Goal: Information Seeking & Learning: Learn about a topic

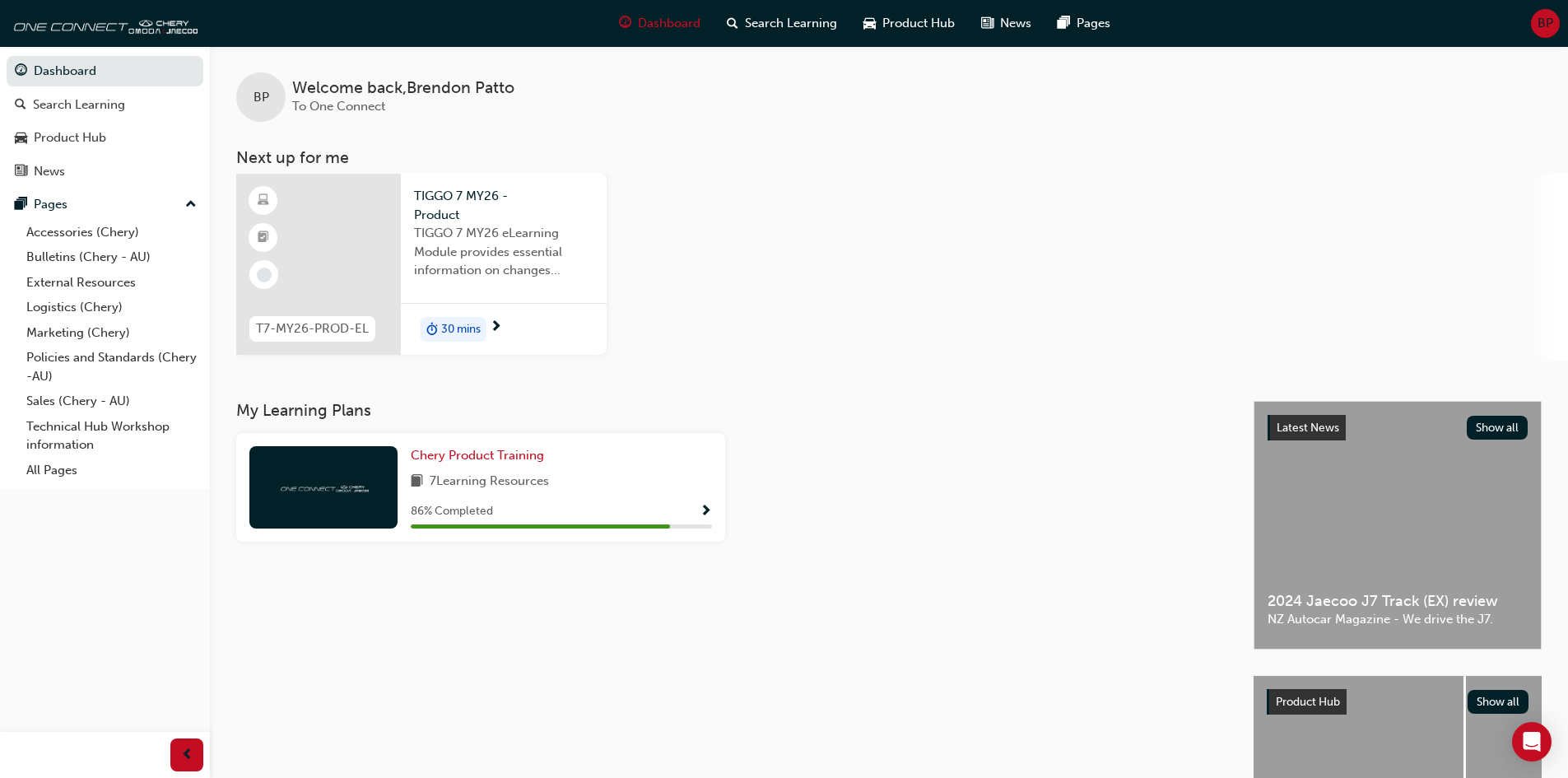
click at [558, 337] on div "30 mins" at bounding box center [503, 329] width 206 height 51
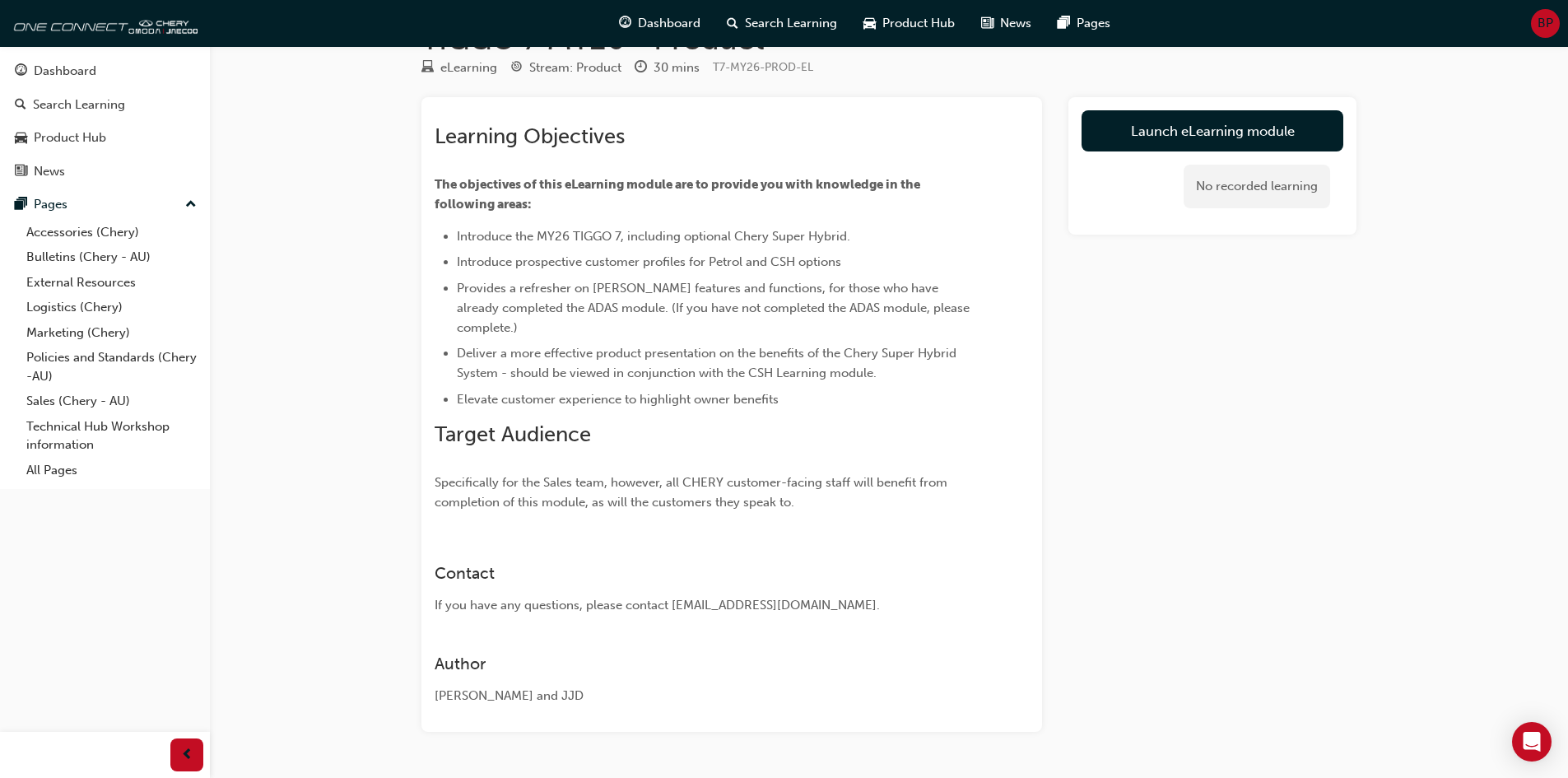
scroll to position [99, 0]
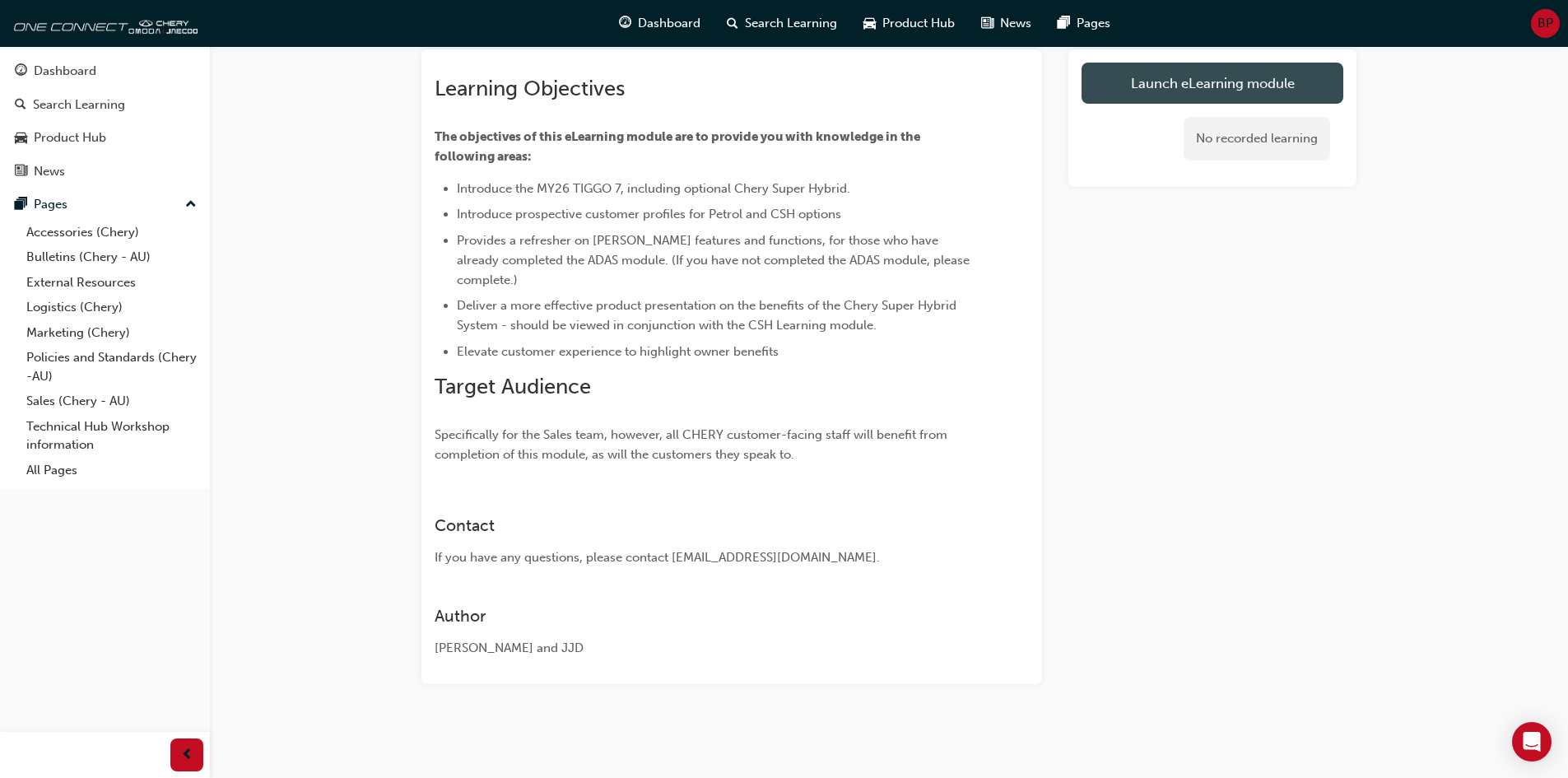
click at [1242, 73] on link "Launch eLearning module" at bounding box center [1213, 83] width 262 height 41
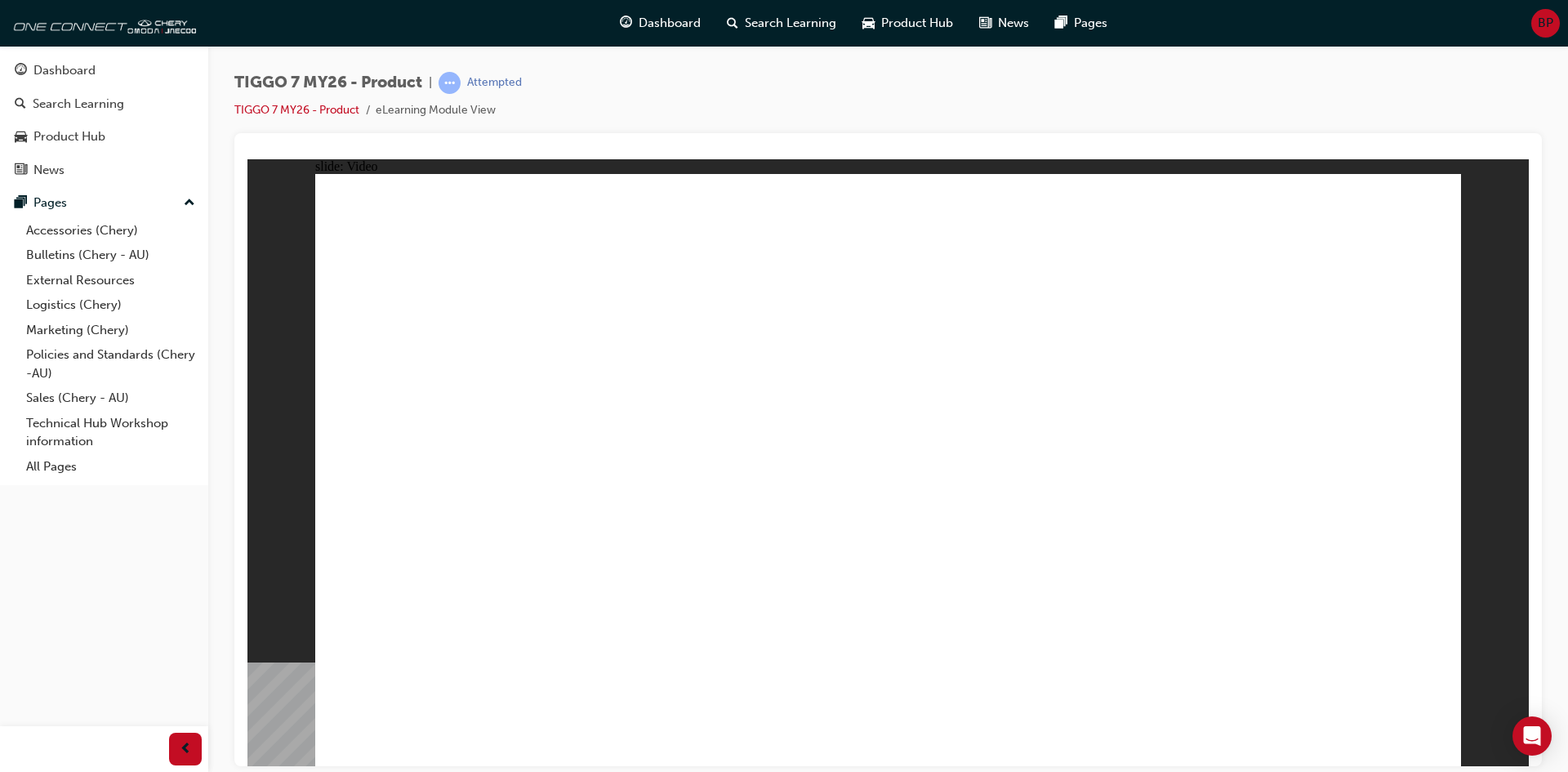
drag, startPoint x: 388, startPoint y: 366, endPoint x: 736, endPoint y: 752, distance: 519.7
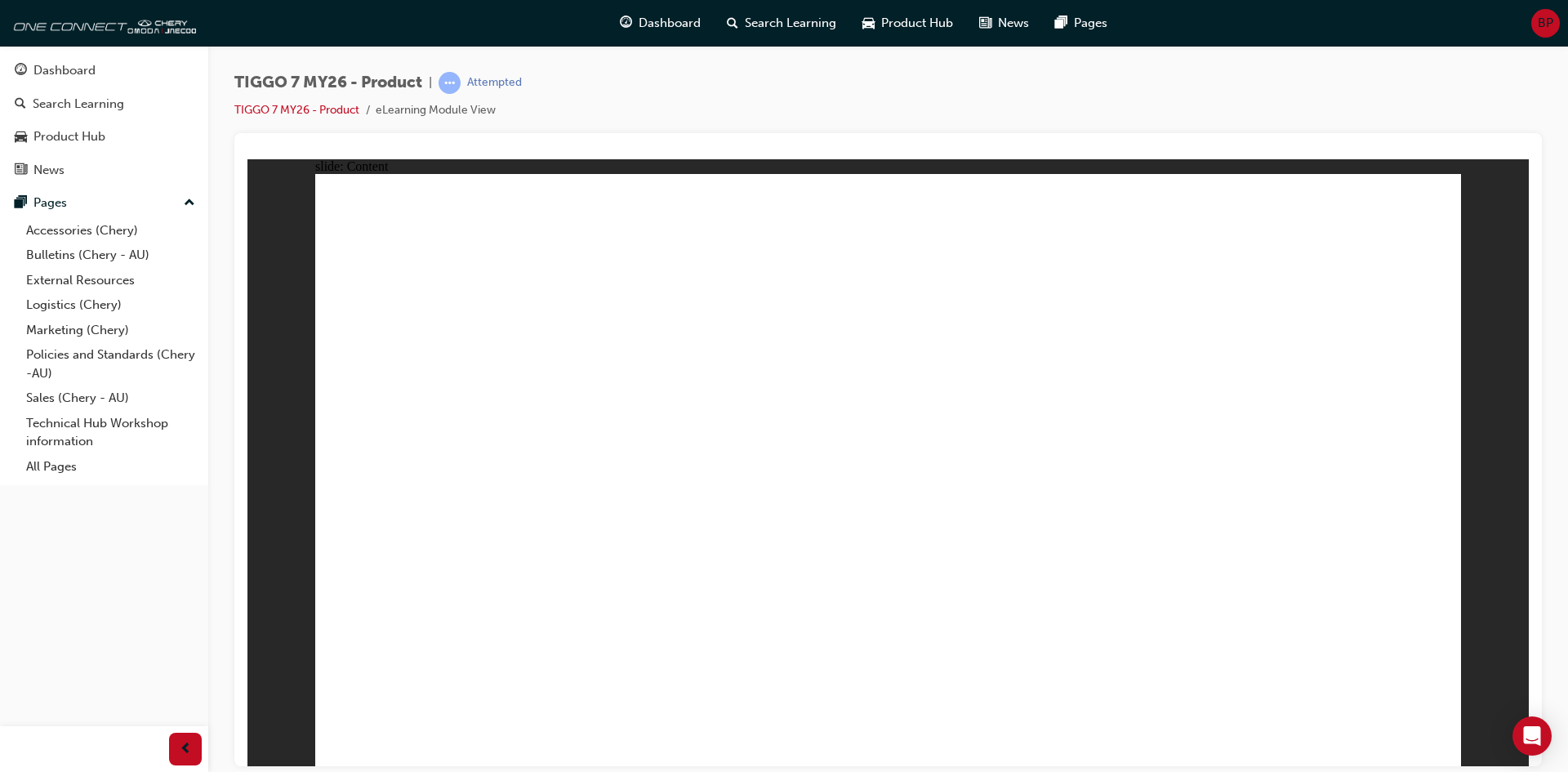
drag, startPoint x: 957, startPoint y: 366, endPoint x: 909, endPoint y: 378, distance: 49.5
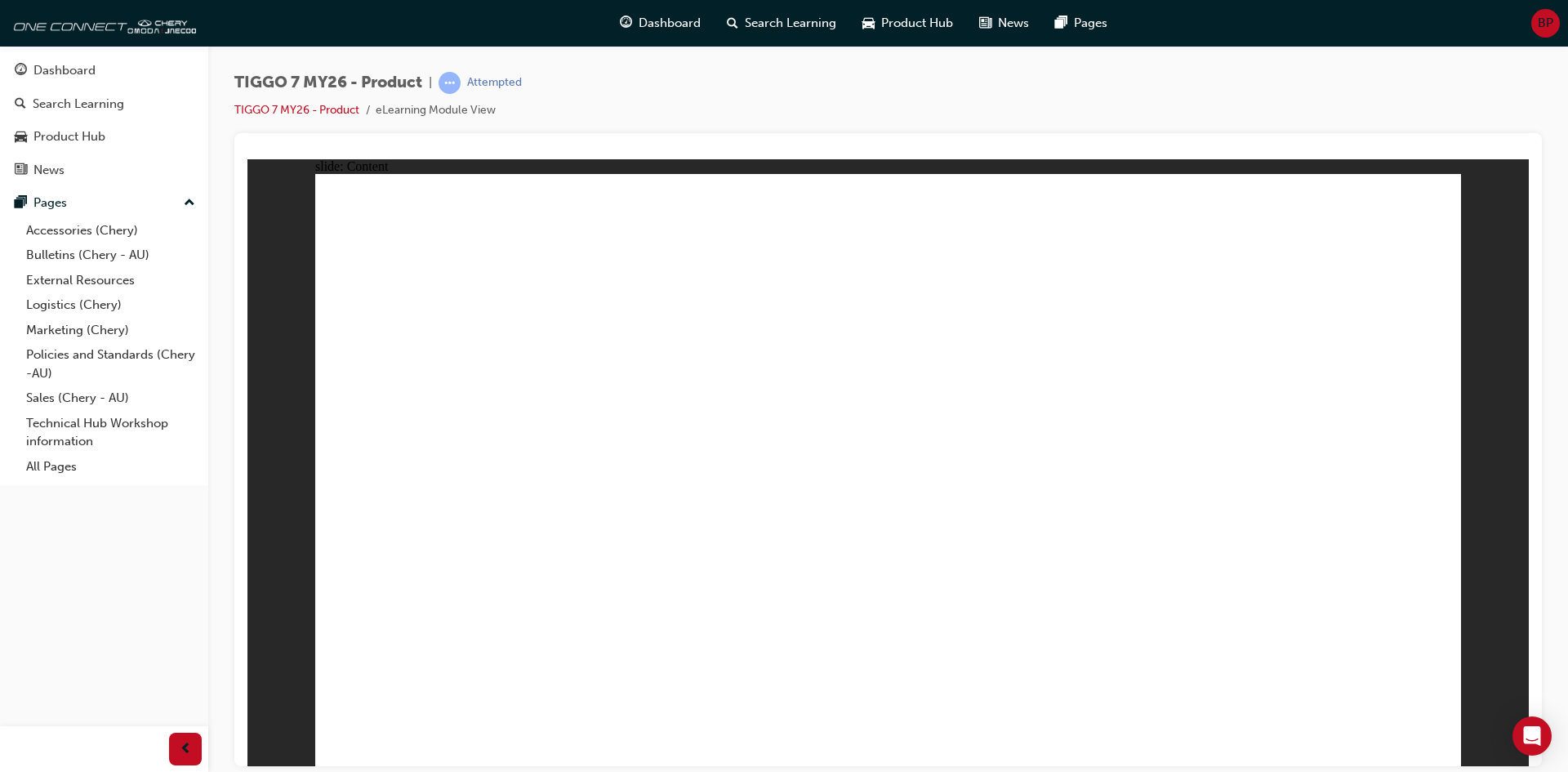
drag, startPoint x: 909, startPoint y: 378, endPoint x: 710, endPoint y: 313, distance: 209.3
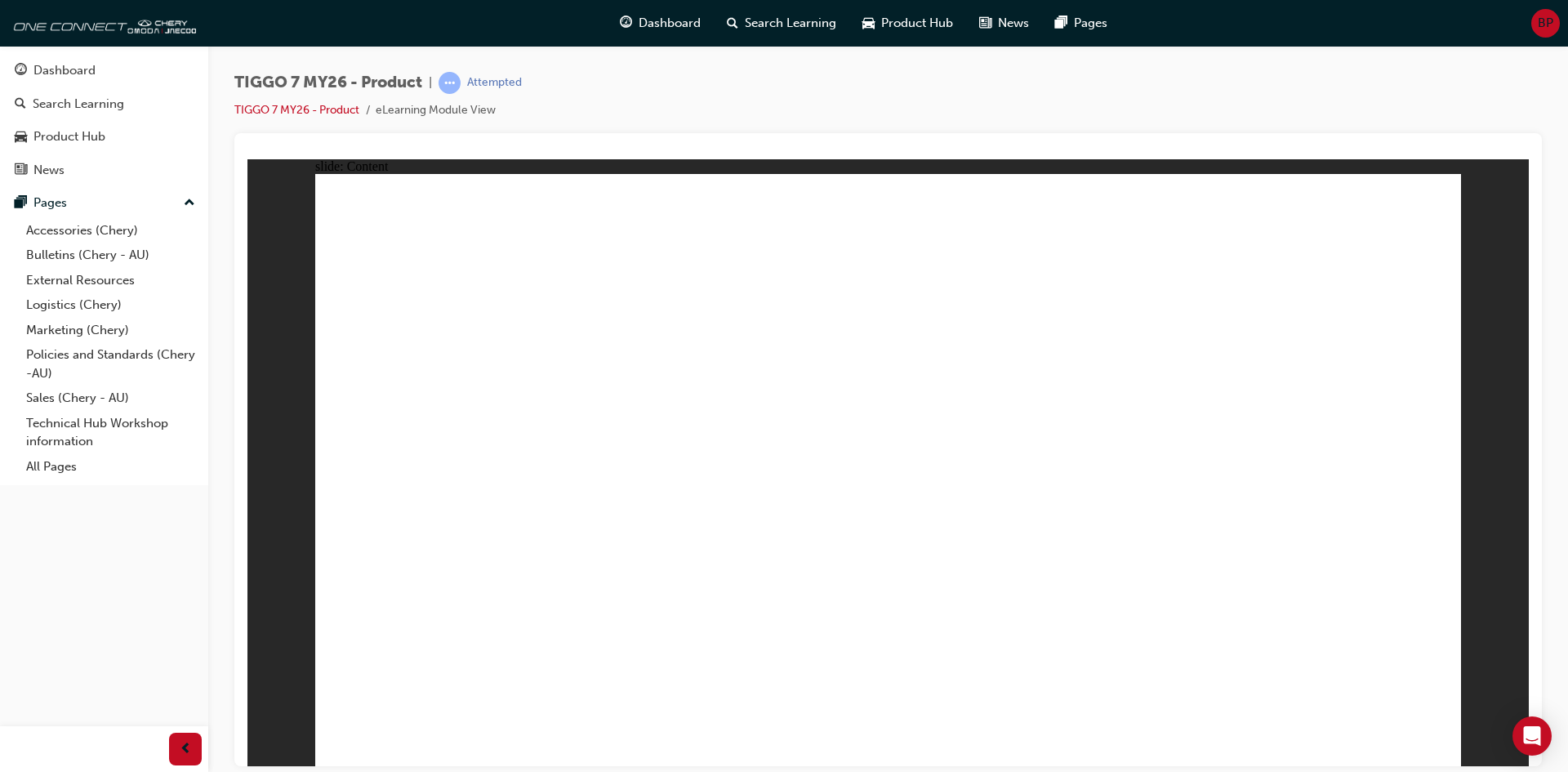
drag, startPoint x: 1141, startPoint y: 499, endPoint x: 1388, endPoint y: 589, distance: 262.9
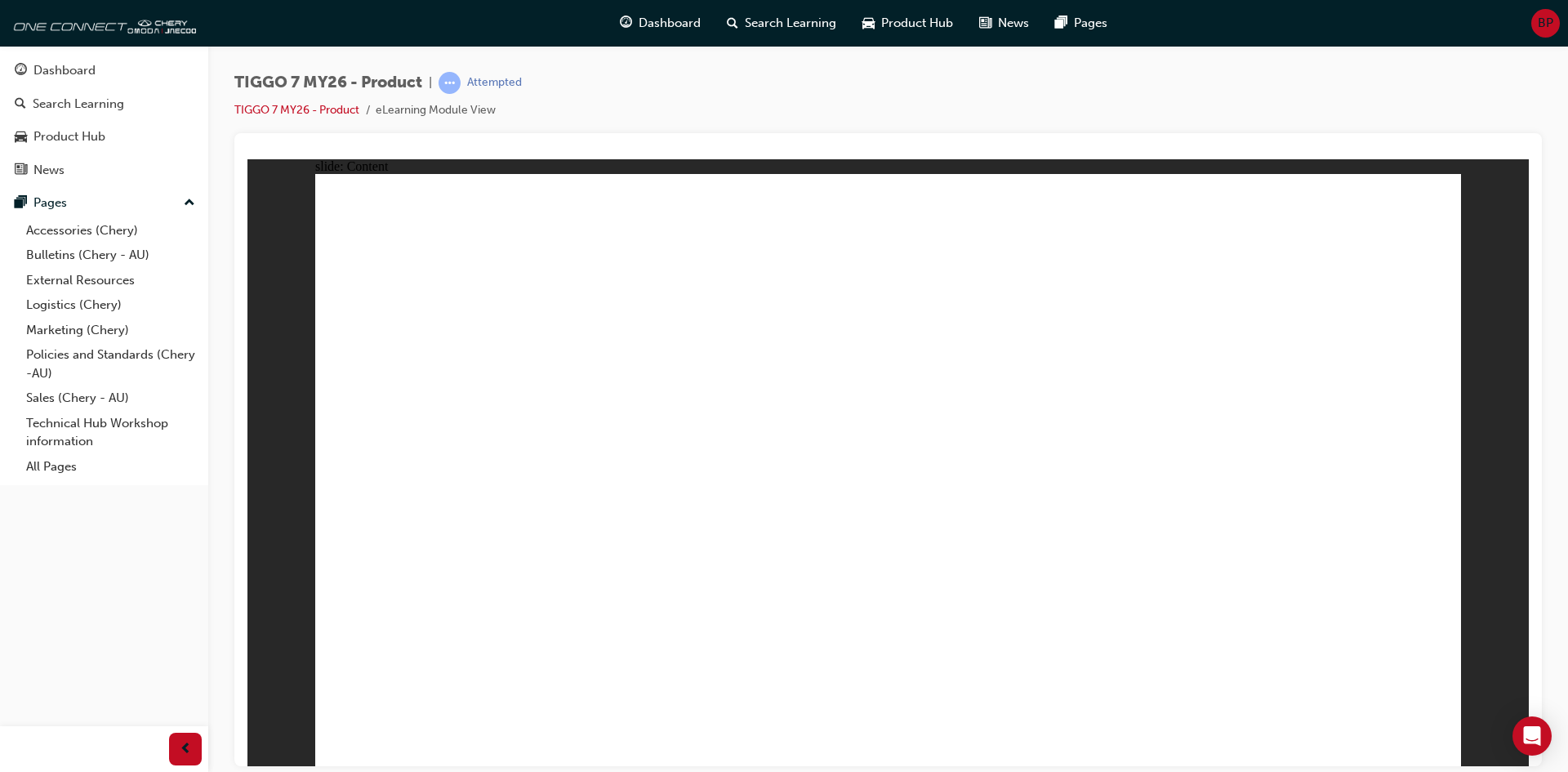
drag, startPoint x: 1421, startPoint y: 725, endPoint x: 1429, endPoint y: 734, distance: 12.0
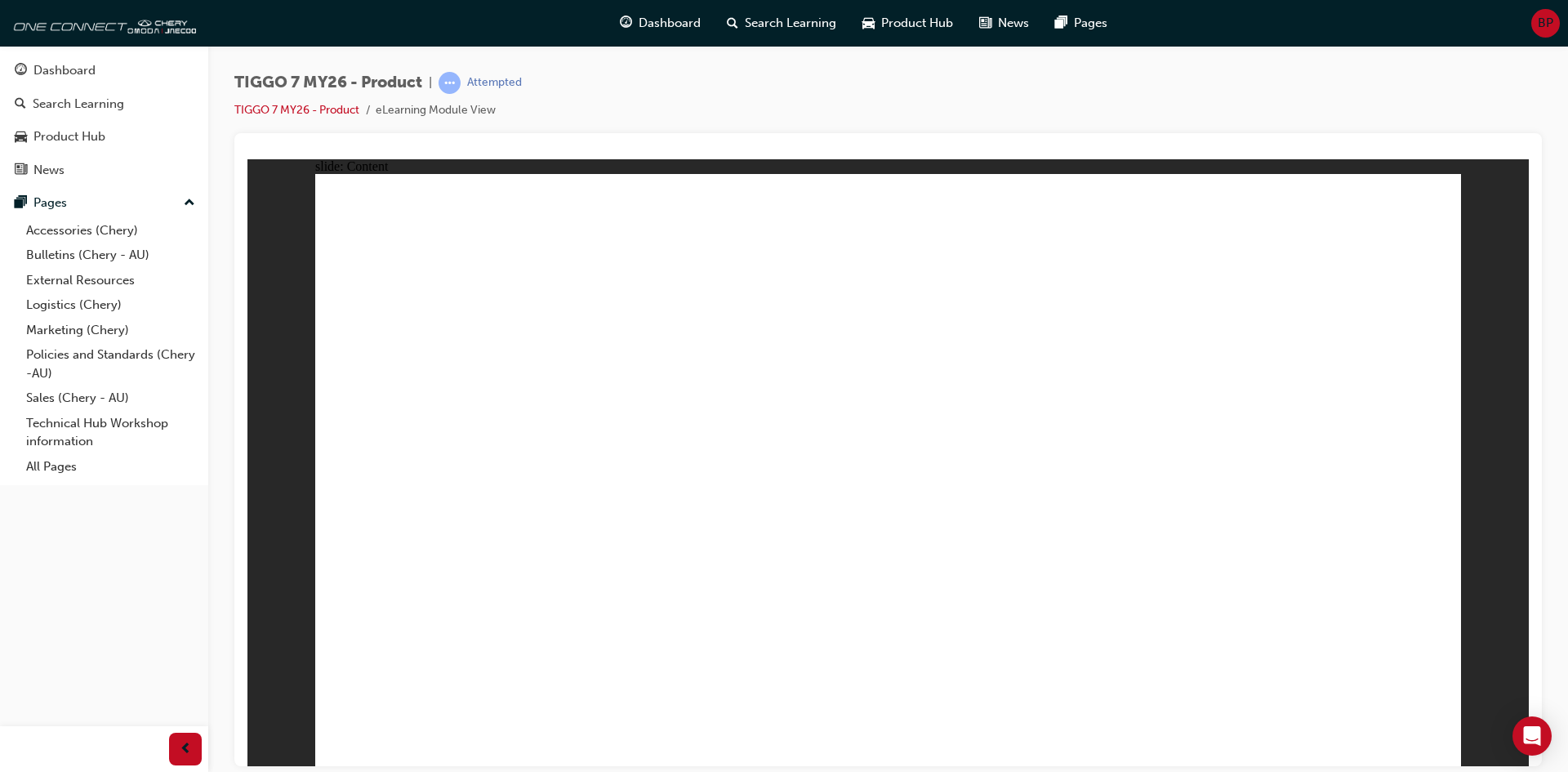
drag, startPoint x: 1047, startPoint y: 419, endPoint x: 1059, endPoint y: 293, distance: 126.6
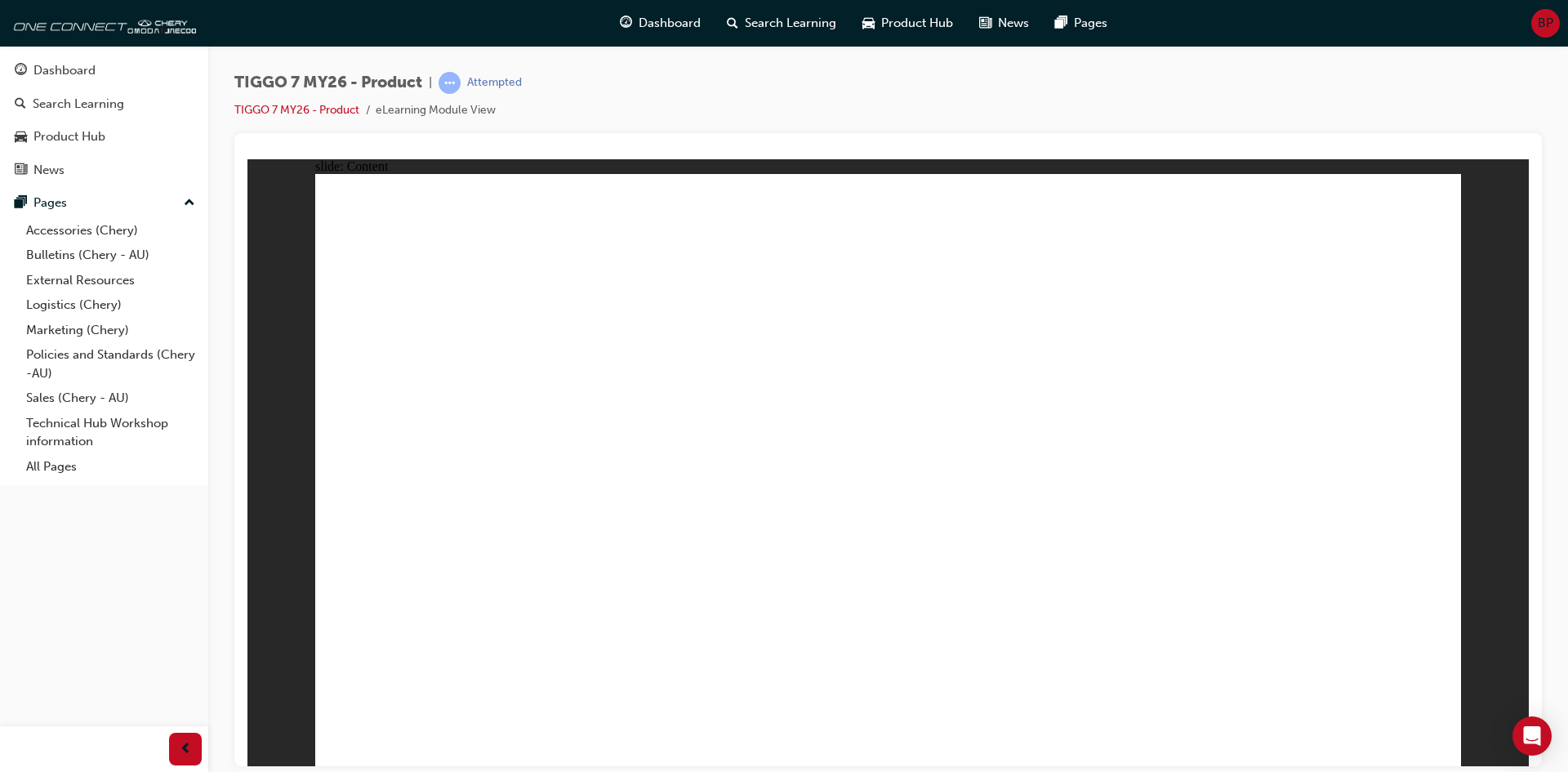
drag, startPoint x: 1335, startPoint y: 261, endPoint x: 1357, endPoint y: 477, distance: 217.1
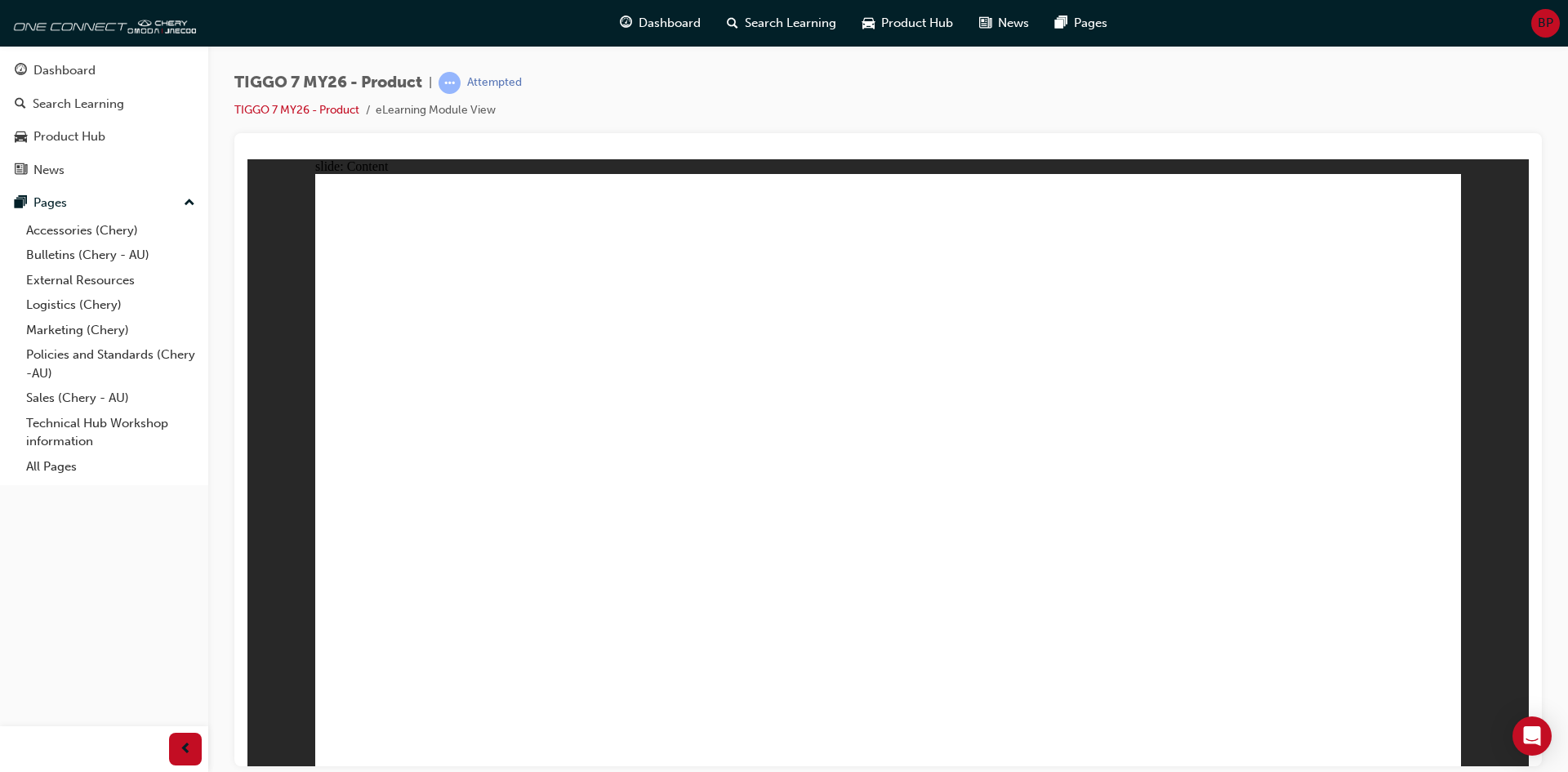
drag, startPoint x: 1133, startPoint y: 235, endPoint x: 1113, endPoint y: 478, distance: 243.8
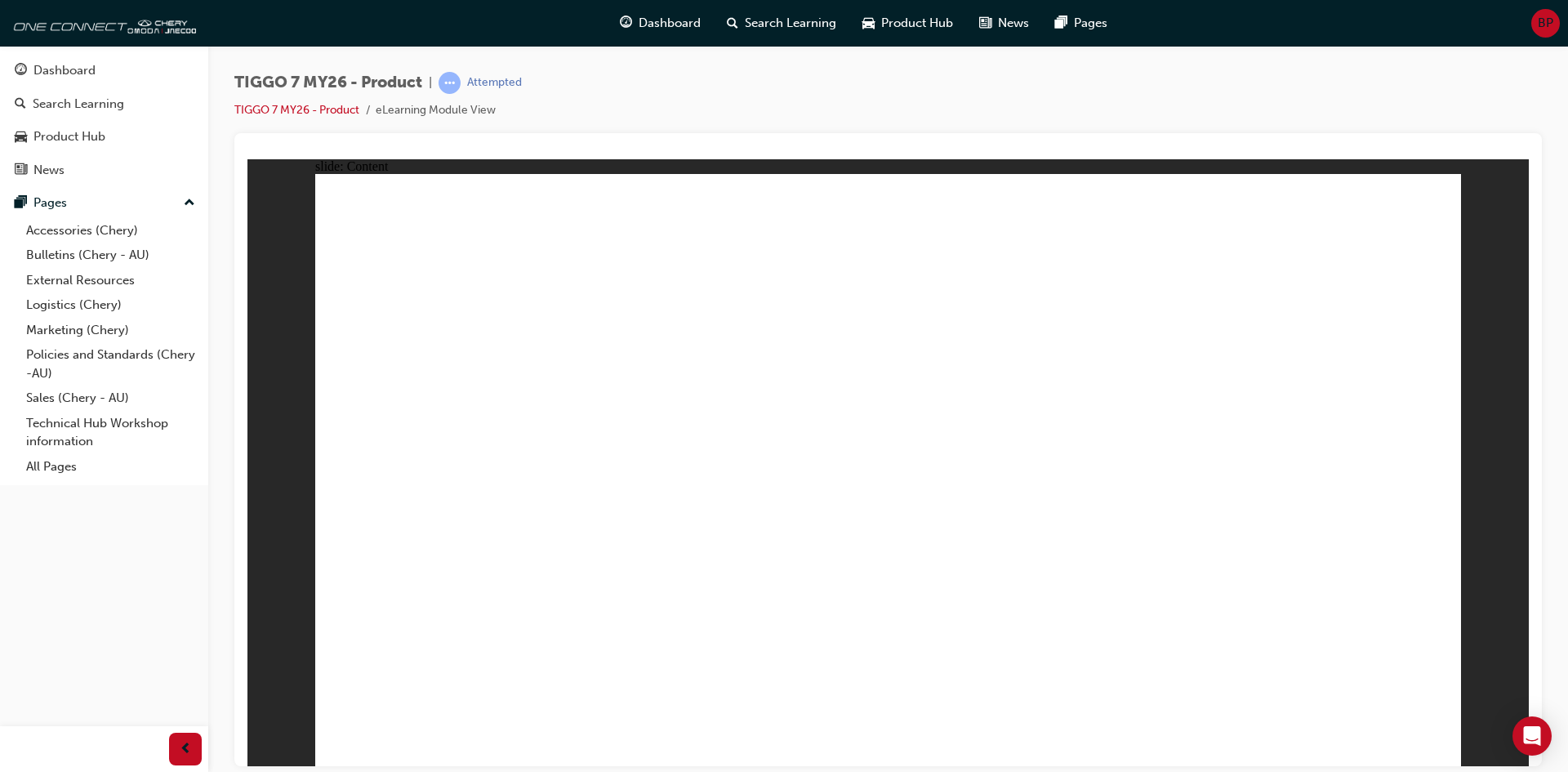
drag, startPoint x: 698, startPoint y: 571, endPoint x: 929, endPoint y: 554, distance: 231.6
drag, startPoint x: 1023, startPoint y: 566, endPoint x: 1043, endPoint y: 569, distance: 20.2
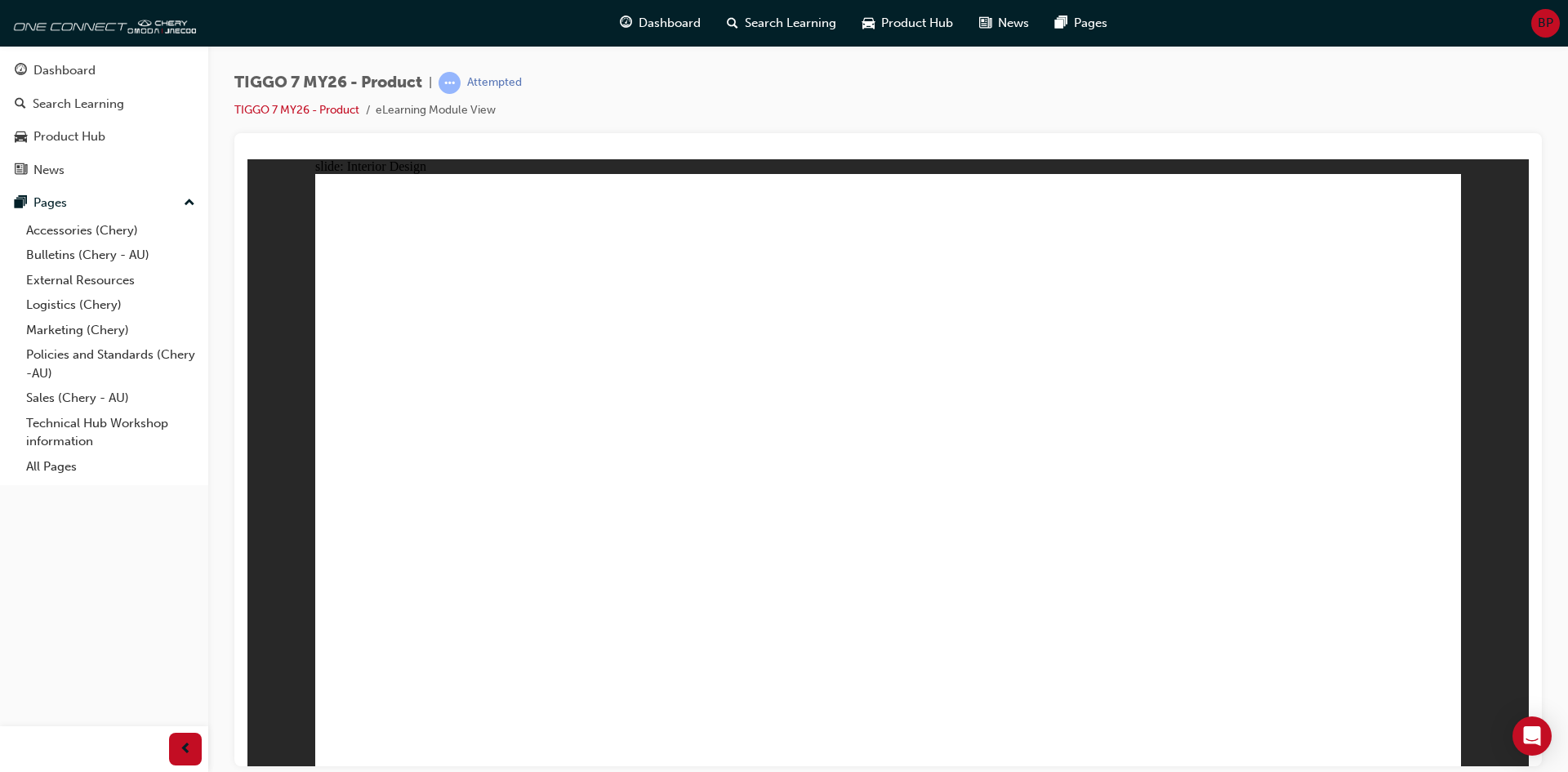
drag, startPoint x: 605, startPoint y: 320, endPoint x: 632, endPoint y: 324, distance: 27.3
drag, startPoint x: 639, startPoint y: 324, endPoint x: 671, endPoint y: 421, distance: 102.1
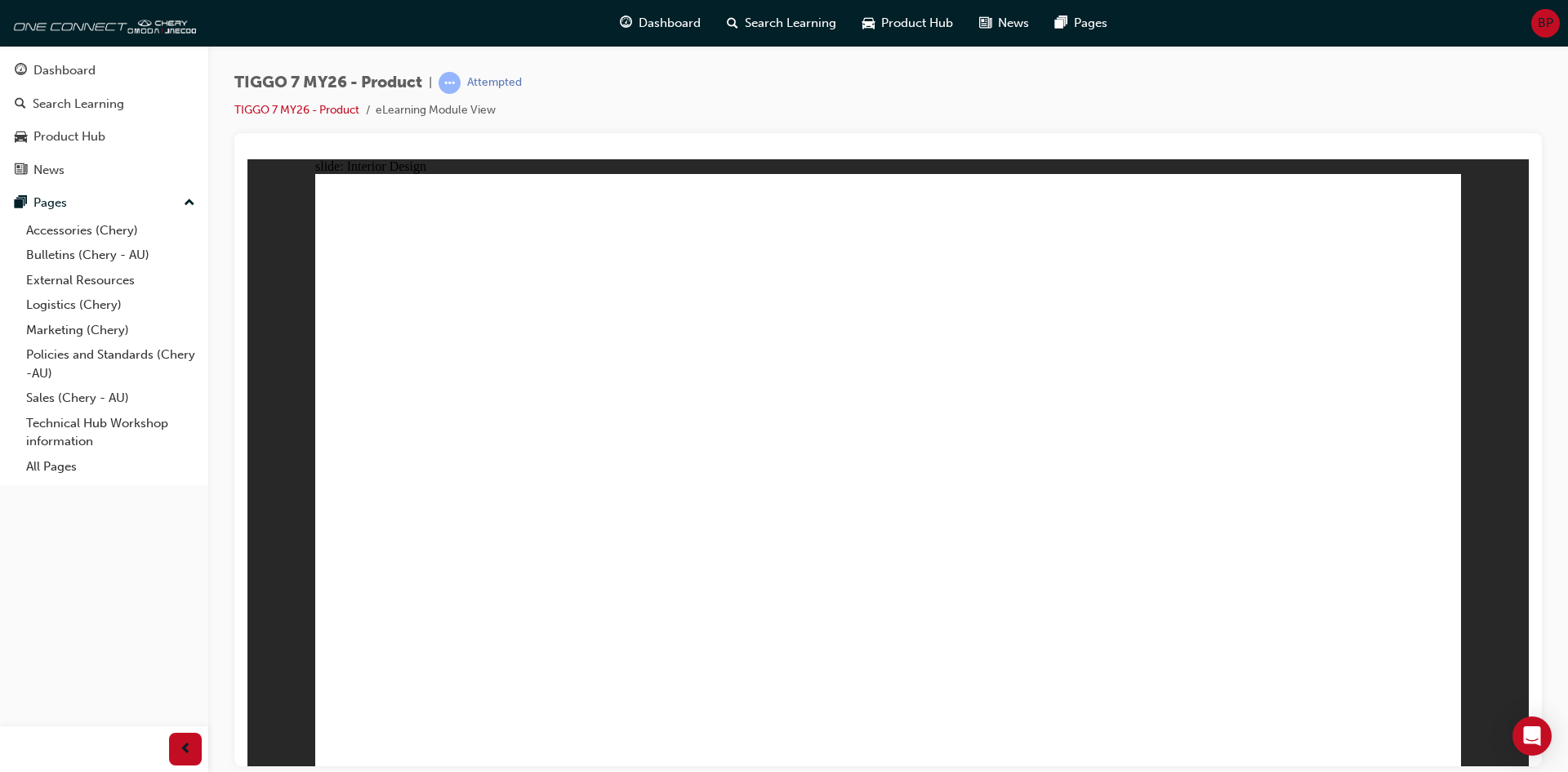
drag, startPoint x: 1239, startPoint y: 388, endPoint x: 1180, endPoint y: 414, distance: 64.5
drag, startPoint x: 1180, startPoint y: 414, endPoint x: 927, endPoint y: 505, distance: 268.9
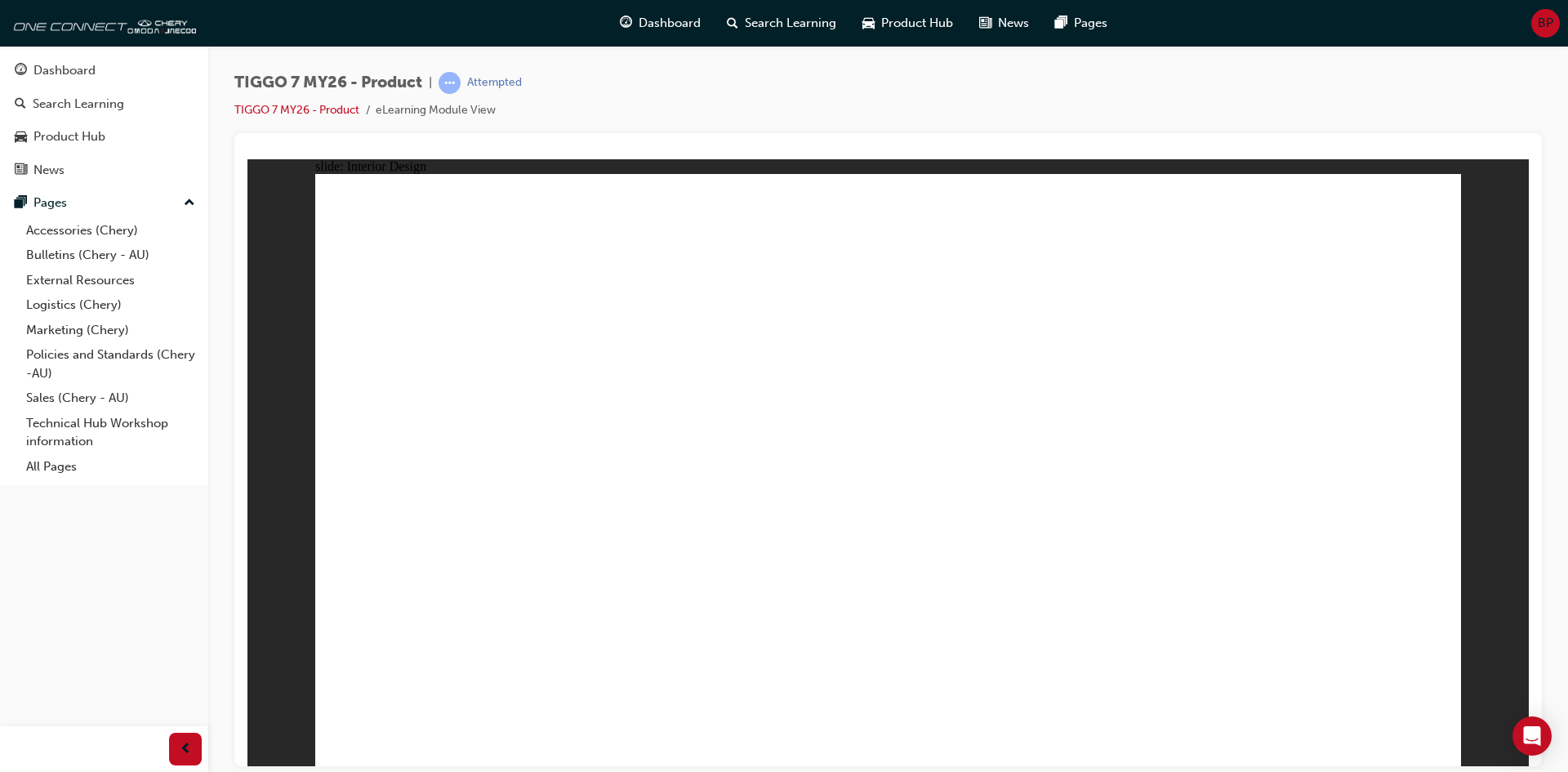
drag, startPoint x: 1112, startPoint y: 427, endPoint x: 1113, endPoint y: 408, distance: 19.0
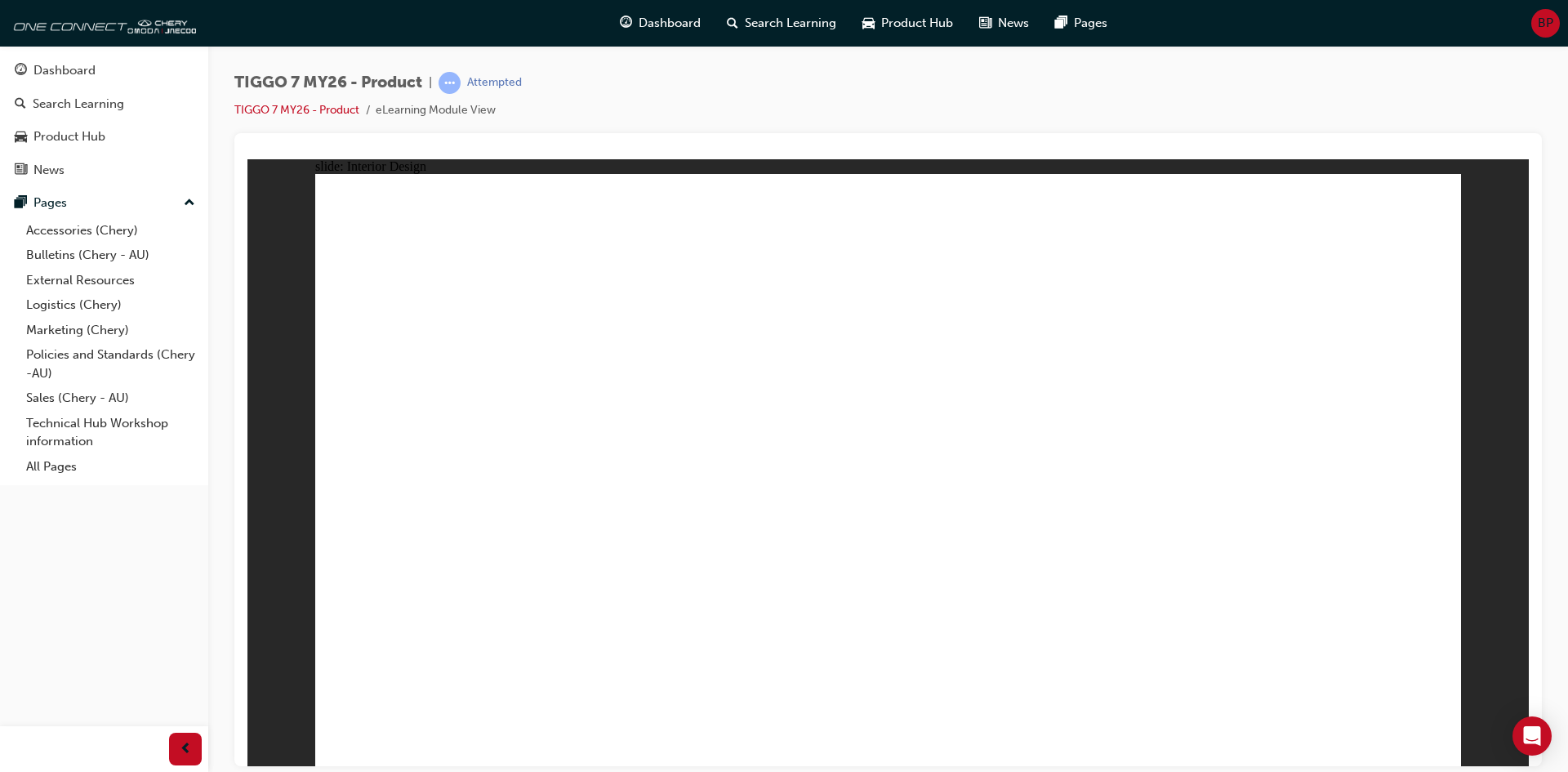
drag, startPoint x: 1165, startPoint y: 314, endPoint x: 1173, endPoint y: 347, distance: 34.0
drag, startPoint x: 1173, startPoint y: 347, endPoint x: 1185, endPoint y: 476, distance: 129.6
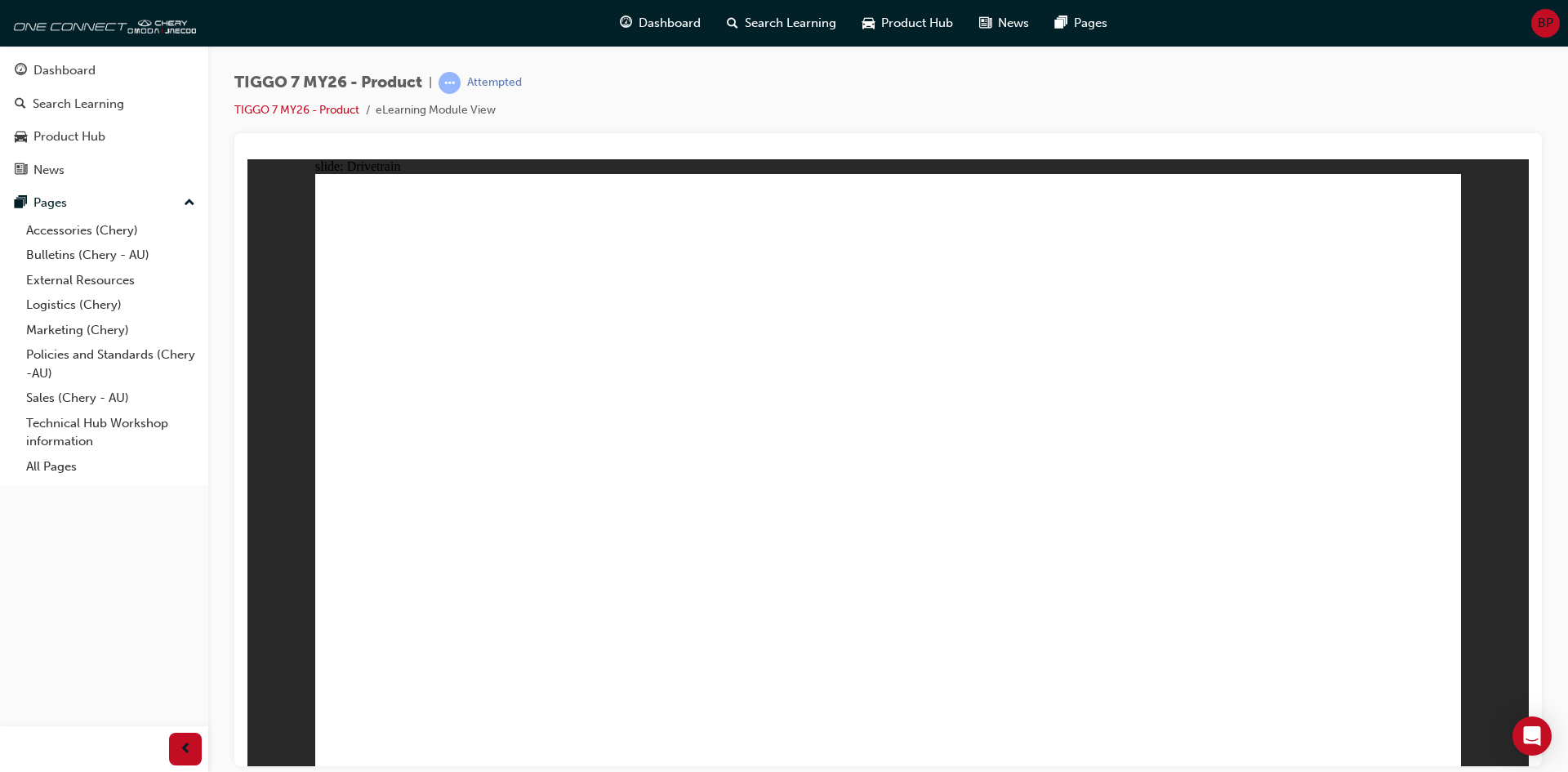
drag, startPoint x: 440, startPoint y: 620, endPoint x: 446, endPoint y: 647, distance: 27.7
drag, startPoint x: 446, startPoint y: 647, endPoint x: 446, endPoint y: 667, distance: 20.0
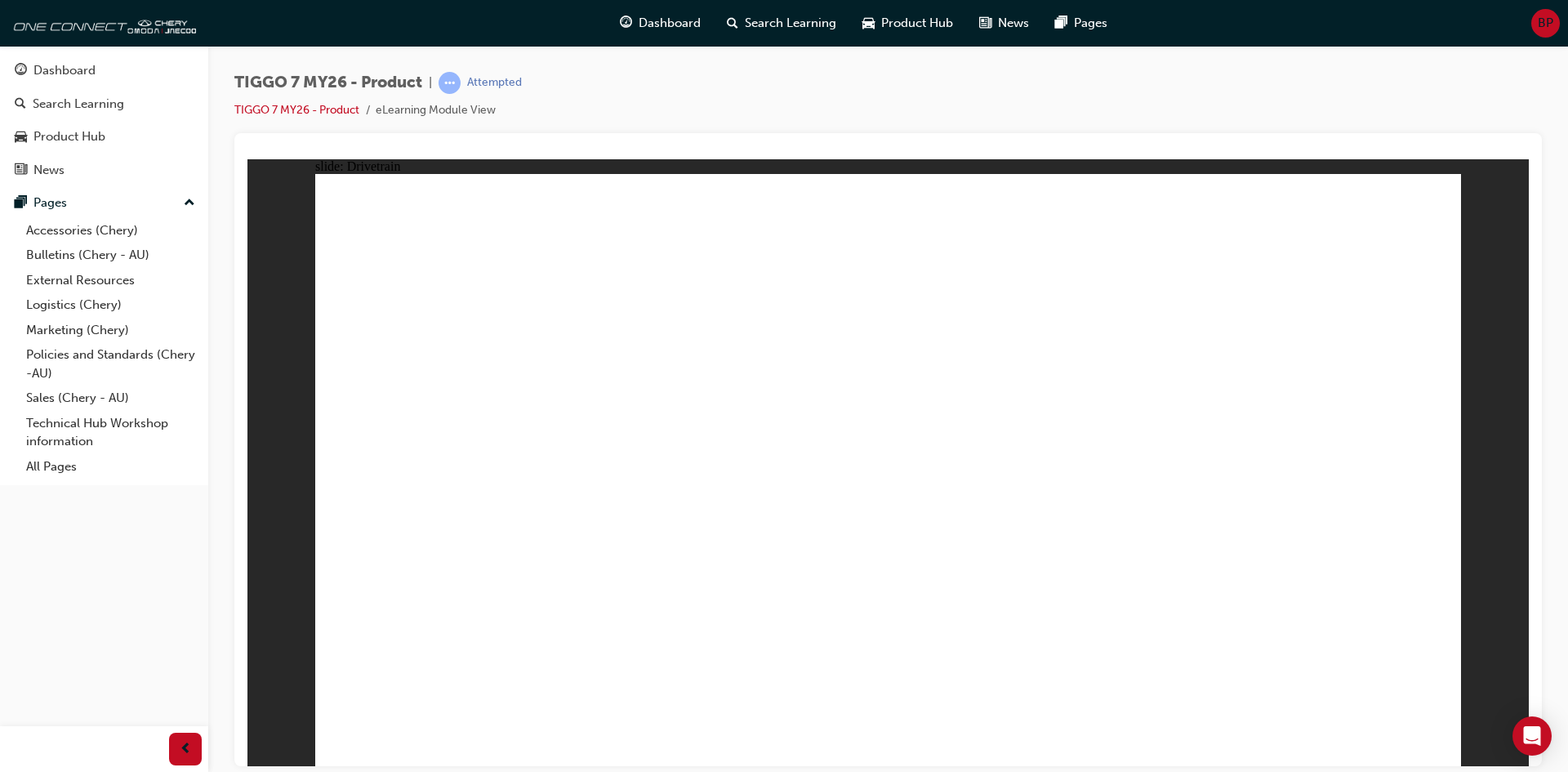
drag, startPoint x: 1159, startPoint y: 219, endPoint x: 1285, endPoint y: 655, distance: 453.8
drag, startPoint x: 1289, startPoint y: 661, endPoint x: 1286, endPoint y: 634, distance: 27.2
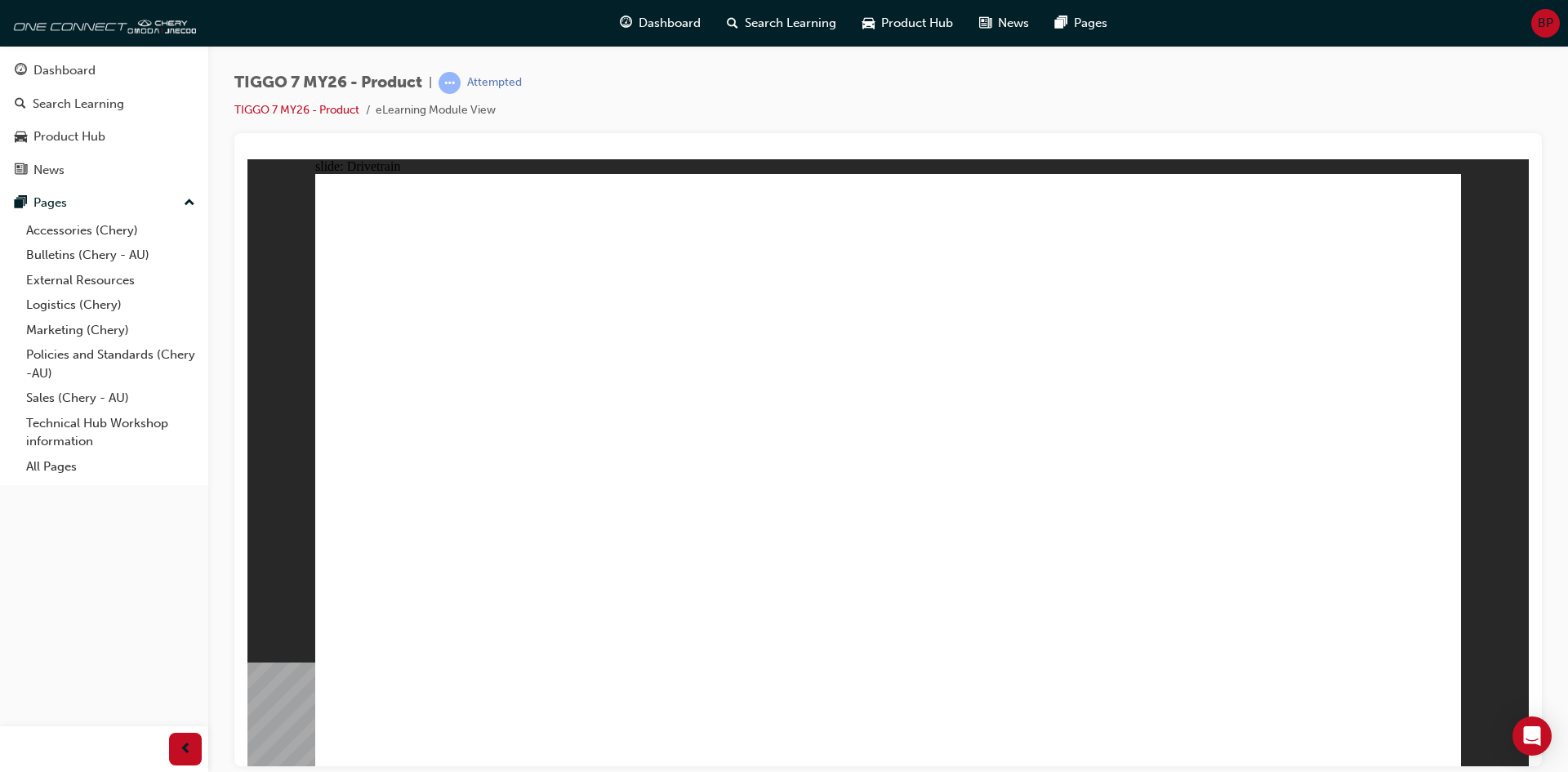
drag, startPoint x: 1287, startPoint y: 604, endPoint x: 1109, endPoint y: 254, distance: 392.7
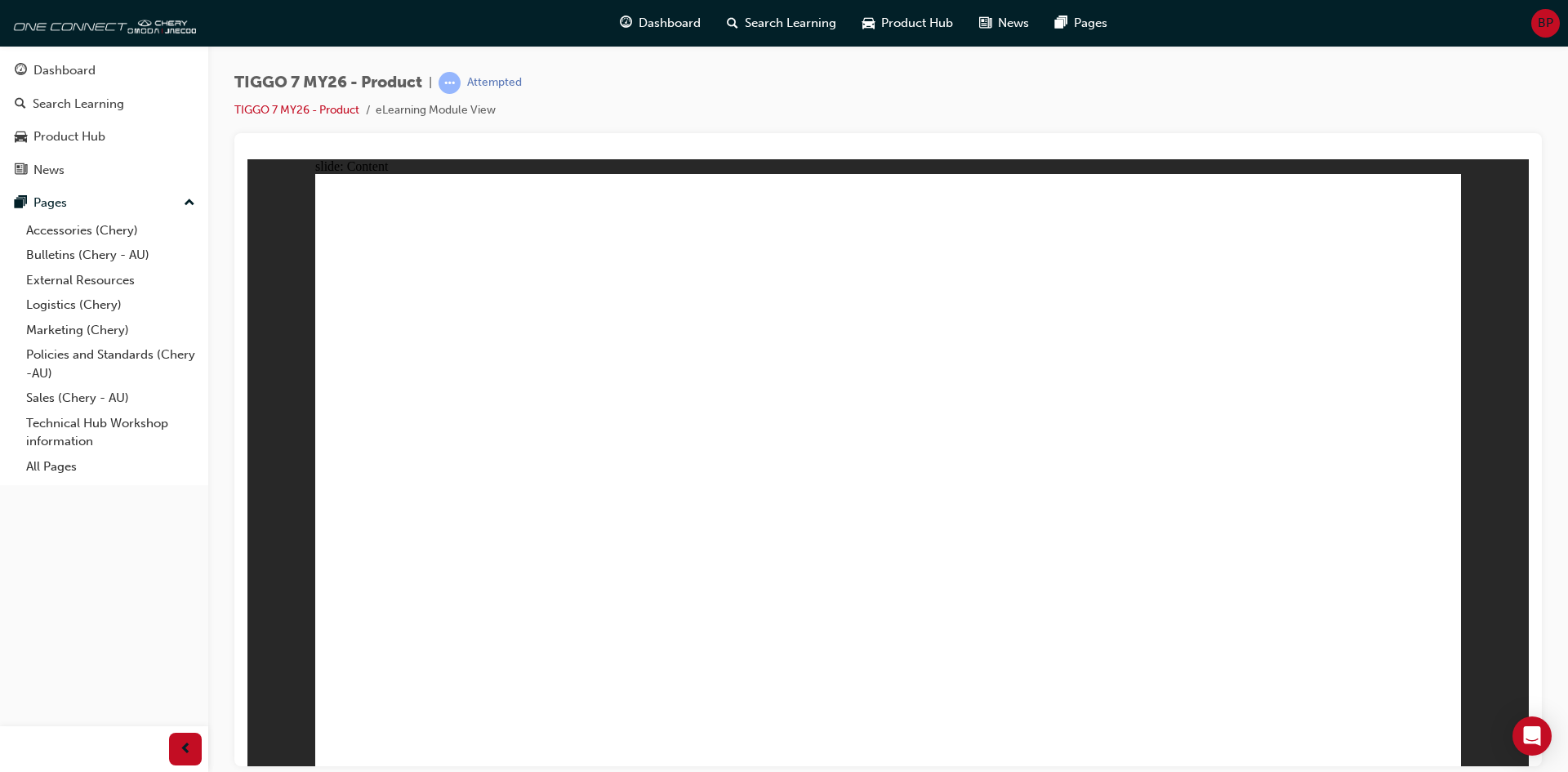
drag, startPoint x: 587, startPoint y: 371, endPoint x: 683, endPoint y: 366, distance: 96.1
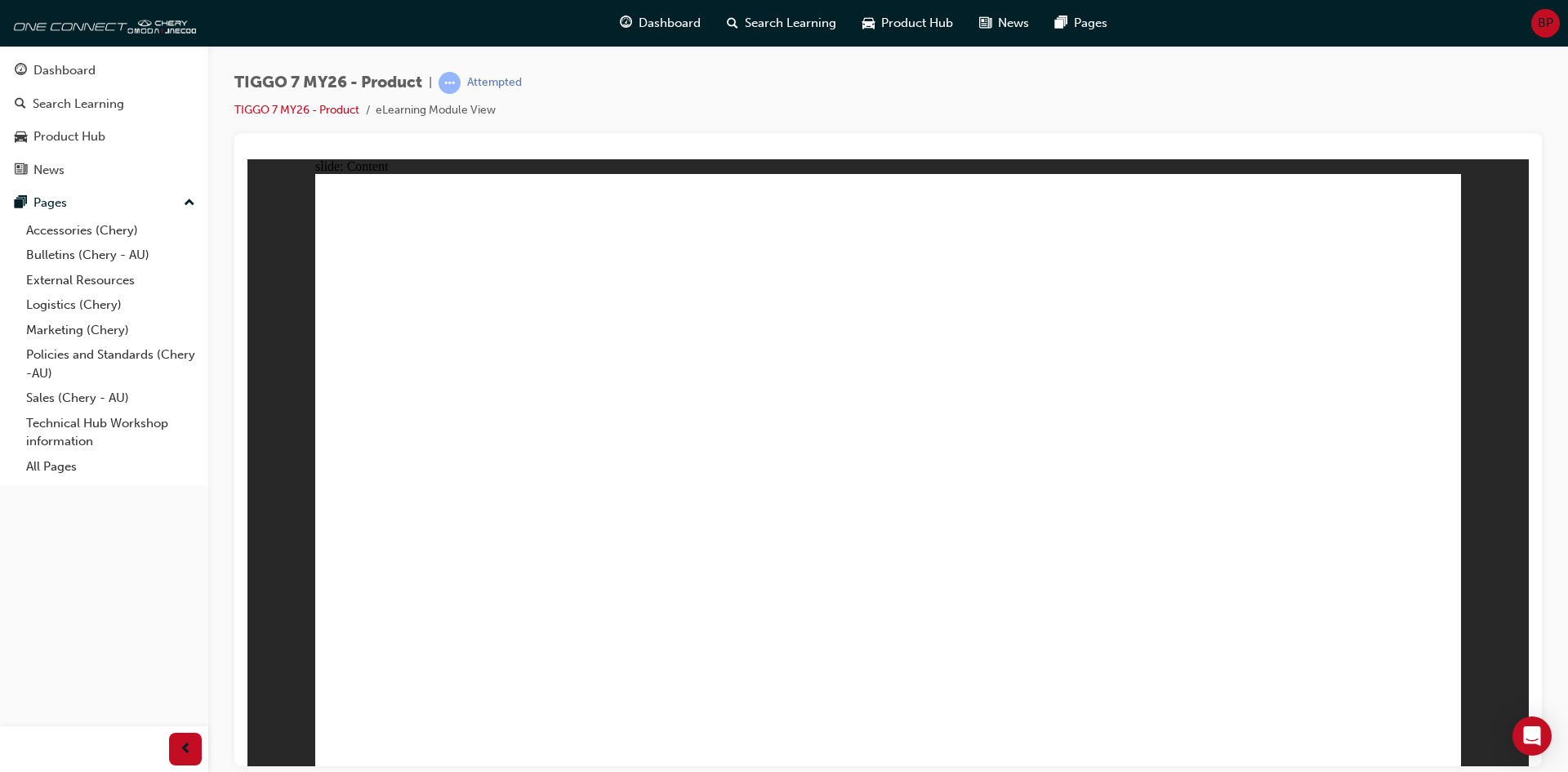
drag, startPoint x: 876, startPoint y: 366, endPoint x: 894, endPoint y: 404, distance: 42.0
drag, startPoint x: 1038, startPoint y: 386, endPoint x: 1091, endPoint y: 480, distance: 107.9
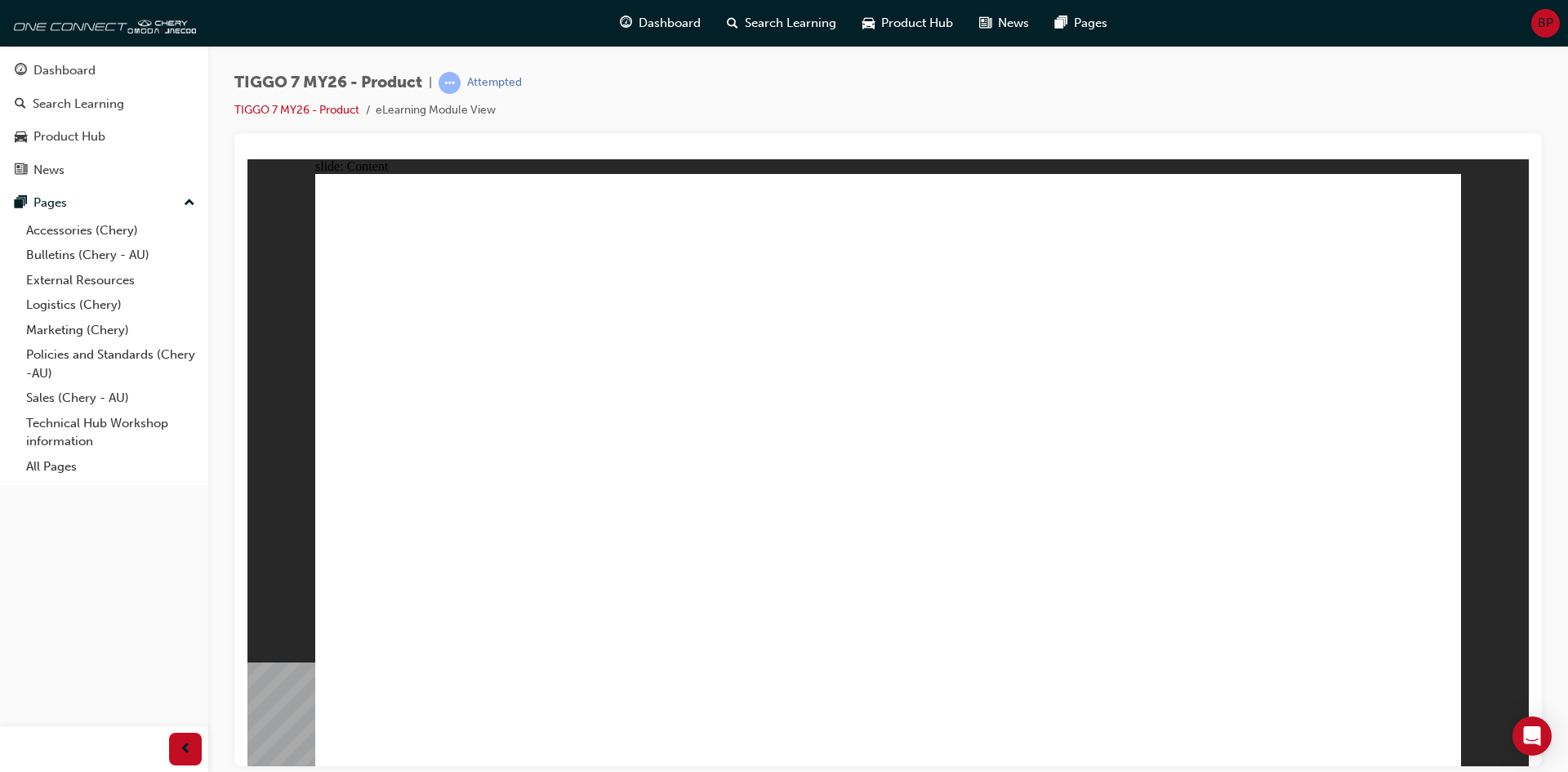
drag, startPoint x: 1402, startPoint y: 737, endPoint x: 1417, endPoint y: 736, distance: 15.0
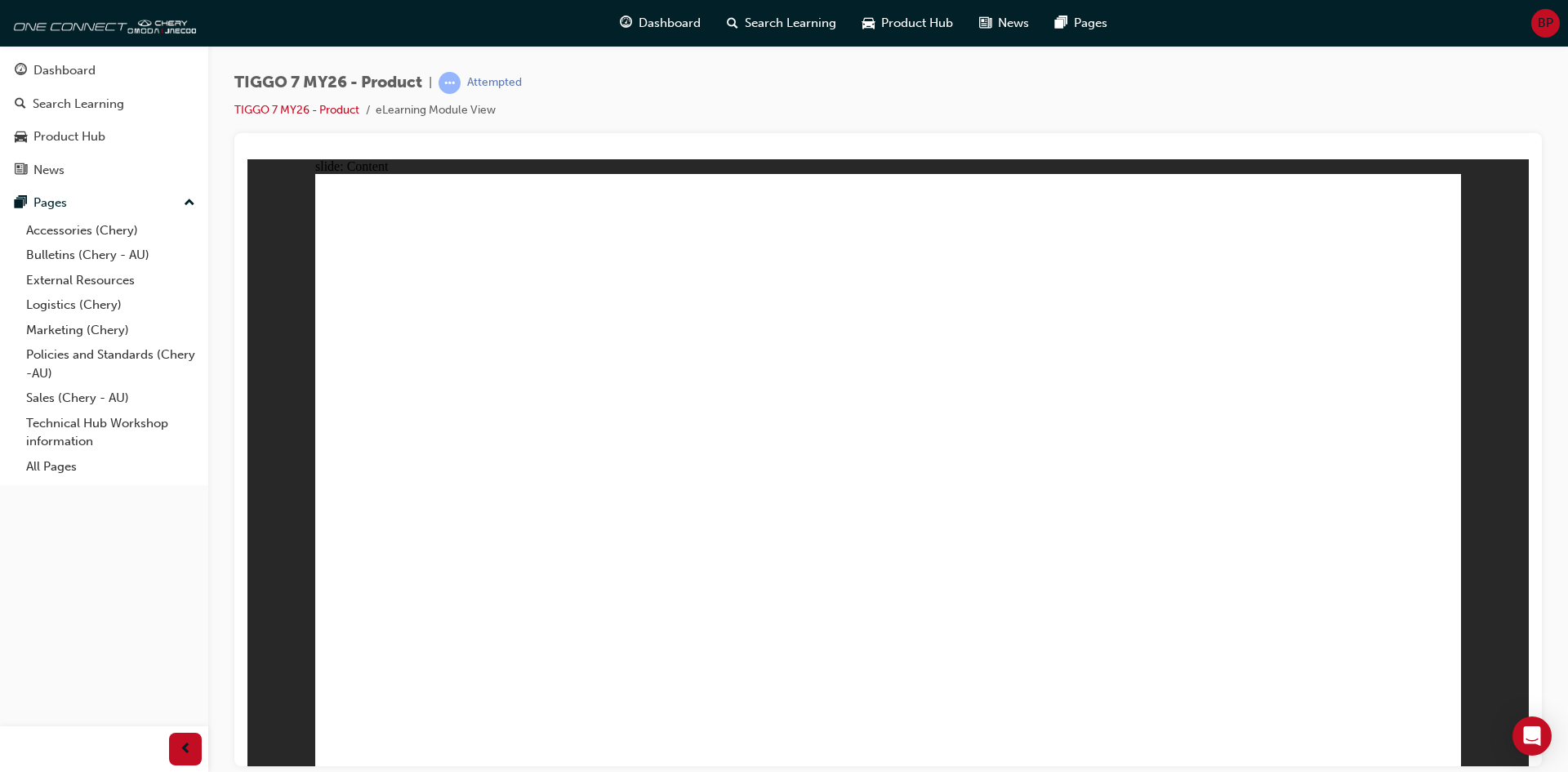
drag, startPoint x: 1208, startPoint y: 340, endPoint x: 1214, endPoint y: 355, distance: 16.2
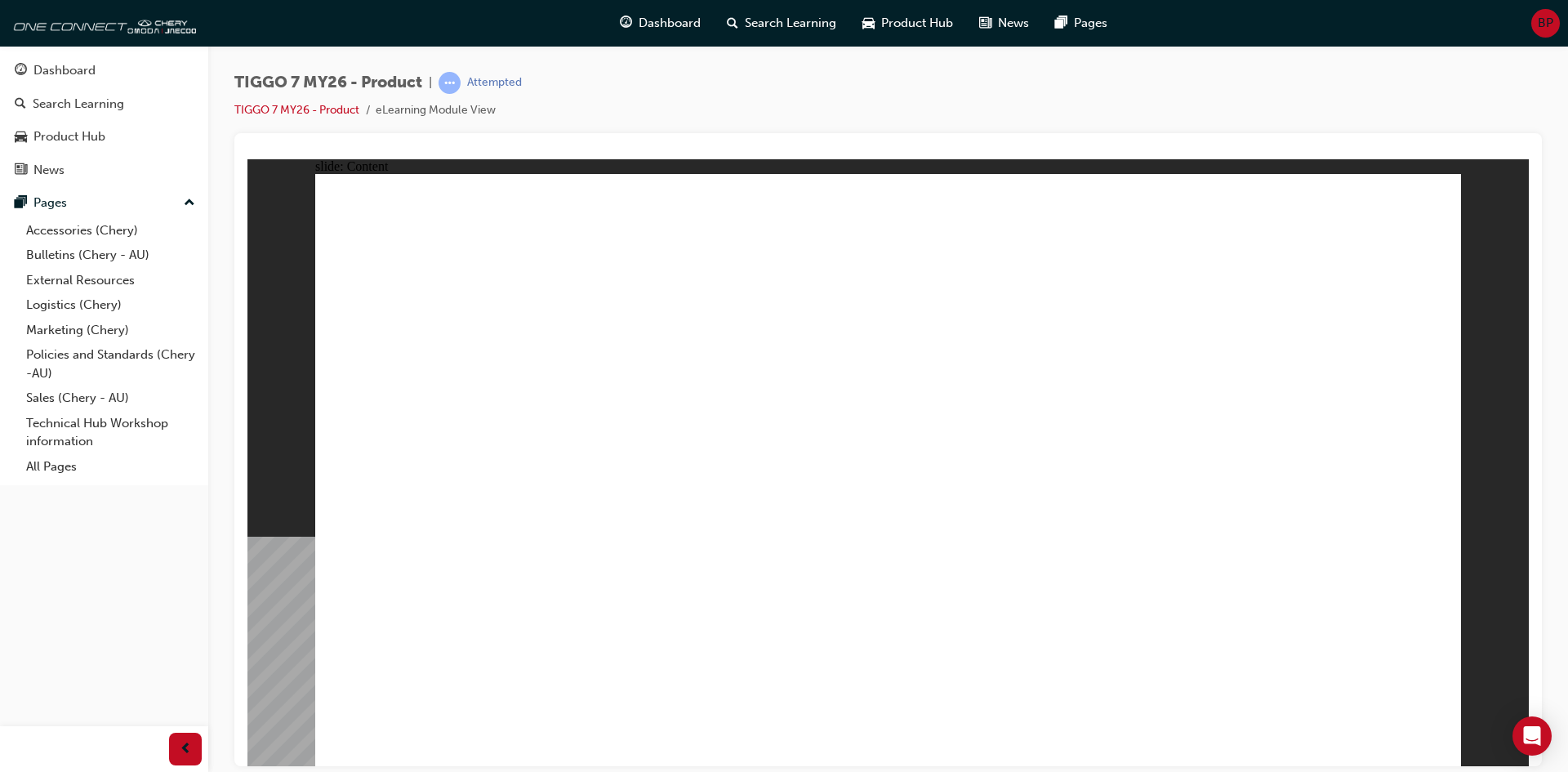
drag, startPoint x: 1419, startPoint y: 217, endPoint x: 1209, endPoint y: 510, distance: 360.5
drag, startPoint x: 1143, startPoint y: 561, endPoint x: 1152, endPoint y: 537, distance: 25.6
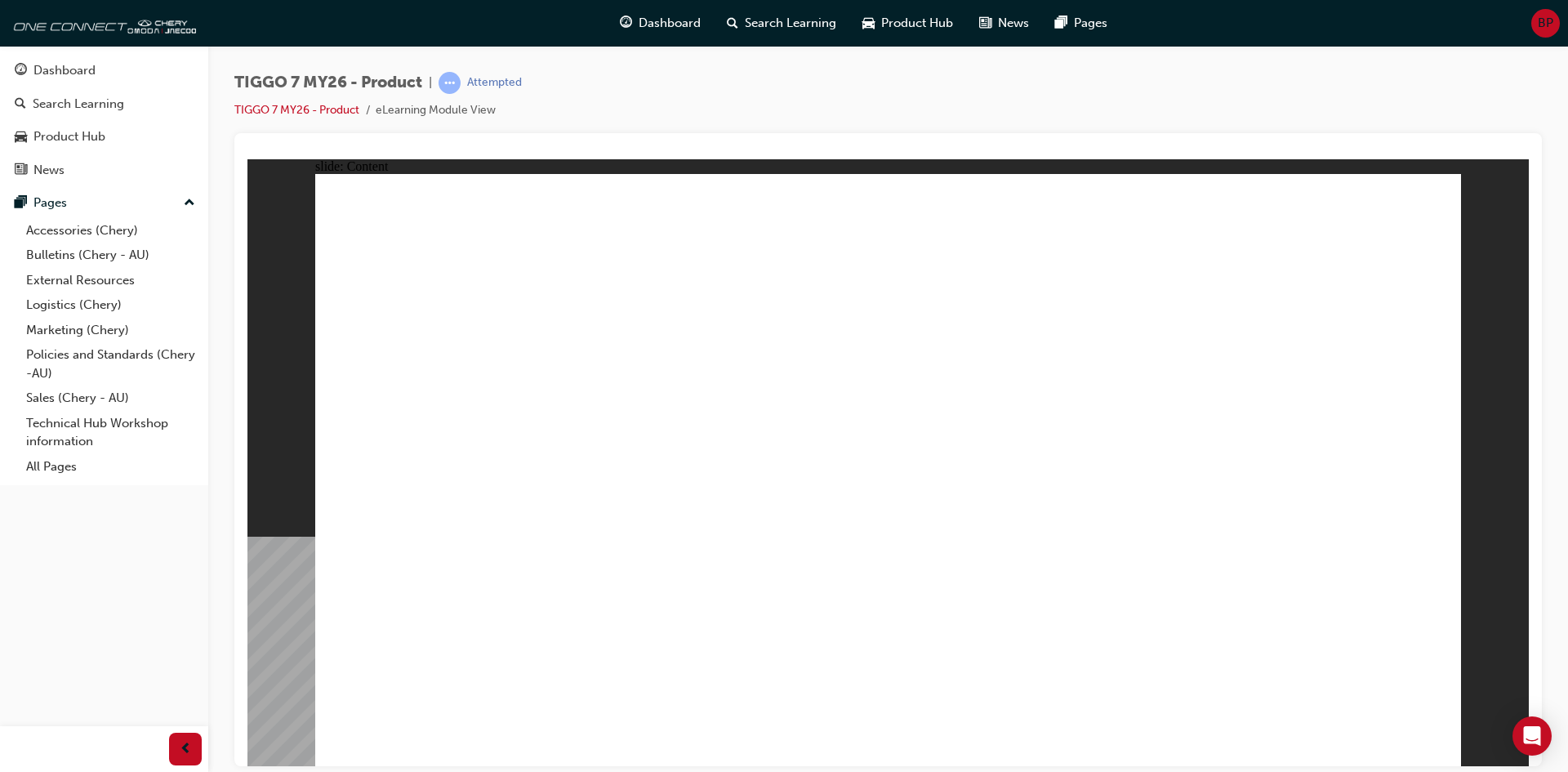
drag, startPoint x: 1421, startPoint y: 199, endPoint x: 1289, endPoint y: 257, distance: 144.2
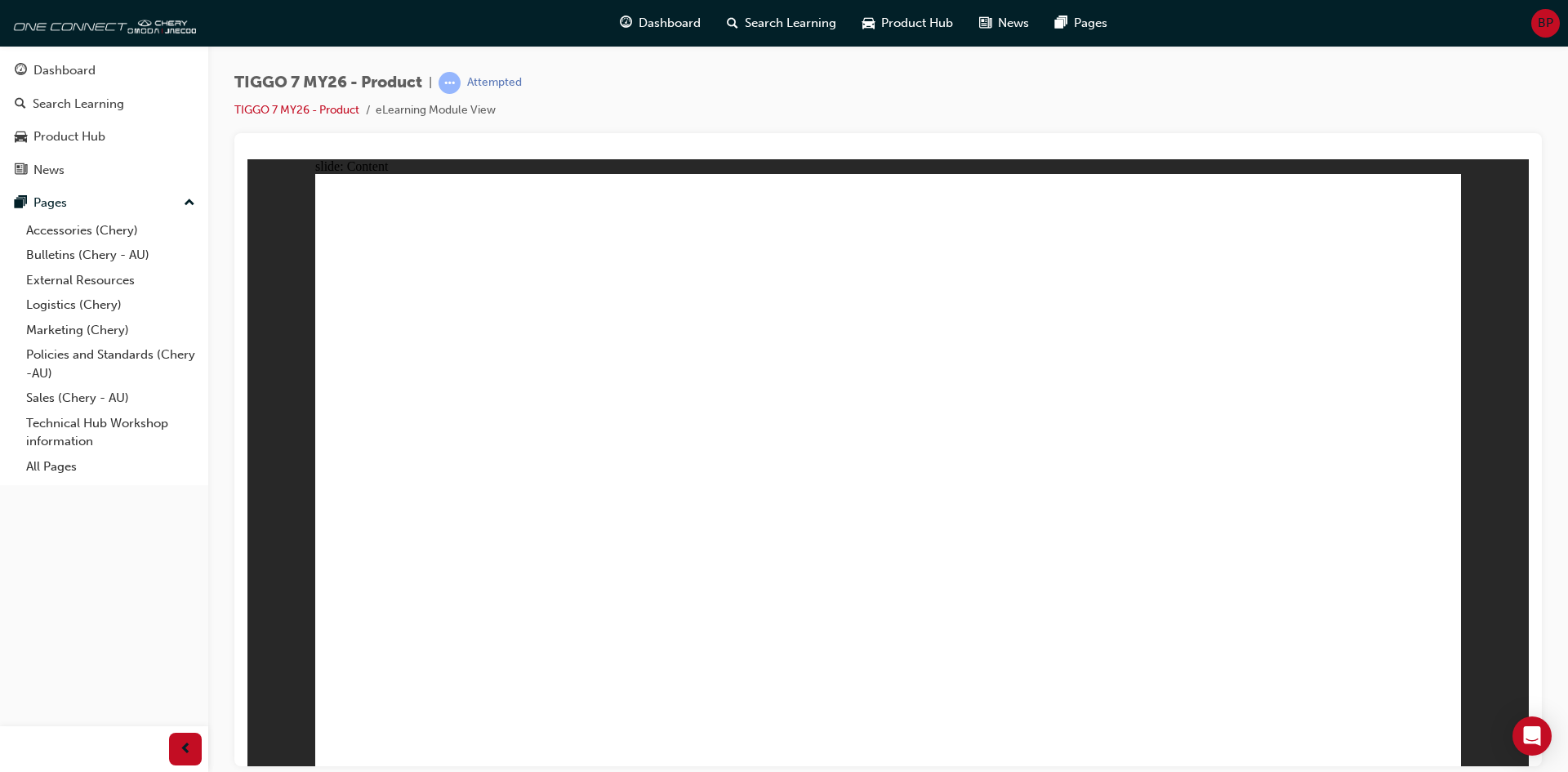
drag, startPoint x: 426, startPoint y: 293, endPoint x: 434, endPoint y: 312, distance: 20.6
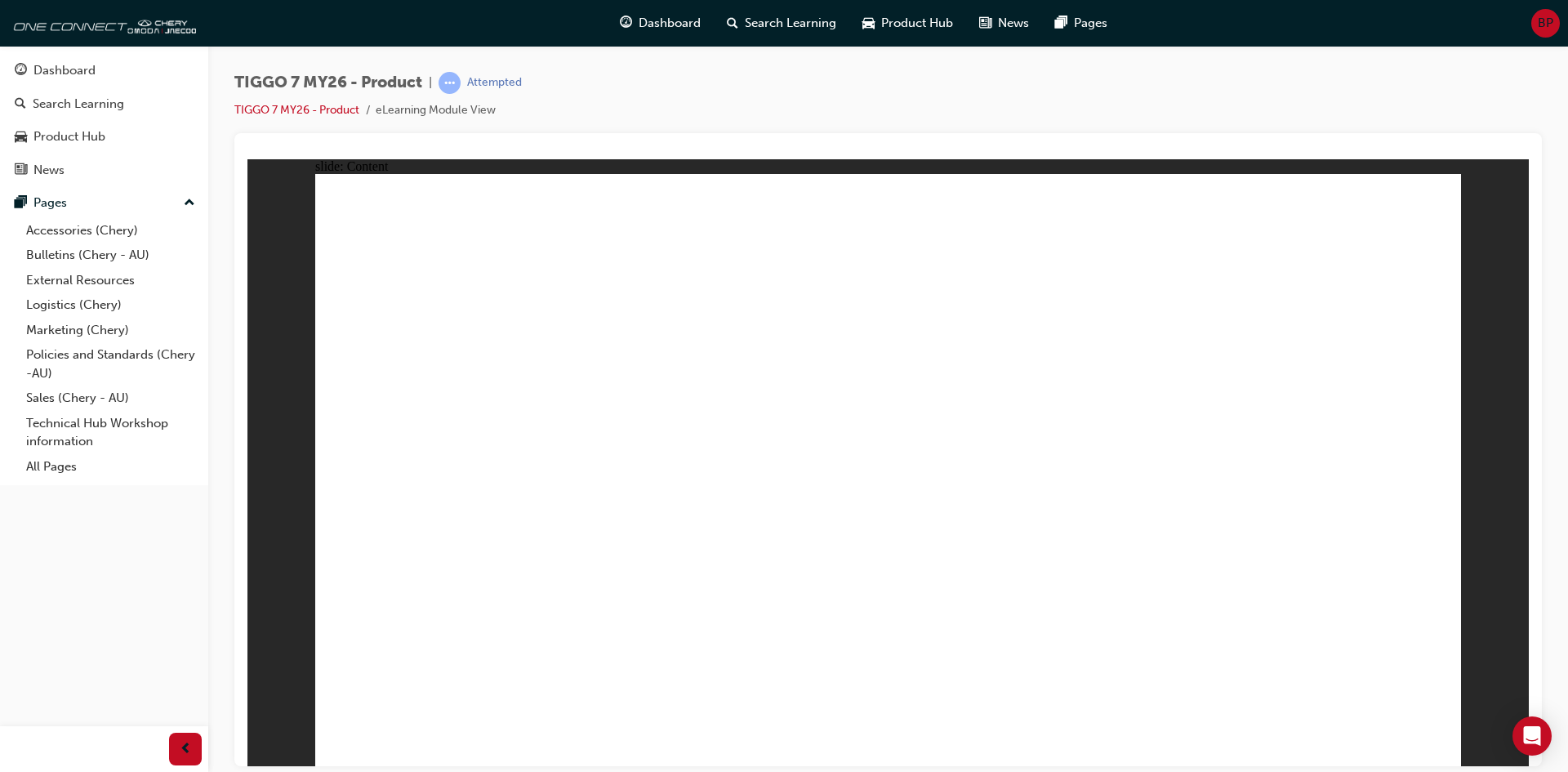
drag, startPoint x: 455, startPoint y: 450, endPoint x: 452, endPoint y: 484, distance: 34.1
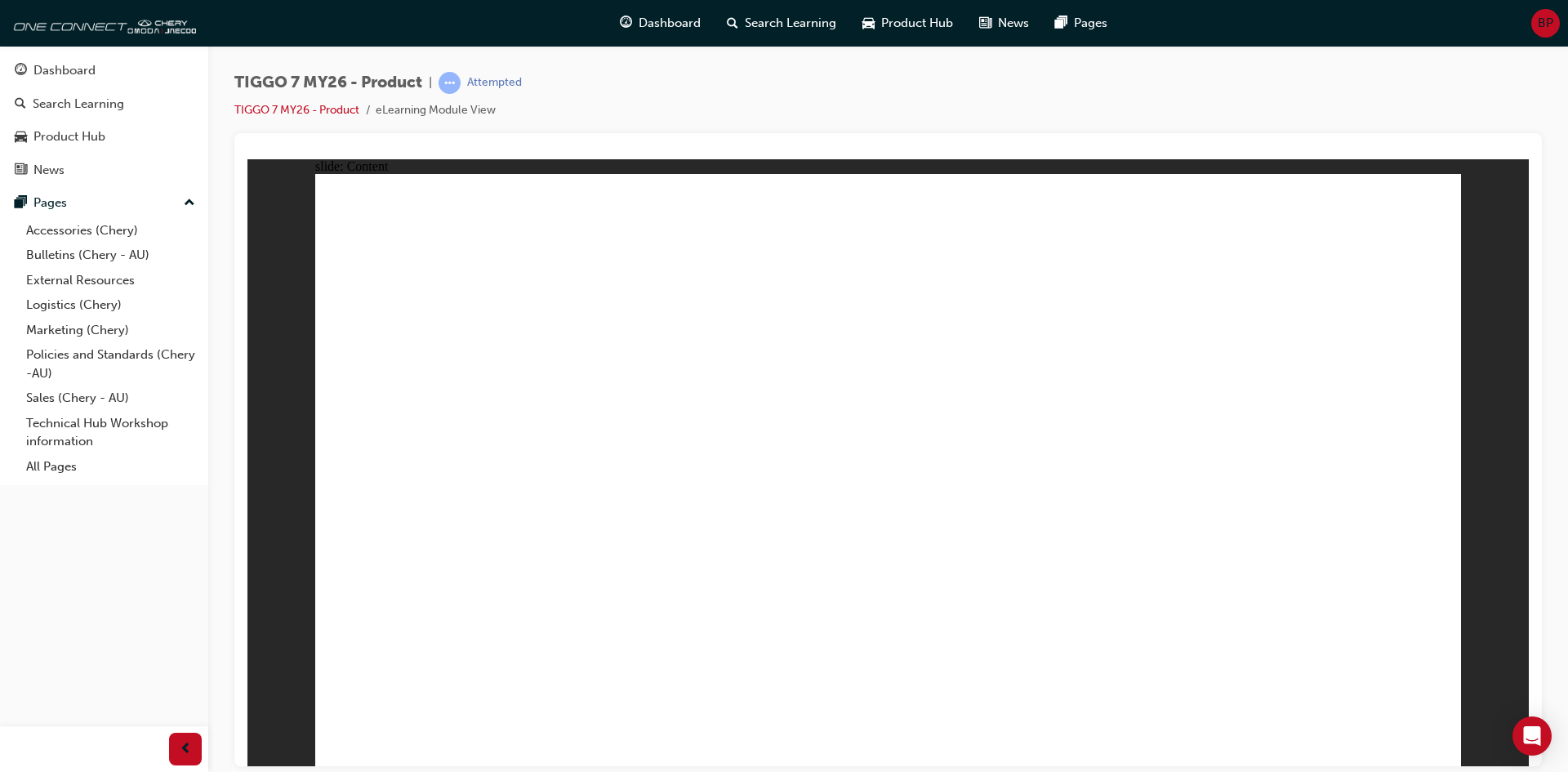
drag, startPoint x: 449, startPoint y: 535, endPoint x: 446, endPoint y: 570, distance: 35.1
drag, startPoint x: 446, startPoint y: 572, endPoint x: 446, endPoint y: 603, distance: 31.0
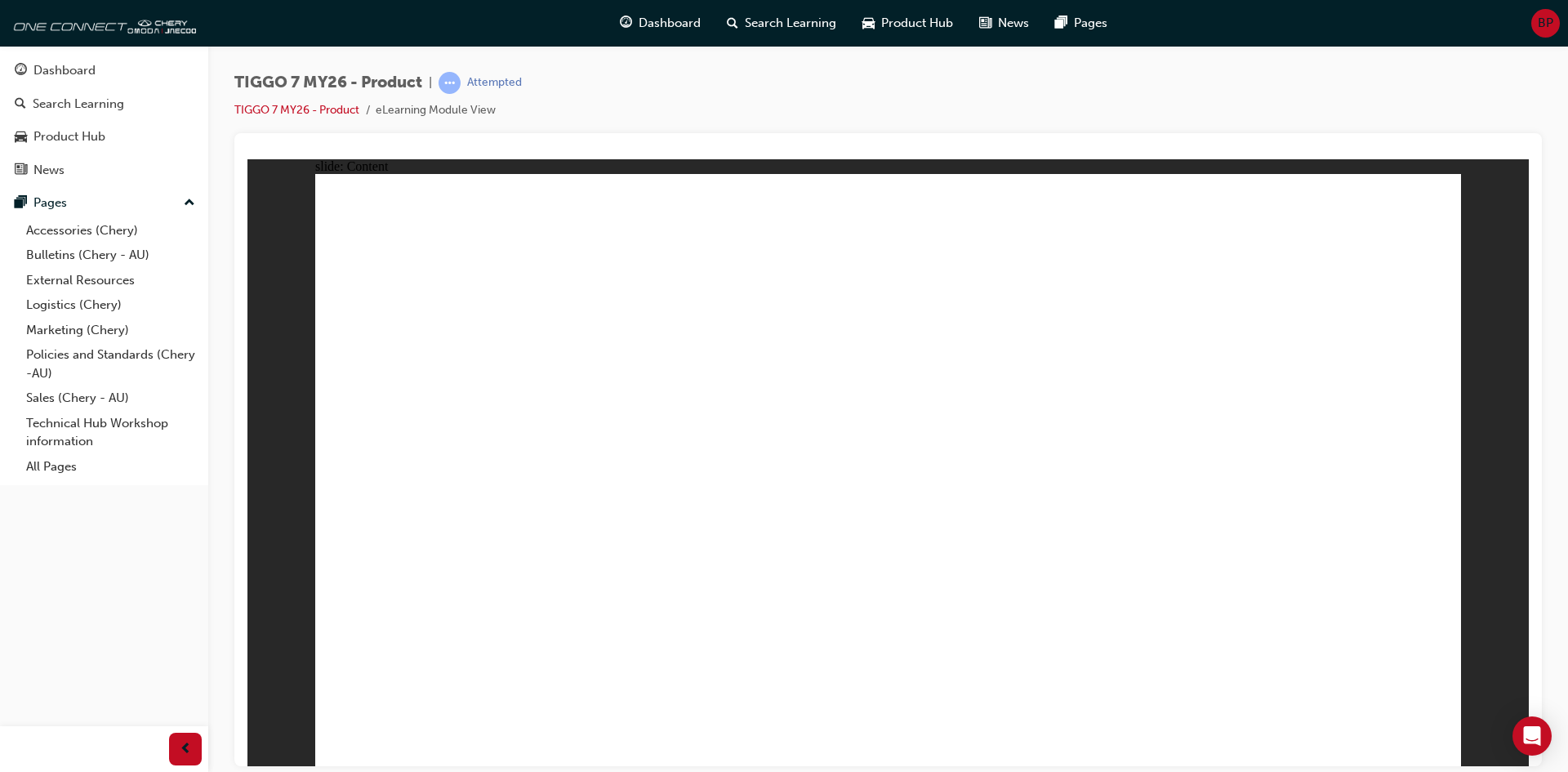
drag, startPoint x: 1403, startPoint y: 721, endPoint x: 1411, endPoint y: 730, distance: 12.0
drag, startPoint x: 1411, startPoint y: 730, endPoint x: 1445, endPoint y: 749, distance: 38.9
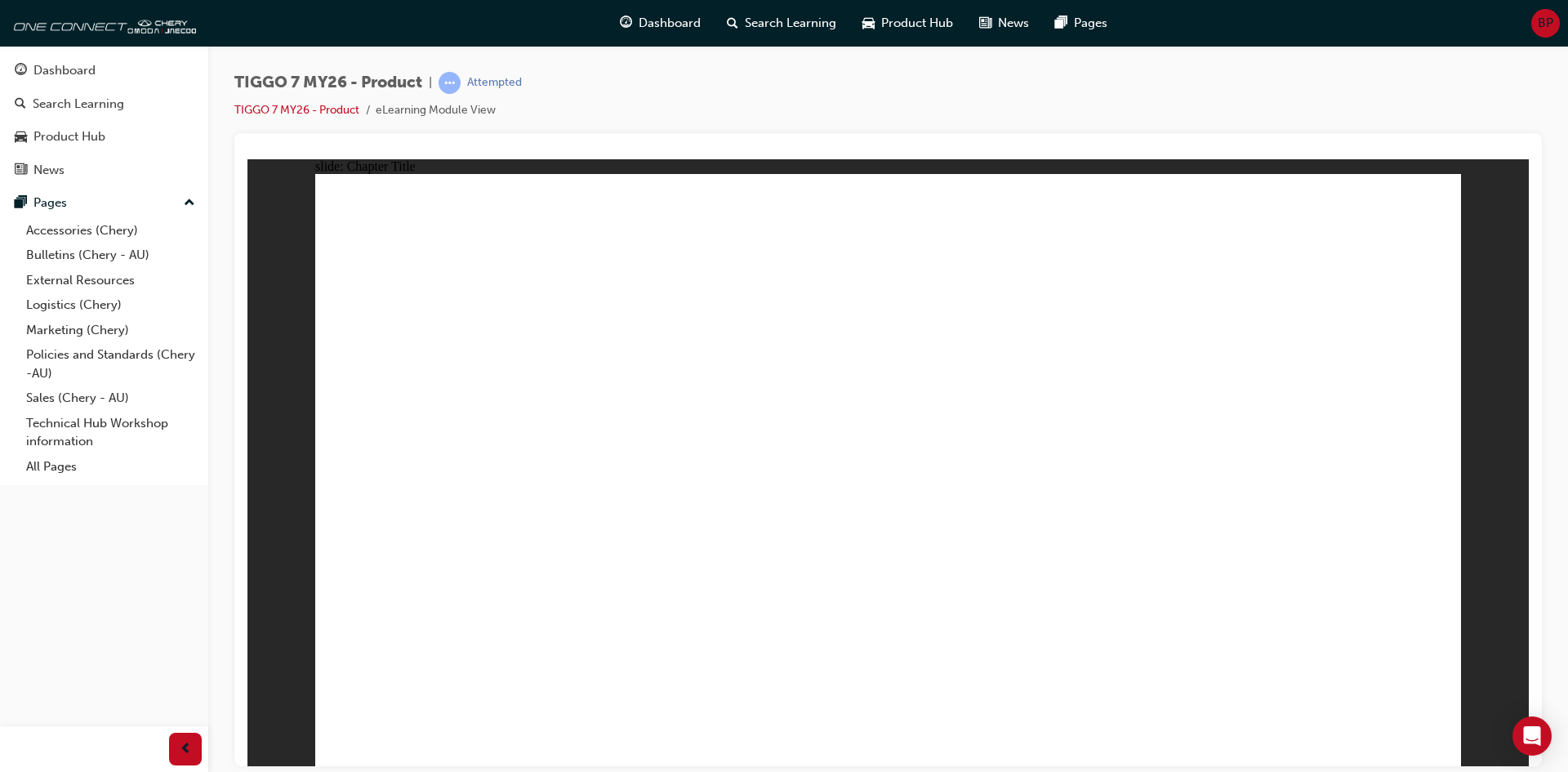
drag, startPoint x: 1103, startPoint y: 264, endPoint x: 935, endPoint y: 526, distance: 311.2
drag, startPoint x: 874, startPoint y: 210, endPoint x: 1336, endPoint y: 469, distance: 529.6
drag, startPoint x: 1233, startPoint y: 358, endPoint x: 1170, endPoint y: 405, distance: 78.6
drag, startPoint x: 1163, startPoint y: 298, endPoint x: 453, endPoint y: 511, distance: 741.3
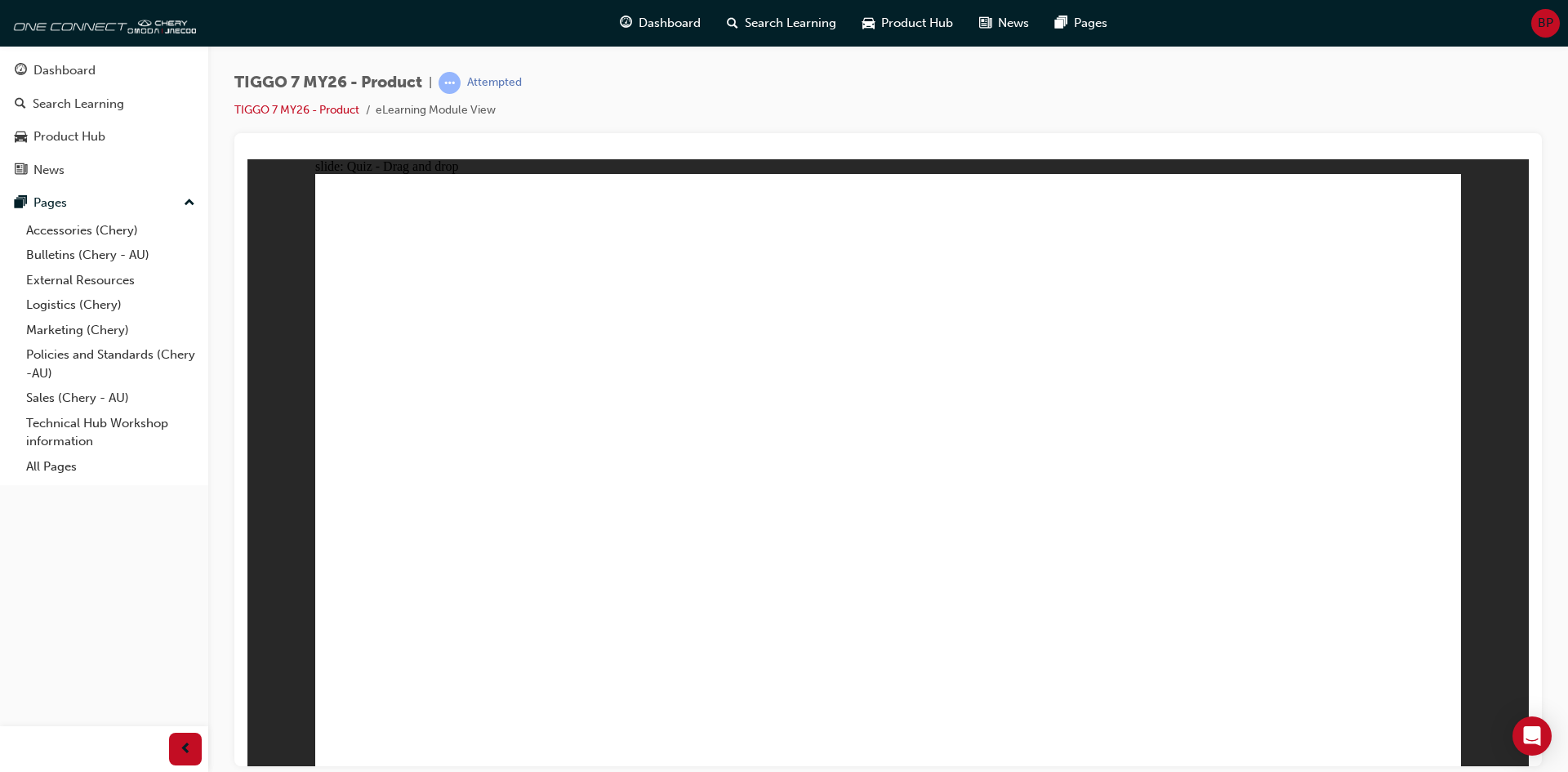
drag, startPoint x: 1225, startPoint y: 353, endPoint x: 1132, endPoint y: 495, distance: 169.7
drag, startPoint x: 997, startPoint y: 375, endPoint x: 709, endPoint y: 508, distance: 317.2
drag, startPoint x: 939, startPoint y: 309, endPoint x: 981, endPoint y: 565, distance: 259.4
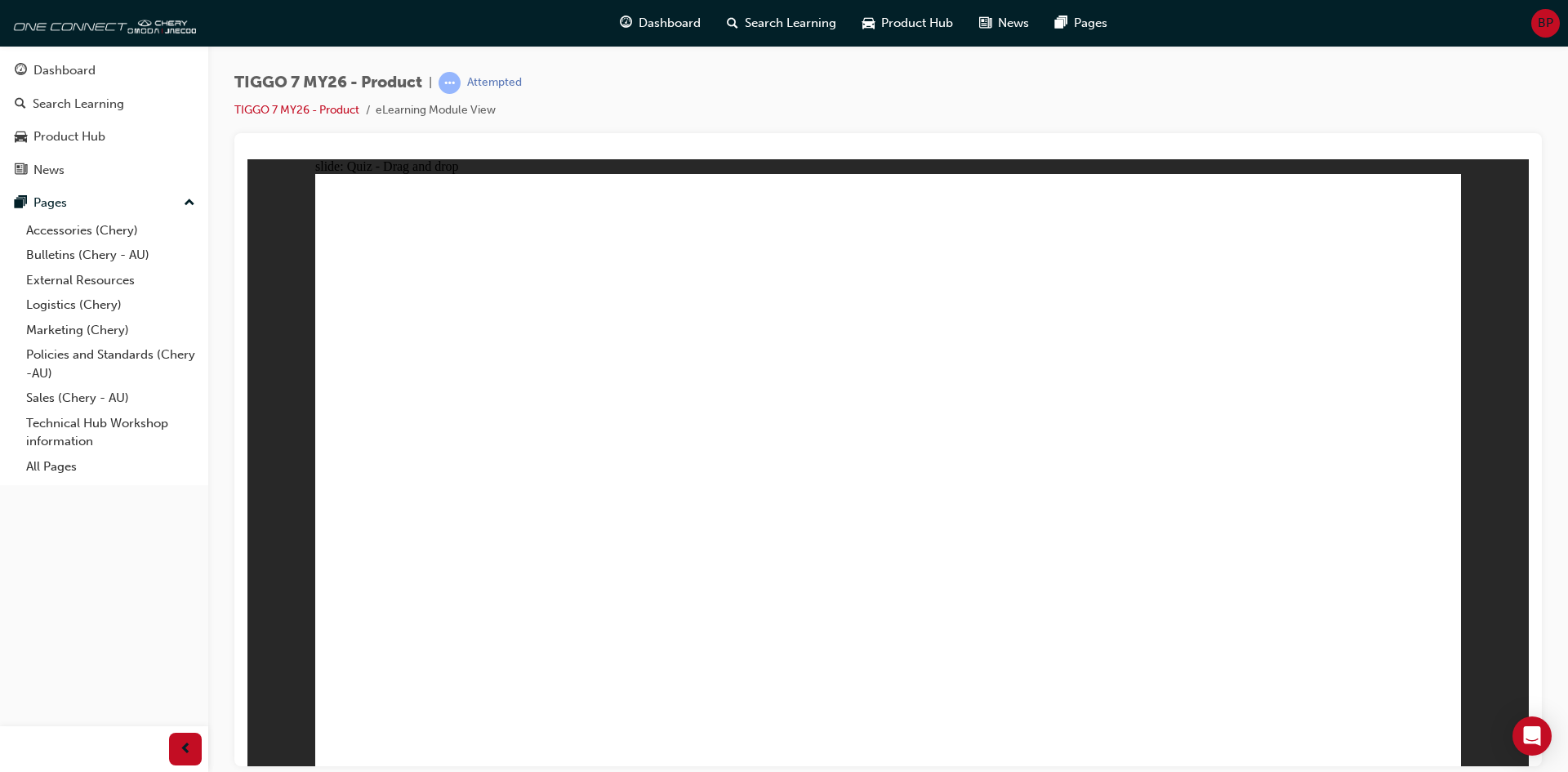
drag, startPoint x: 1112, startPoint y: 319, endPoint x: 535, endPoint y: 598, distance: 640.9
drag, startPoint x: 1305, startPoint y: 321, endPoint x: 897, endPoint y: 600, distance: 494.3
drag, startPoint x: 893, startPoint y: 514, endPoint x: 478, endPoint y: 618, distance: 427.8
drag, startPoint x: 886, startPoint y: 282, endPoint x: 769, endPoint y: 598, distance: 337.0
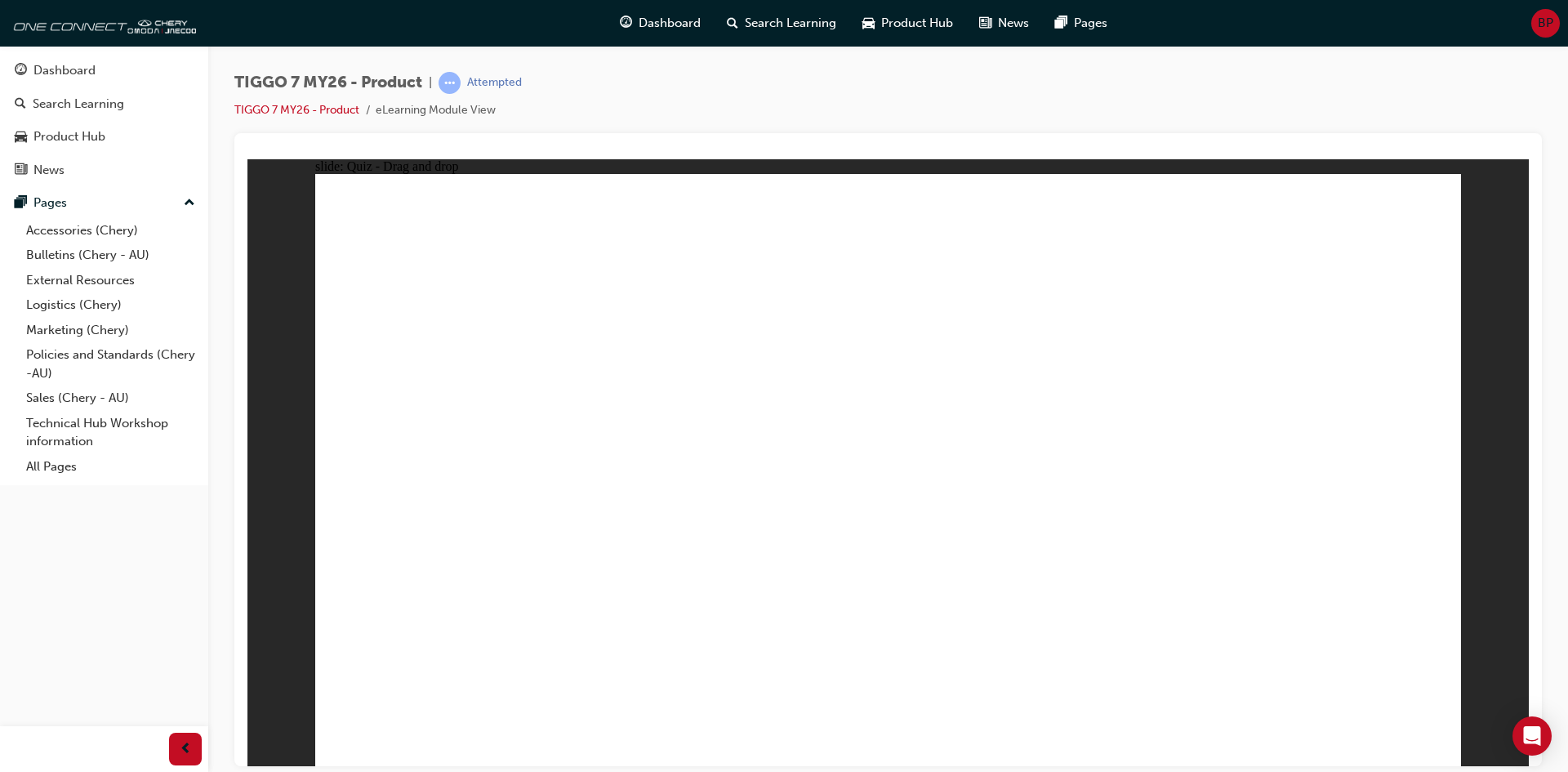
drag, startPoint x: 1086, startPoint y: 235, endPoint x: 656, endPoint y: 607, distance: 568.6
drag, startPoint x: 1059, startPoint y: 308, endPoint x: 633, endPoint y: 624, distance: 530.4
drag, startPoint x: 1235, startPoint y: 293, endPoint x: 764, endPoint y: 612, distance: 568.9
drag, startPoint x: 920, startPoint y: 374, endPoint x: 733, endPoint y: 613, distance: 303.5
drag, startPoint x: 1222, startPoint y: 335, endPoint x: 564, endPoint y: 620, distance: 717.1
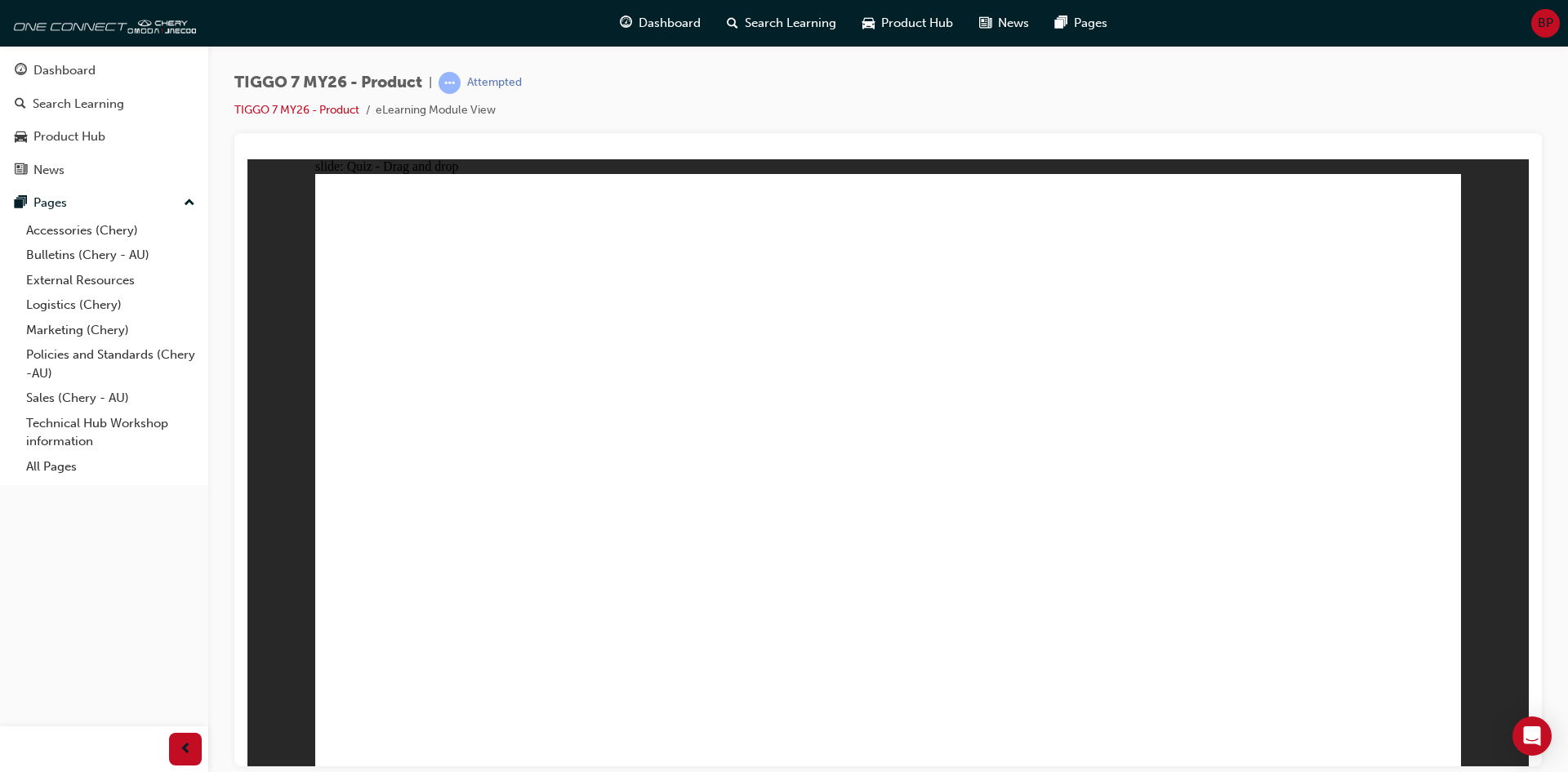
drag, startPoint x: 1317, startPoint y: 228, endPoint x: 513, endPoint y: 588, distance: 880.9
drag, startPoint x: 1090, startPoint y: 358, endPoint x: 1016, endPoint y: 529, distance: 186.3
drag, startPoint x: 933, startPoint y: 300, endPoint x: 1028, endPoint y: 460, distance: 186.1
drag, startPoint x: 979, startPoint y: 280, endPoint x: 1020, endPoint y: 572, distance: 294.9
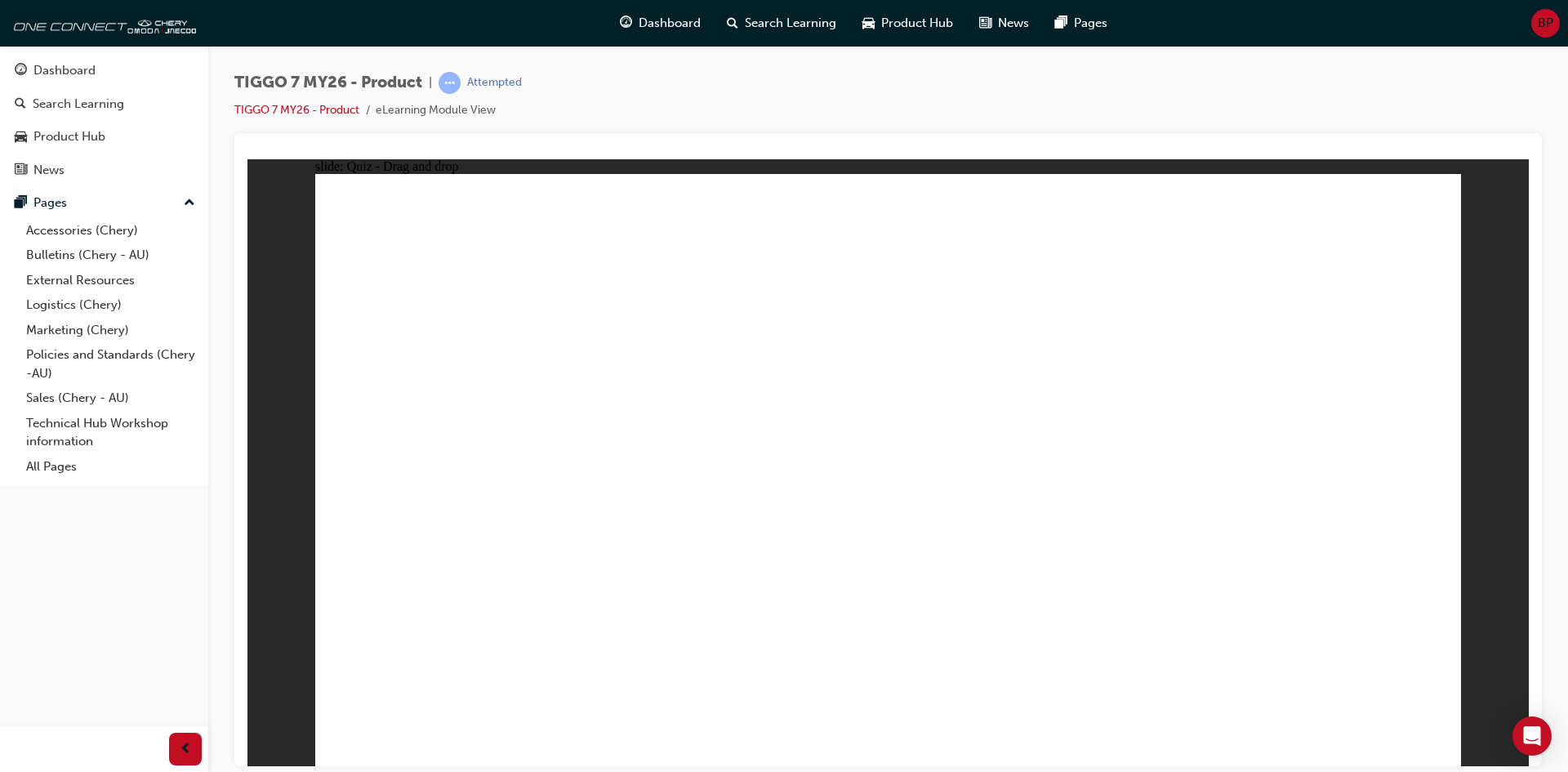
drag, startPoint x: 1029, startPoint y: 245, endPoint x: 1048, endPoint y: 581, distance: 336.5
drag, startPoint x: 848, startPoint y: 234, endPoint x: 1053, endPoint y: 650, distance: 463.8
drag, startPoint x: 1247, startPoint y: 237, endPoint x: 1202, endPoint y: 564, distance: 330.1
drag, startPoint x: 1378, startPoint y: 278, endPoint x: 1193, endPoint y: 558, distance: 335.6
drag, startPoint x: 856, startPoint y: 217, endPoint x: 1009, endPoint y: 515, distance: 335.0
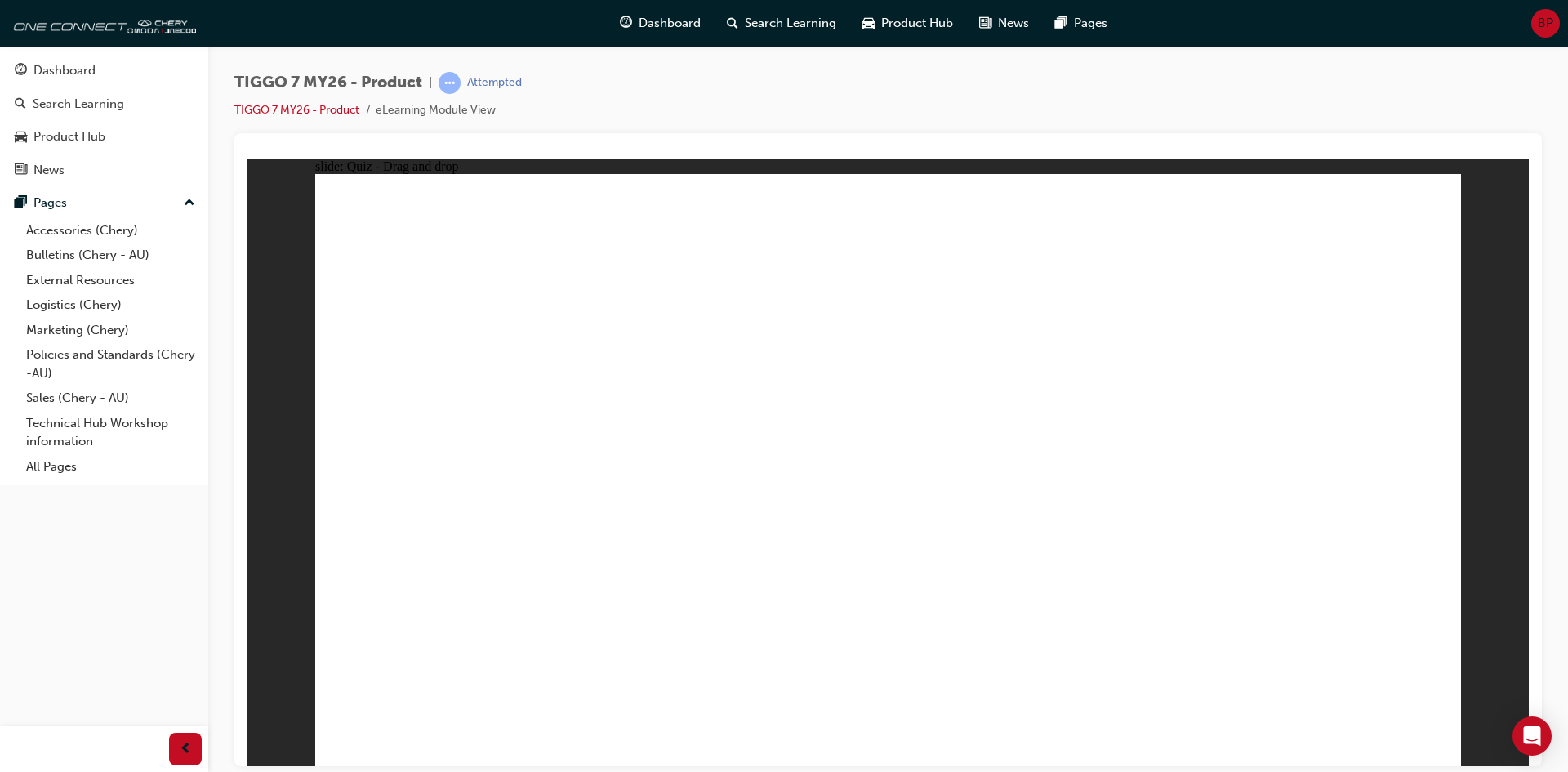
drag, startPoint x: 870, startPoint y: 244, endPoint x: 998, endPoint y: 521, distance: 305.1
drag, startPoint x: 1345, startPoint y: 277, endPoint x: 1062, endPoint y: 531, distance: 380.3
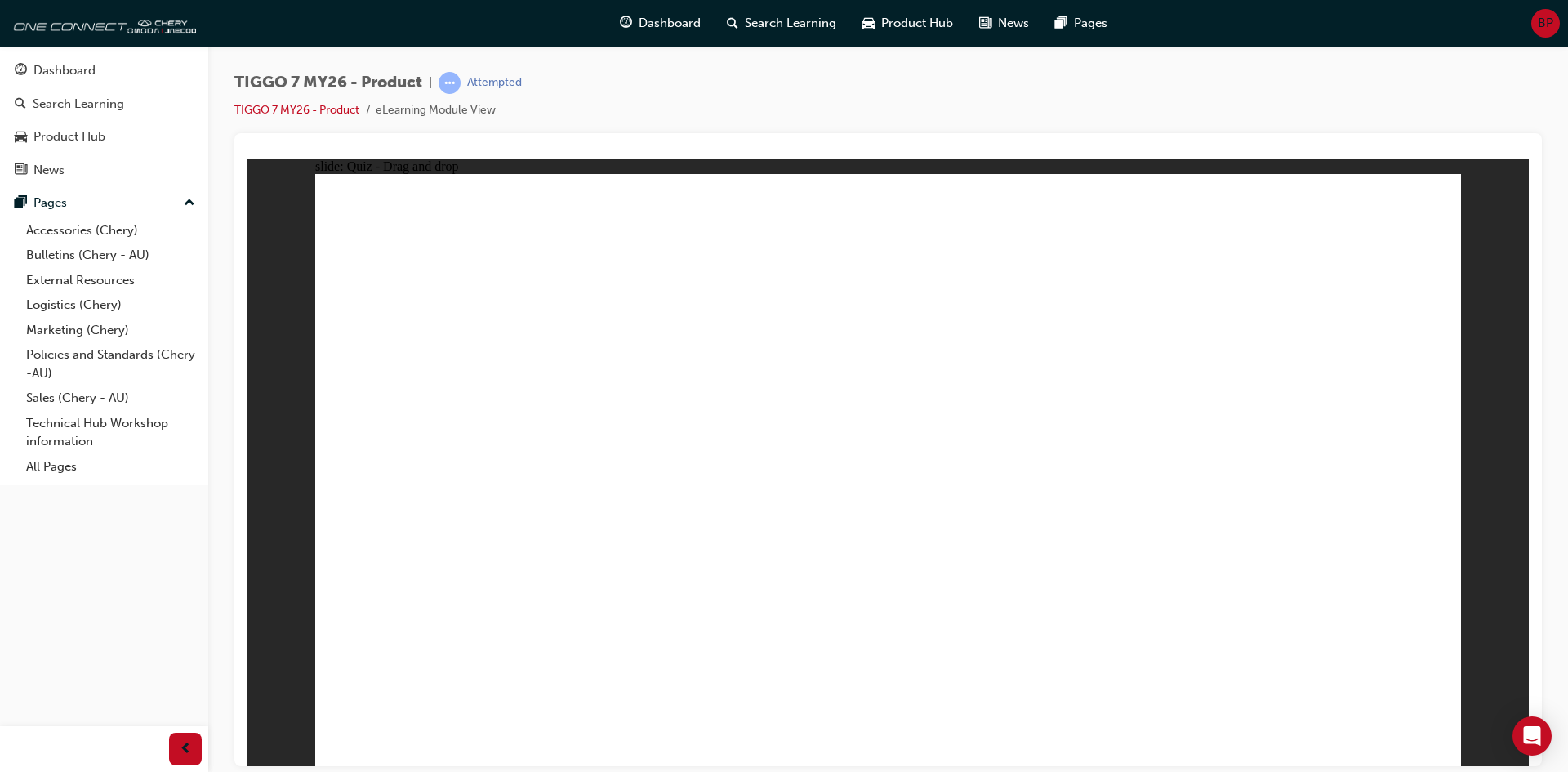
drag, startPoint x: 939, startPoint y: 354, endPoint x: 596, endPoint y: 499, distance: 372.4
drag, startPoint x: 908, startPoint y: 298, endPoint x: 574, endPoint y: 511, distance: 396.1
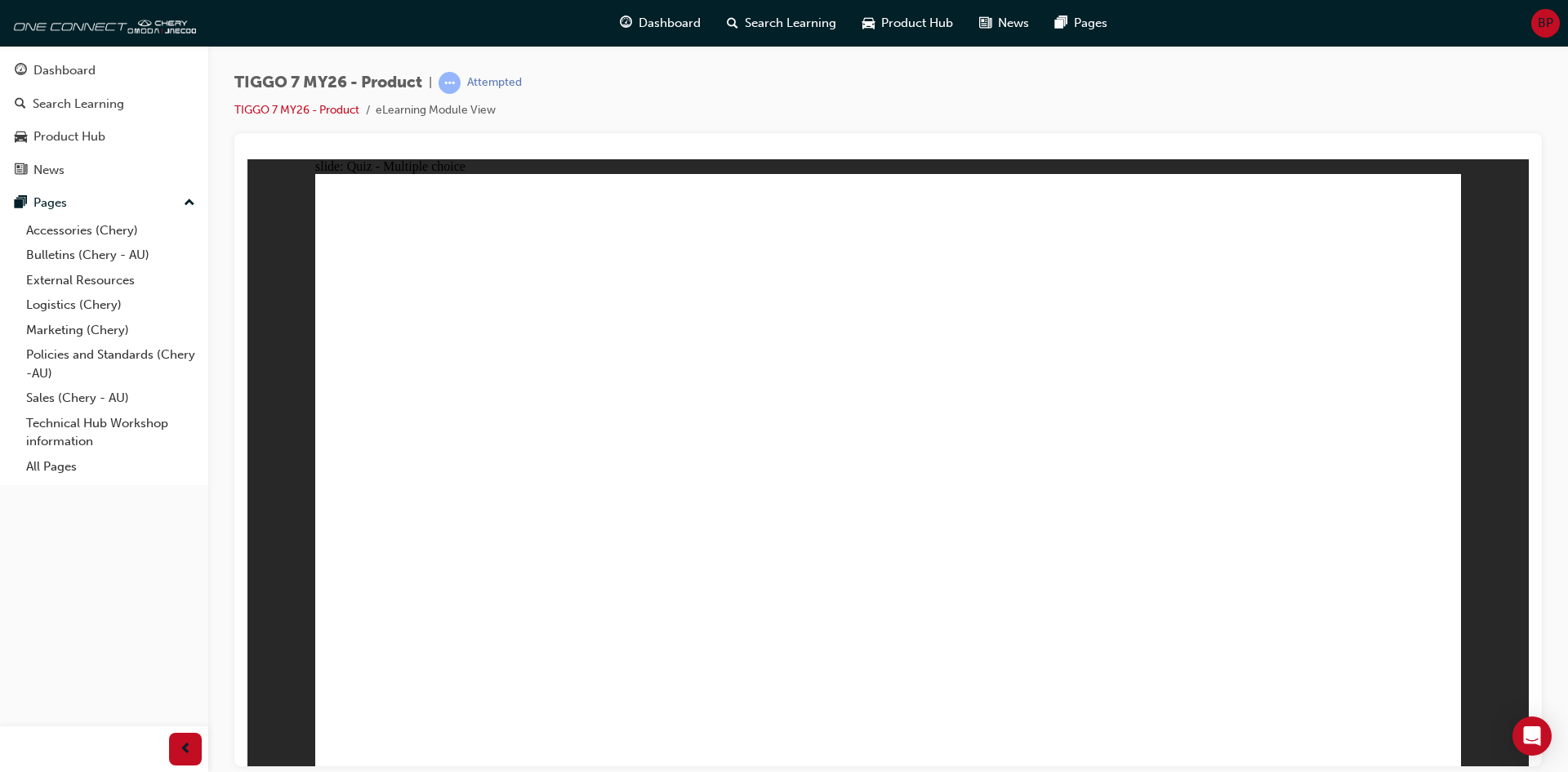
radio input "true"
drag, startPoint x: 1156, startPoint y: 325, endPoint x: 1084, endPoint y: 601, distance: 285.2
drag, startPoint x: 1112, startPoint y: 289, endPoint x: 1129, endPoint y: 549, distance: 260.6
drag, startPoint x: 1308, startPoint y: 280, endPoint x: 1124, endPoint y: 565, distance: 339.2
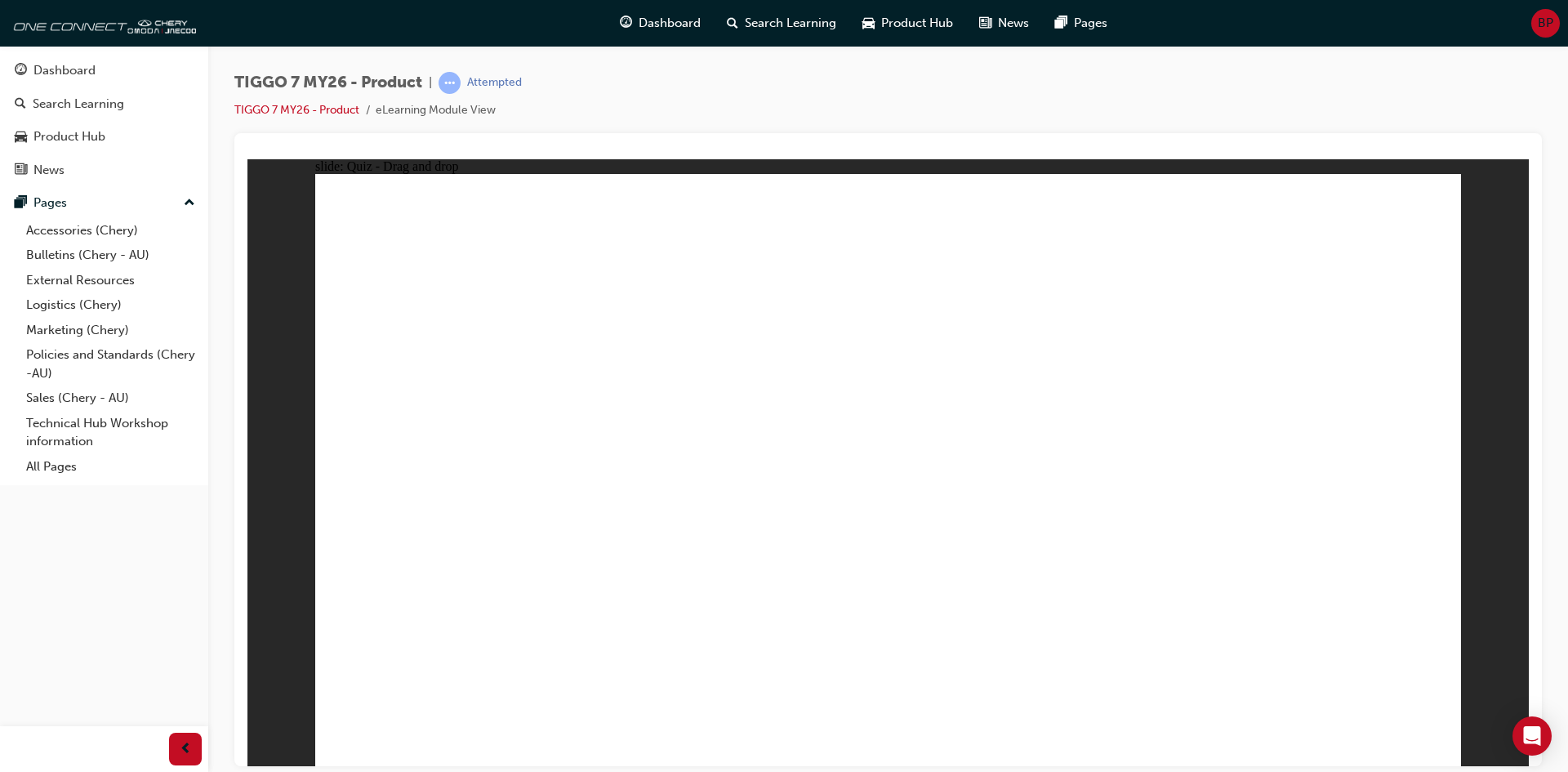
drag, startPoint x: 1249, startPoint y: 252, endPoint x: 1104, endPoint y: 559, distance: 339.5
drag, startPoint x: 1109, startPoint y: 248, endPoint x: 984, endPoint y: 568, distance: 343.5
drag, startPoint x: 968, startPoint y: 287, endPoint x: 999, endPoint y: 560, distance: 274.8
drag, startPoint x: 949, startPoint y: 251, endPoint x: 1074, endPoint y: 583, distance: 354.8
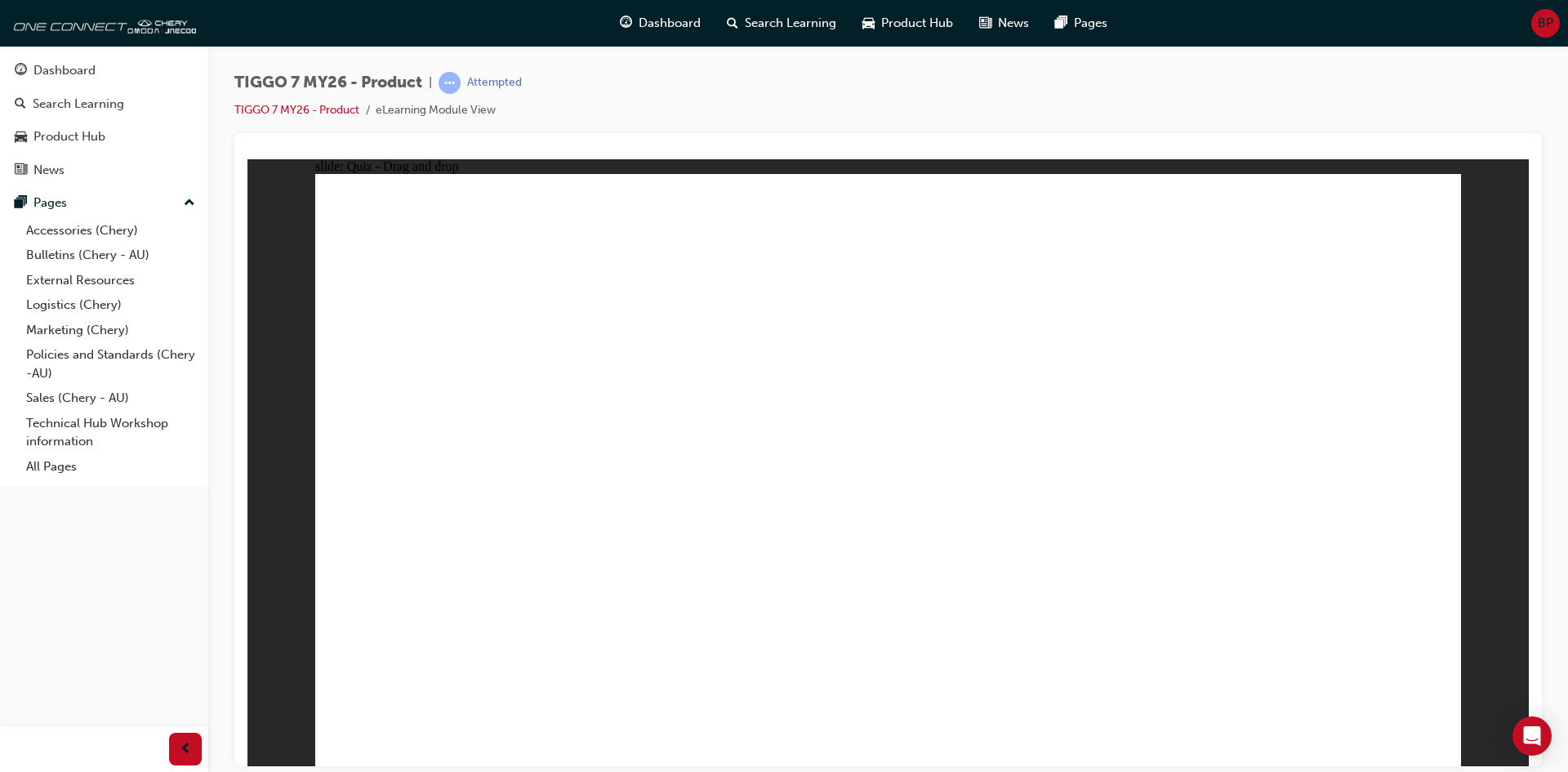
radio input "true"
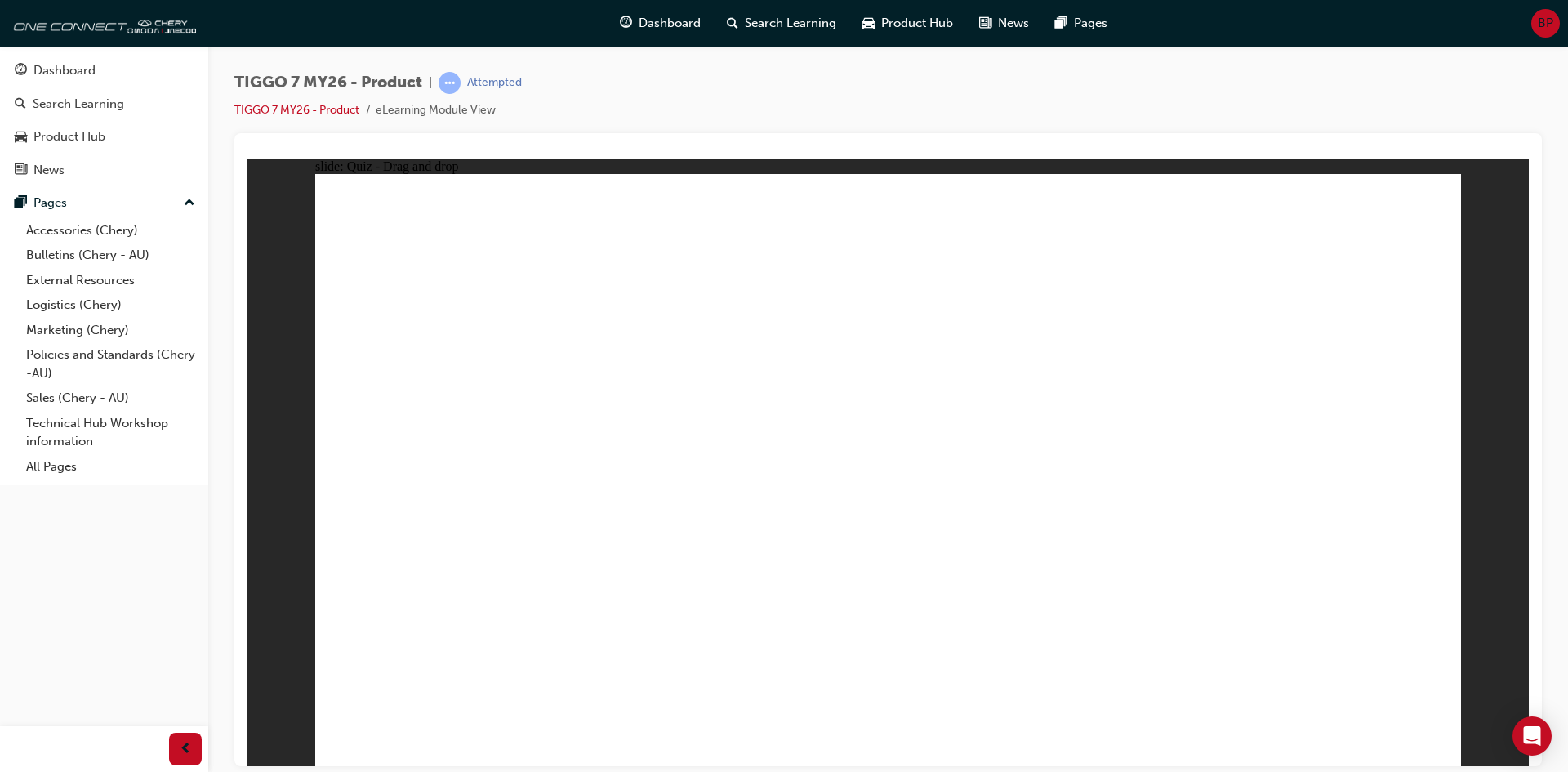
drag, startPoint x: 1165, startPoint y: 382, endPoint x: 1326, endPoint y: 540, distance: 225.6
drag, startPoint x: 1110, startPoint y: 252, endPoint x: 710, endPoint y: 526, distance: 484.8
drag, startPoint x: 1050, startPoint y: 346, endPoint x: 964, endPoint y: 481, distance: 160.1
drag, startPoint x: 908, startPoint y: 329, endPoint x: 1143, endPoint y: 510, distance: 296.6
drag, startPoint x: 1302, startPoint y: 236, endPoint x: 495, endPoint y: 519, distance: 855.2
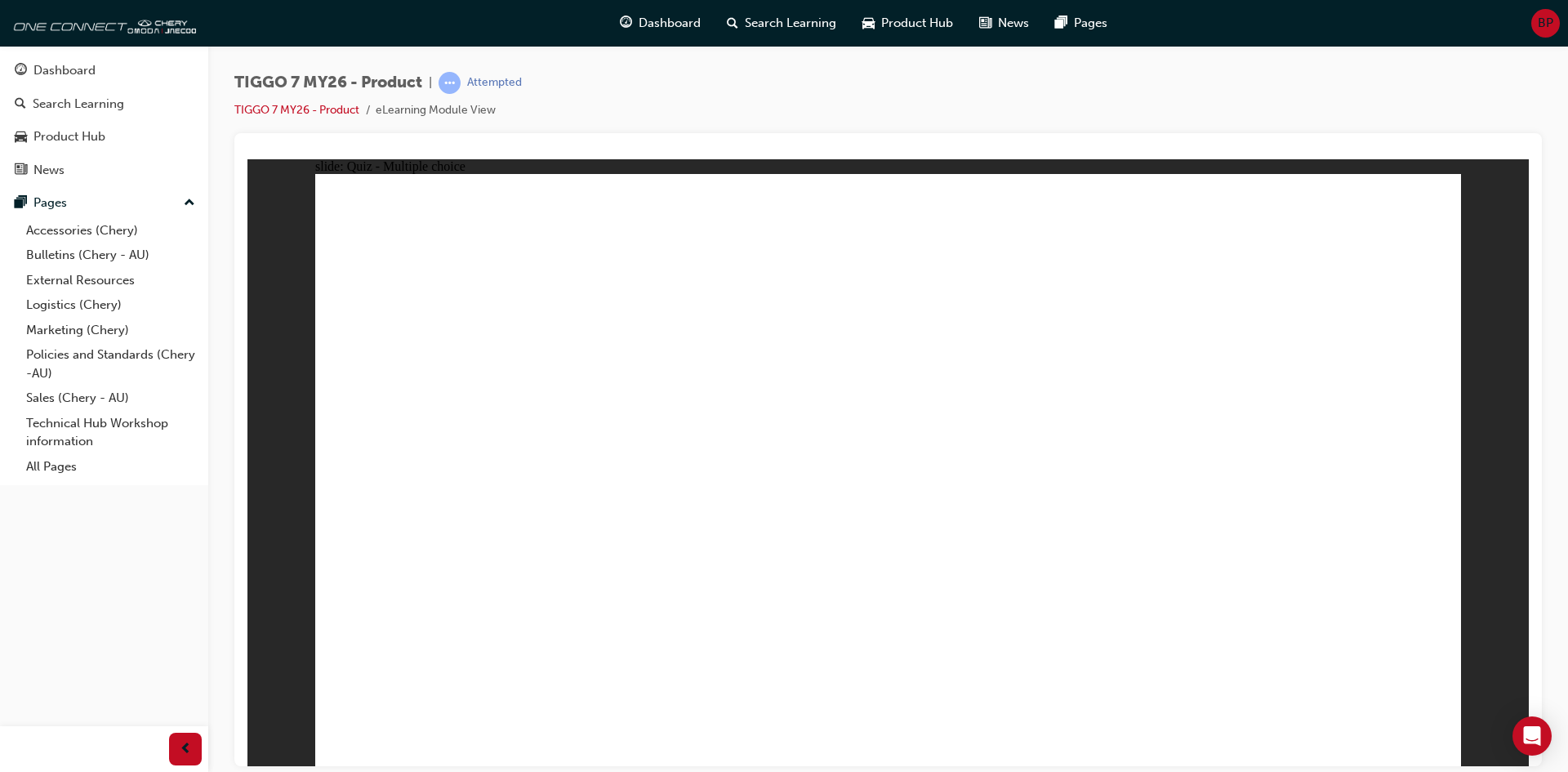
radio input "false"
radio input "true"
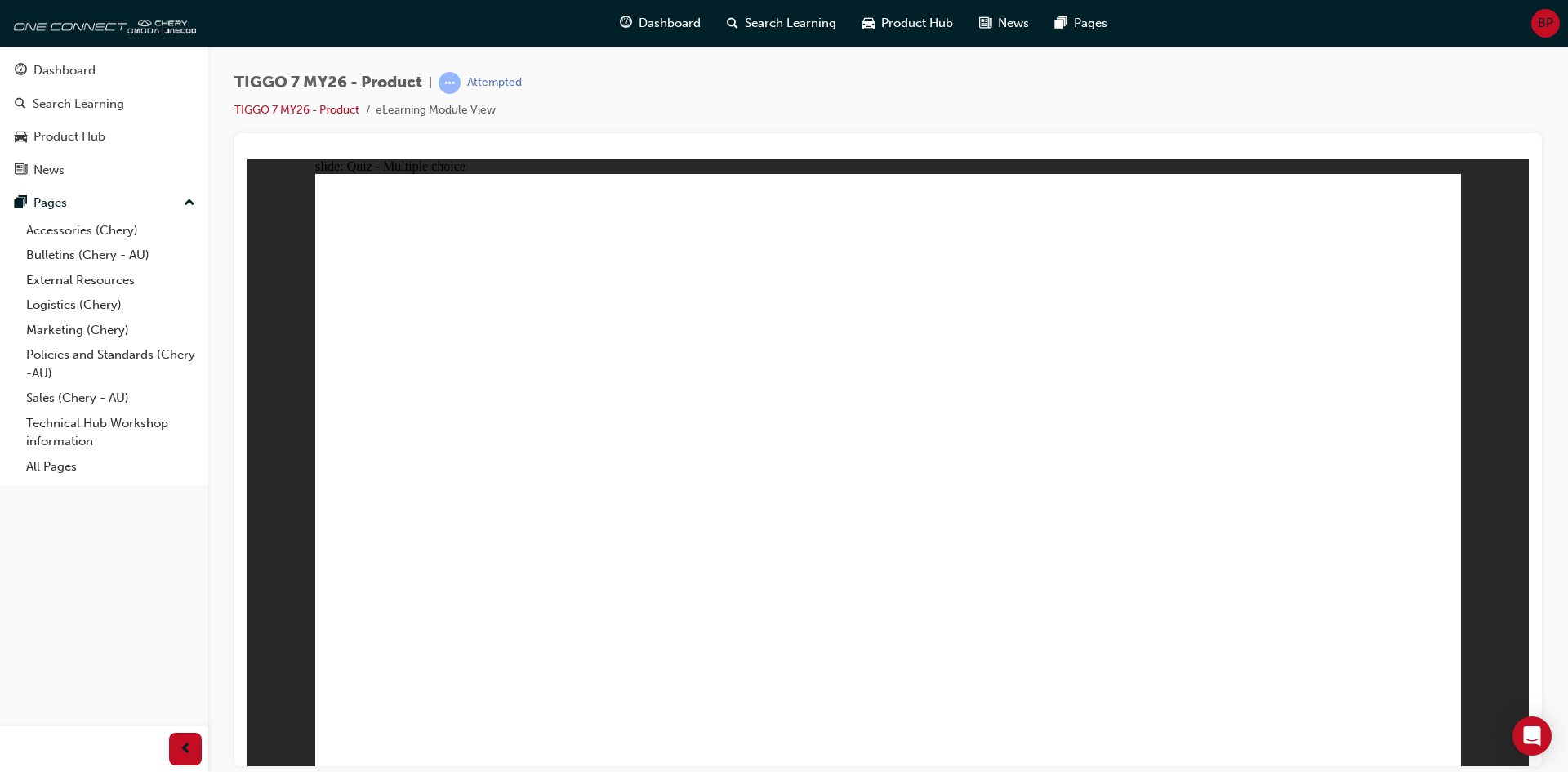
radio input "true"
drag, startPoint x: 907, startPoint y: 563, endPoint x: 907, endPoint y: 576, distance: 13.0
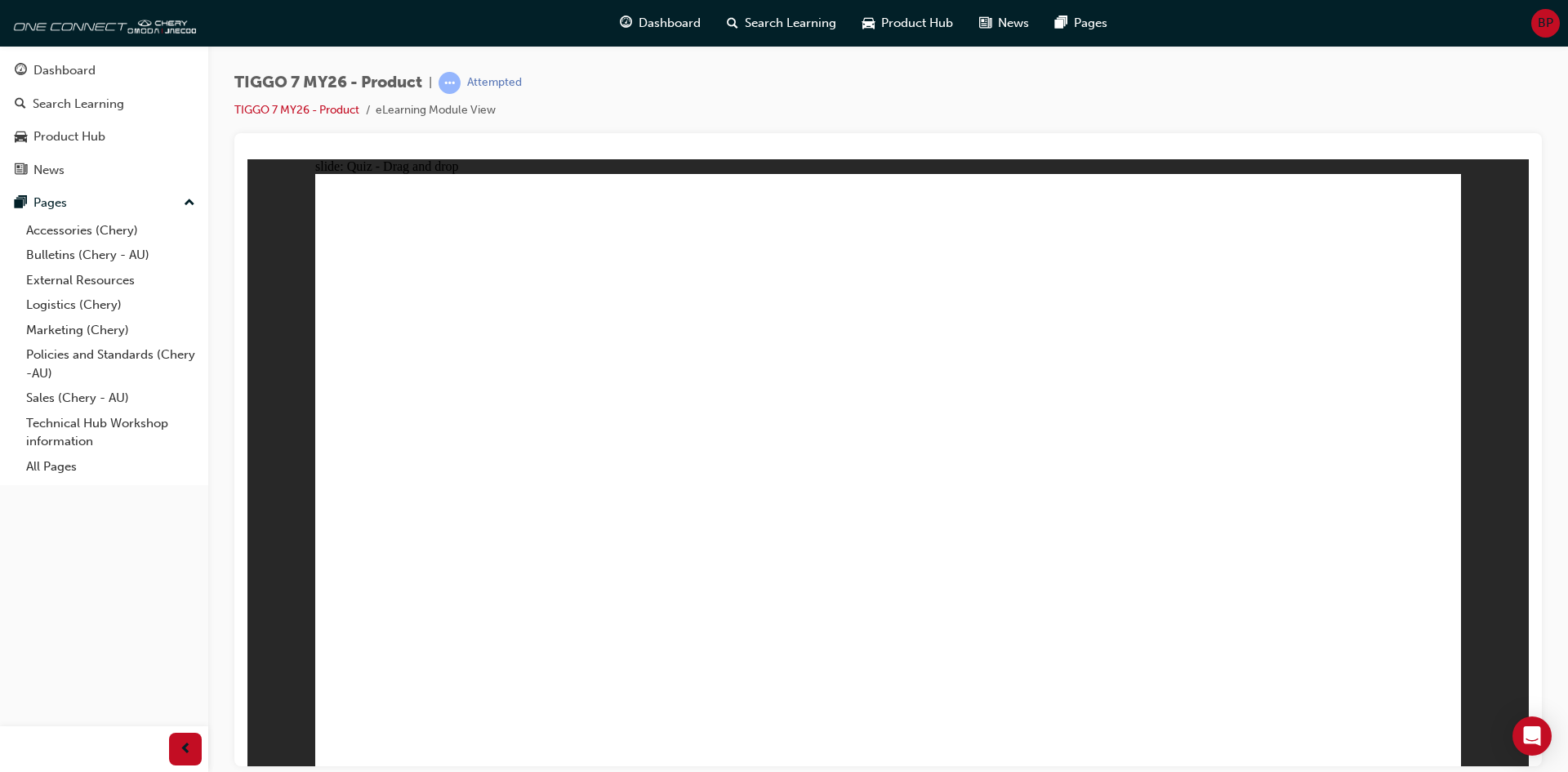
drag, startPoint x: 1112, startPoint y: 256, endPoint x: 926, endPoint y: 520, distance: 322.9
drag, startPoint x: 1287, startPoint y: 247, endPoint x: 689, endPoint y: 398, distance: 616.8
drag, startPoint x: 831, startPoint y: 263, endPoint x: 1266, endPoint y: 522, distance: 506.3
drag, startPoint x: 1144, startPoint y: 399, endPoint x: 1118, endPoint y: 517, distance: 120.8
drag, startPoint x: 875, startPoint y: 423, endPoint x: 705, endPoint y: 494, distance: 184.2
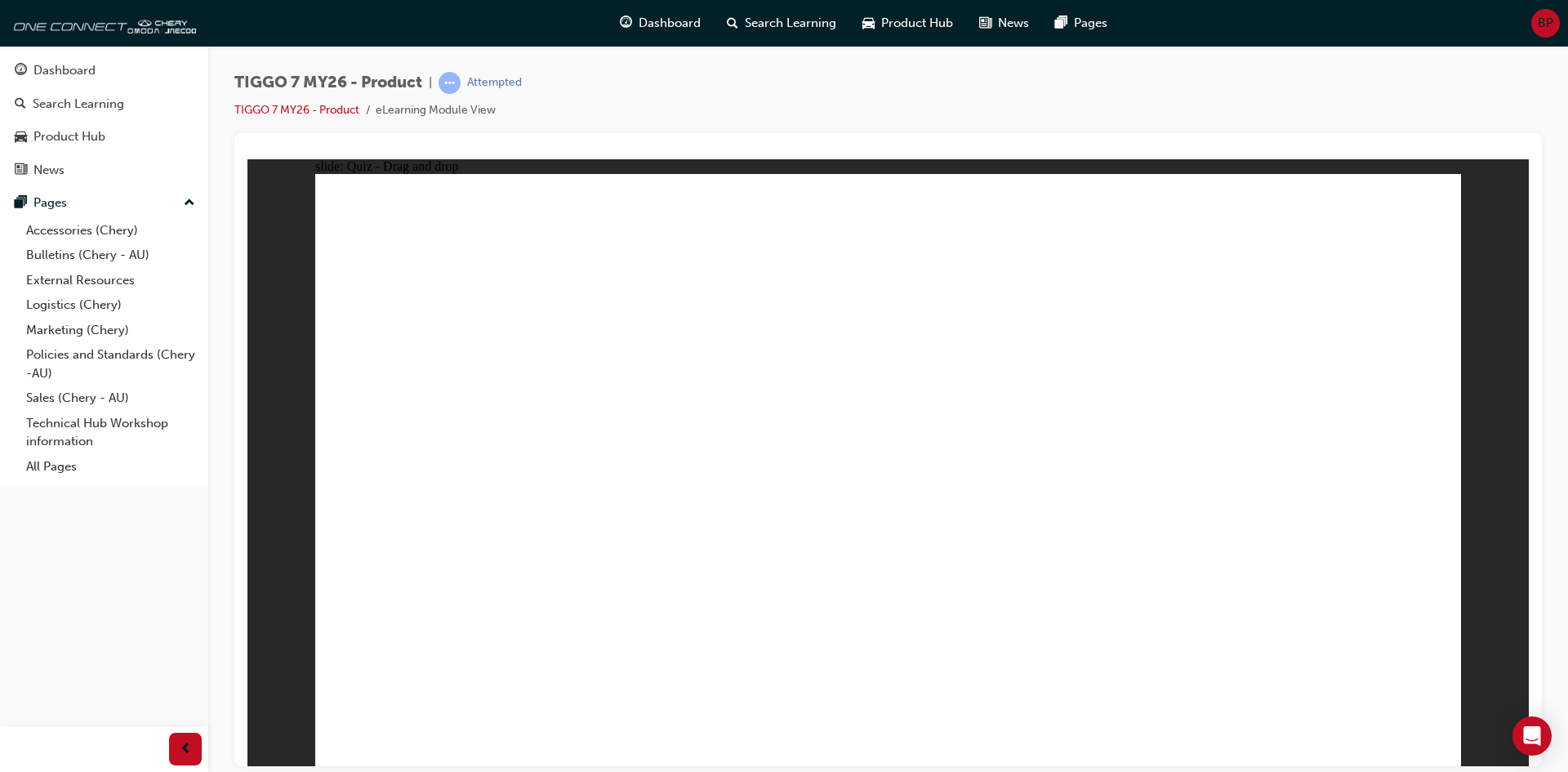
drag, startPoint x: 1334, startPoint y: 262, endPoint x: 485, endPoint y: 519, distance: 887.0
drag, startPoint x: 915, startPoint y: 273, endPoint x: 554, endPoint y: 531, distance: 443.7
drag, startPoint x: 1228, startPoint y: 360, endPoint x: 917, endPoint y: 570, distance: 375.3
drag, startPoint x: 1085, startPoint y: 280, endPoint x: 528, endPoint y: 624, distance: 654.7
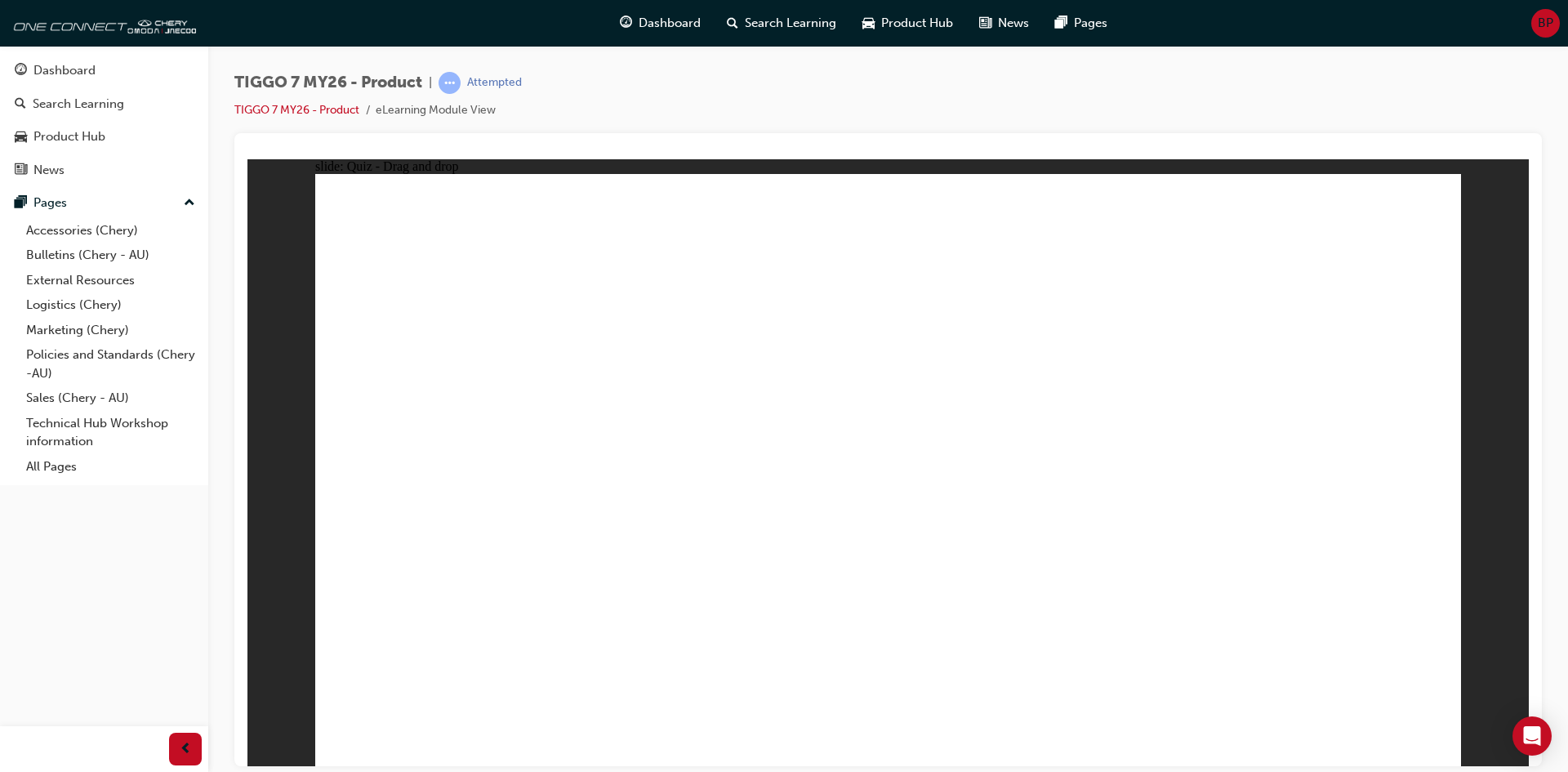
drag, startPoint x: 999, startPoint y: 416, endPoint x: 524, endPoint y: 629, distance: 520.6
drag, startPoint x: 853, startPoint y: 282, endPoint x: 691, endPoint y: 555, distance: 317.4
drag, startPoint x: 1098, startPoint y: 245, endPoint x: 675, endPoint y: 573, distance: 535.3
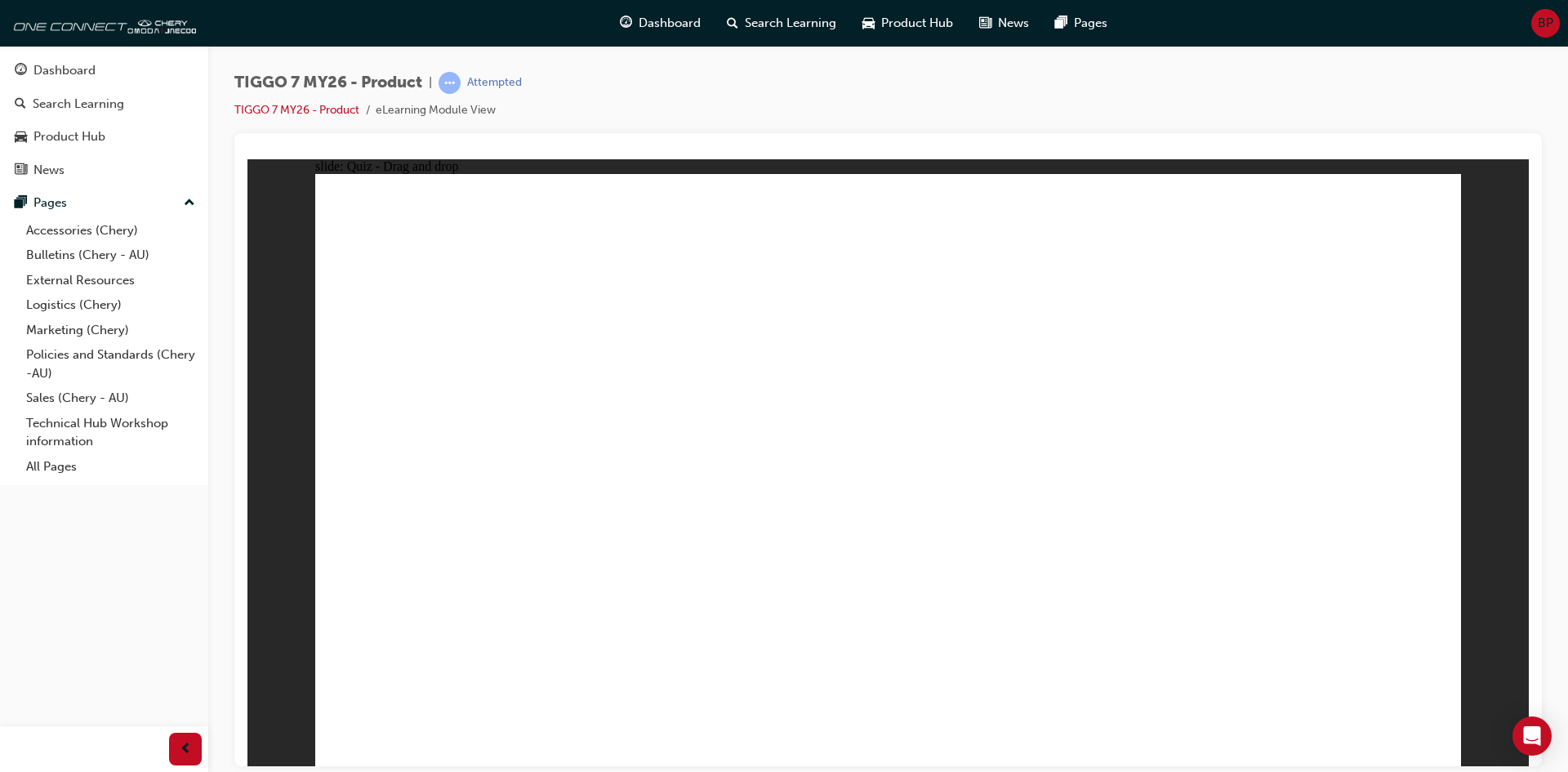
drag, startPoint x: 1117, startPoint y: 286, endPoint x: 712, endPoint y: 563, distance: 490.7
drag, startPoint x: 1207, startPoint y: 285, endPoint x: 598, endPoint y: 601, distance: 686.1
drag, startPoint x: 1019, startPoint y: 336, endPoint x: 639, endPoint y: 586, distance: 454.9
drag, startPoint x: 1066, startPoint y: 414, endPoint x: 680, endPoint y: 567, distance: 415.2
drag, startPoint x: 1319, startPoint y: 238, endPoint x: 897, endPoint y: 448, distance: 471.4
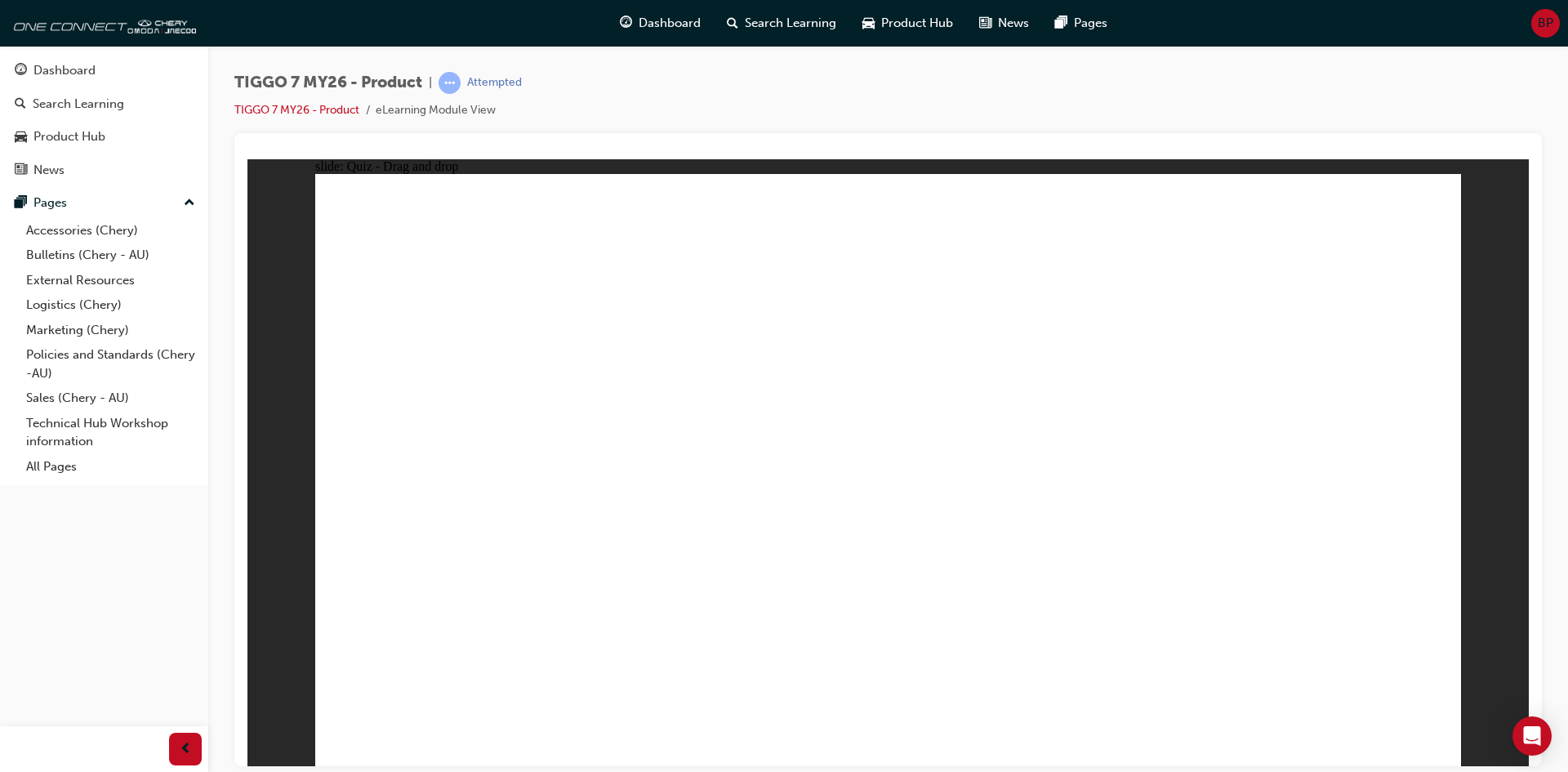
drag, startPoint x: 1091, startPoint y: 363, endPoint x: 1002, endPoint y: 439, distance: 117.0
drag, startPoint x: 980, startPoint y: 294, endPoint x: 1002, endPoint y: 602, distance: 308.8
drag, startPoint x: 1026, startPoint y: 283, endPoint x: 1030, endPoint y: 608, distance: 325.0
drag, startPoint x: 866, startPoint y: 232, endPoint x: 1016, endPoint y: 626, distance: 421.6
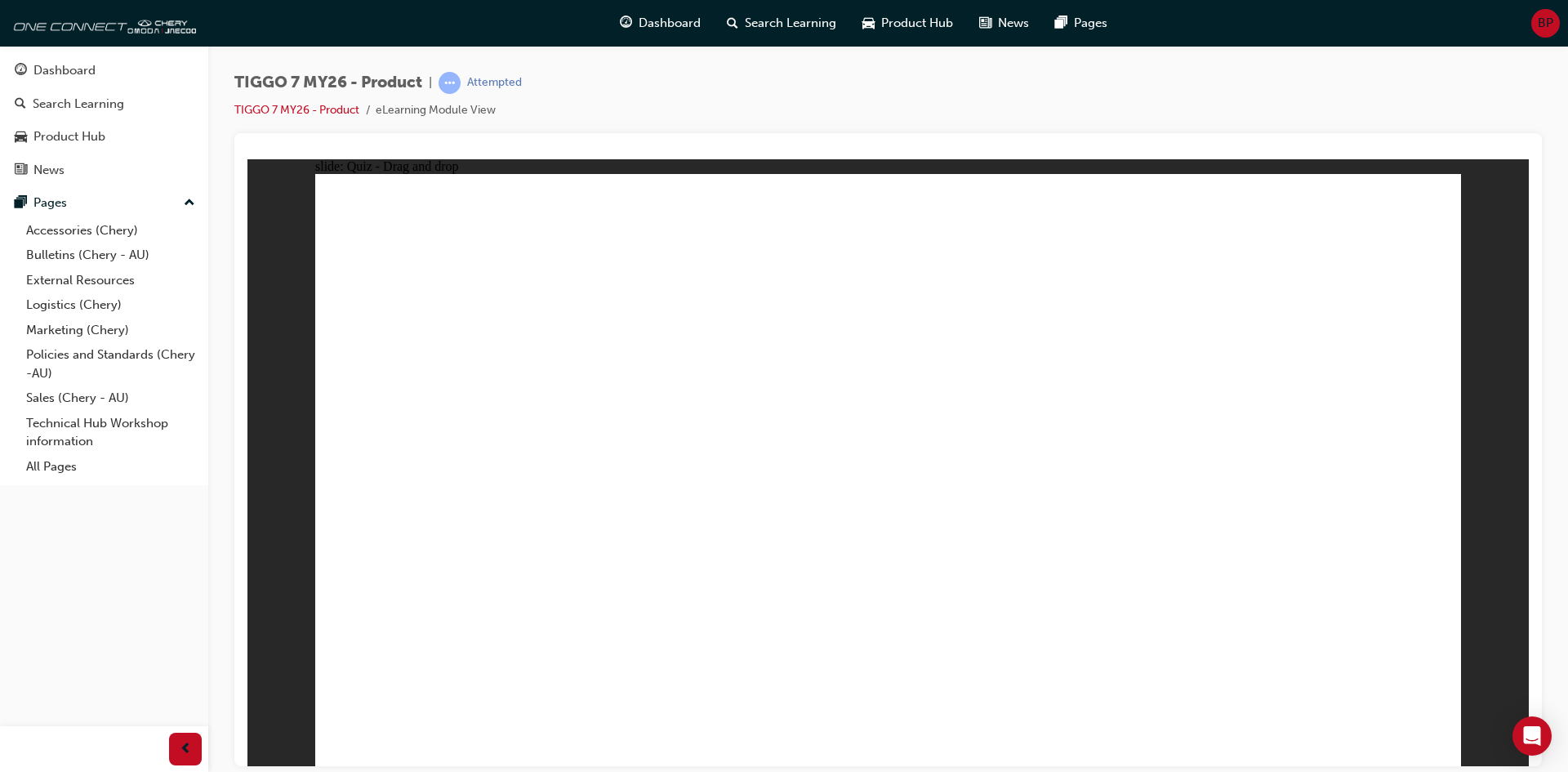
drag, startPoint x: 1212, startPoint y: 268, endPoint x: 1110, endPoint y: 599, distance: 346.4
drag, startPoint x: 1239, startPoint y: 249, endPoint x: 1098, endPoint y: 568, distance: 348.8
drag, startPoint x: 1330, startPoint y: 290, endPoint x: 1251, endPoint y: 654, distance: 372.5
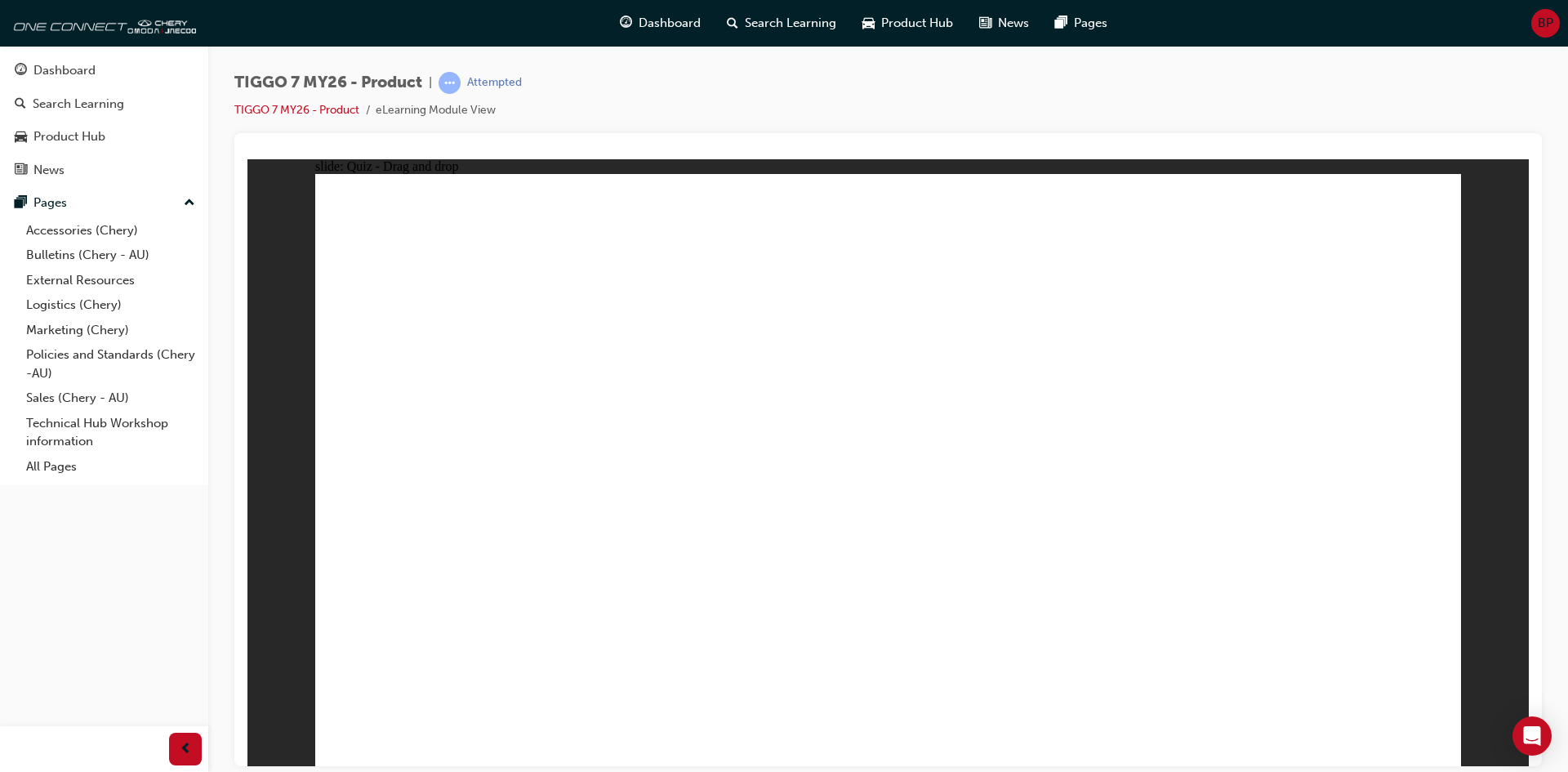
drag, startPoint x: 941, startPoint y: 275, endPoint x: 636, endPoint y: 509, distance: 384.4
drag, startPoint x: 1199, startPoint y: 275, endPoint x: 784, endPoint y: 431, distance: 443.4
click at [1337, 309] on div "slide: Quiz - Drag and drop Rectangle 1 Question 4 For MY26, Tiggo 7 has two si…" at bounding box center [888, 462] width 1281 height 607
drag, startPoint x: 1317, startPoint y: 312, endPoint x: 1305, endPoint y: 320, distance: 14.4
drag, startPoint x: 1317, startPoint y: 267, endPoint x: 1088, endPoint y: 491, distance: 320.3
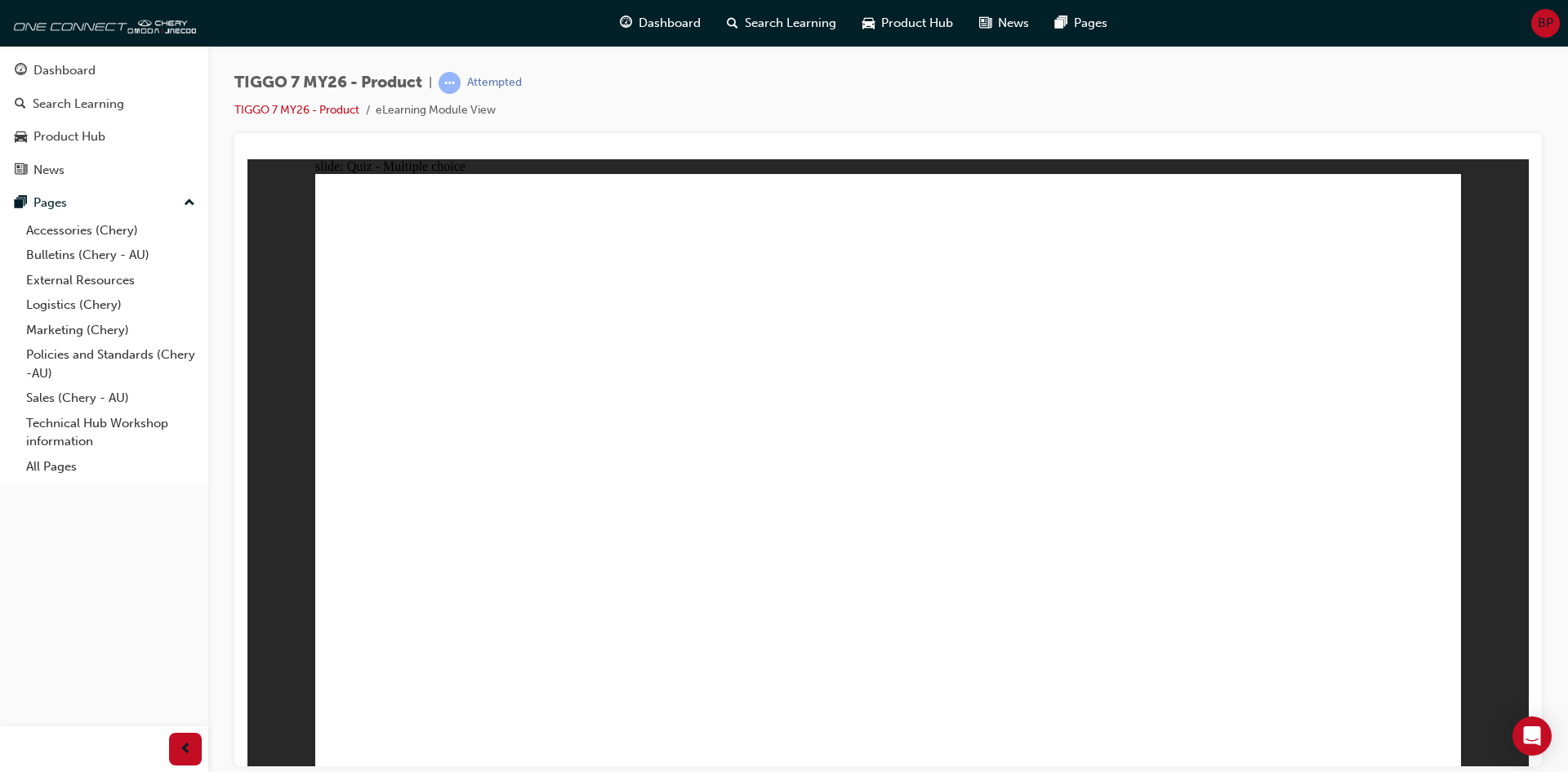
radio input "true"
drag, startPoint x: 902, startPoint y: 297, endPoint x: 1110, endPoint y: 445, distance: 255.3
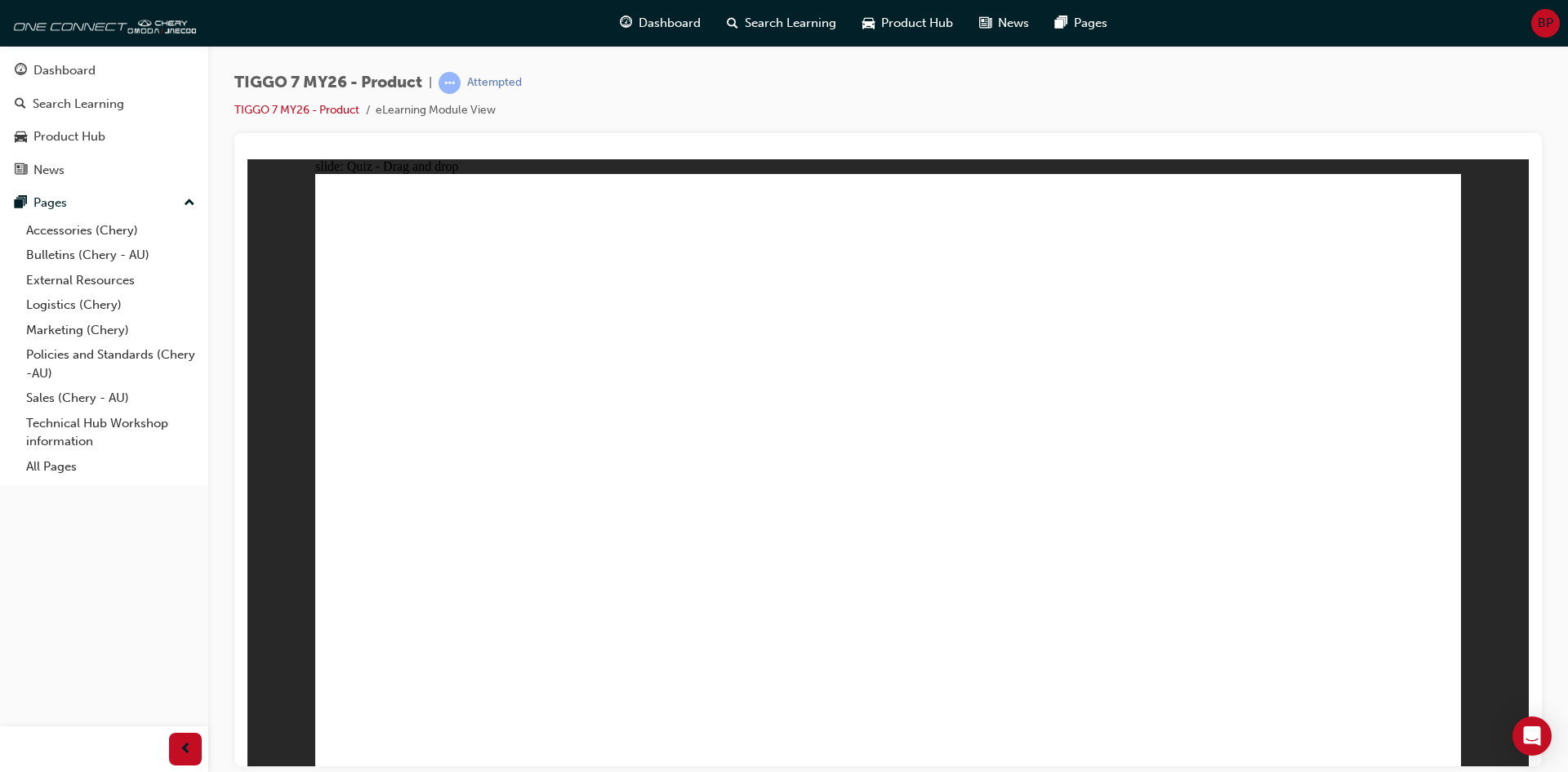
drag, startPoint x: 1137, startPoint y: 324, endPoint x: 1132, endPoint y: 570, distance: 246.1
drag, startPoint x: 1122, startPoint y: 335, endPoint x: 1112, endPoint y: 590, distance: 255.2
drag, startPoint x: 1092, startPoint y: 240, endPoint x: 1042, endPoint y: 467, distance: 232.4
drag, startPoint x: 897, startPoint y: 228, endPoint x: 1382, endPoint y: 279, distance: 487.7
drag, startPoint x: 1369, startPoint y: 283, endPoint x: 1193, endPoint y: 531, distance: 304.1
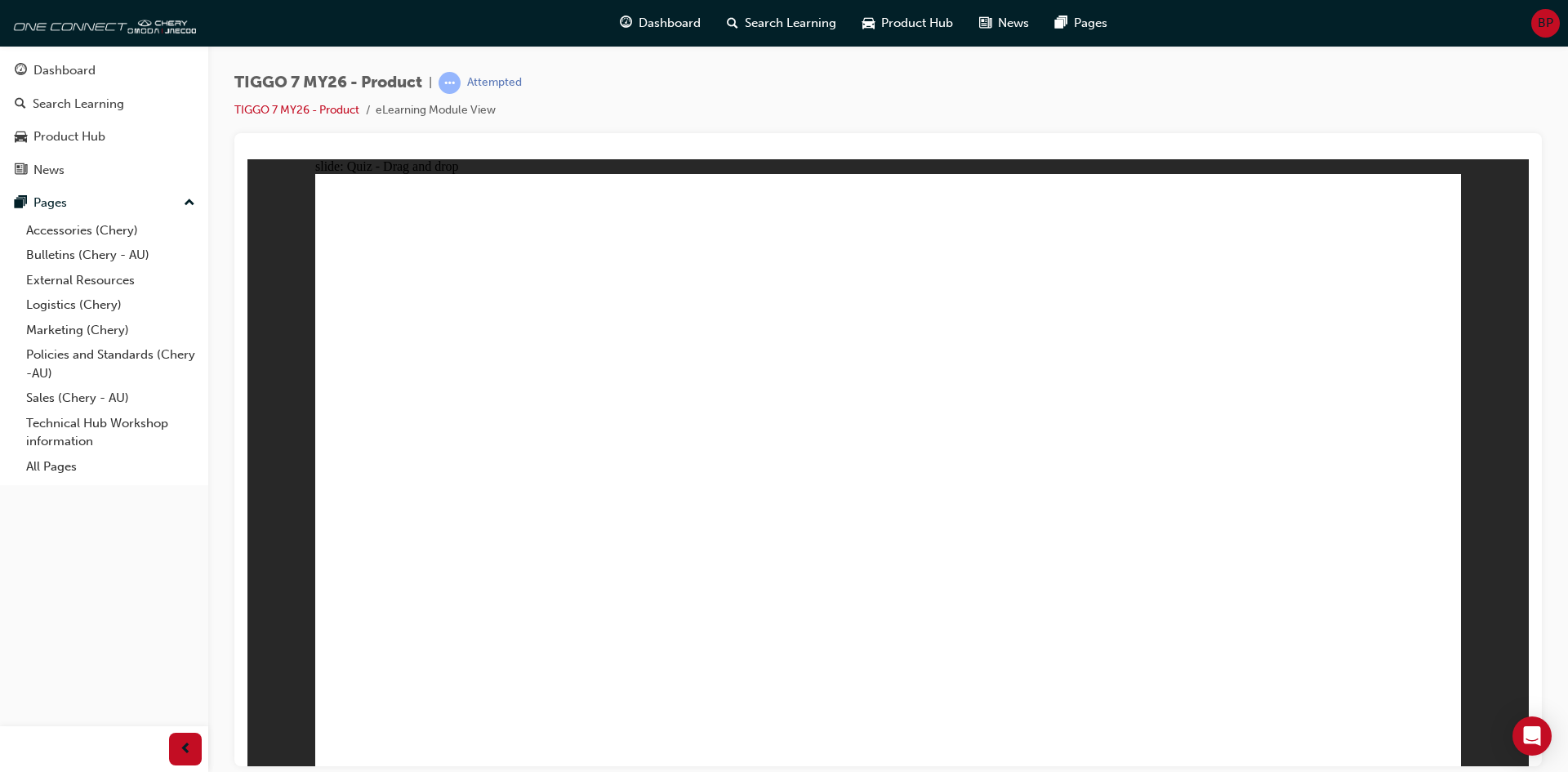
drag, startPoint x: 1415, startPoint y: 191, endPoint x: 1383, endPoint y: 232, distance: 52.0
drag, startPoint x: 1383, startPoint y: 232, endPoint x: 1143, endPoint y: 538, distance: 388.9
drag, startPoint x: 1247, startPoint y: 404, endPoint x: 1268, endPoint y: 612, distance: 209.1
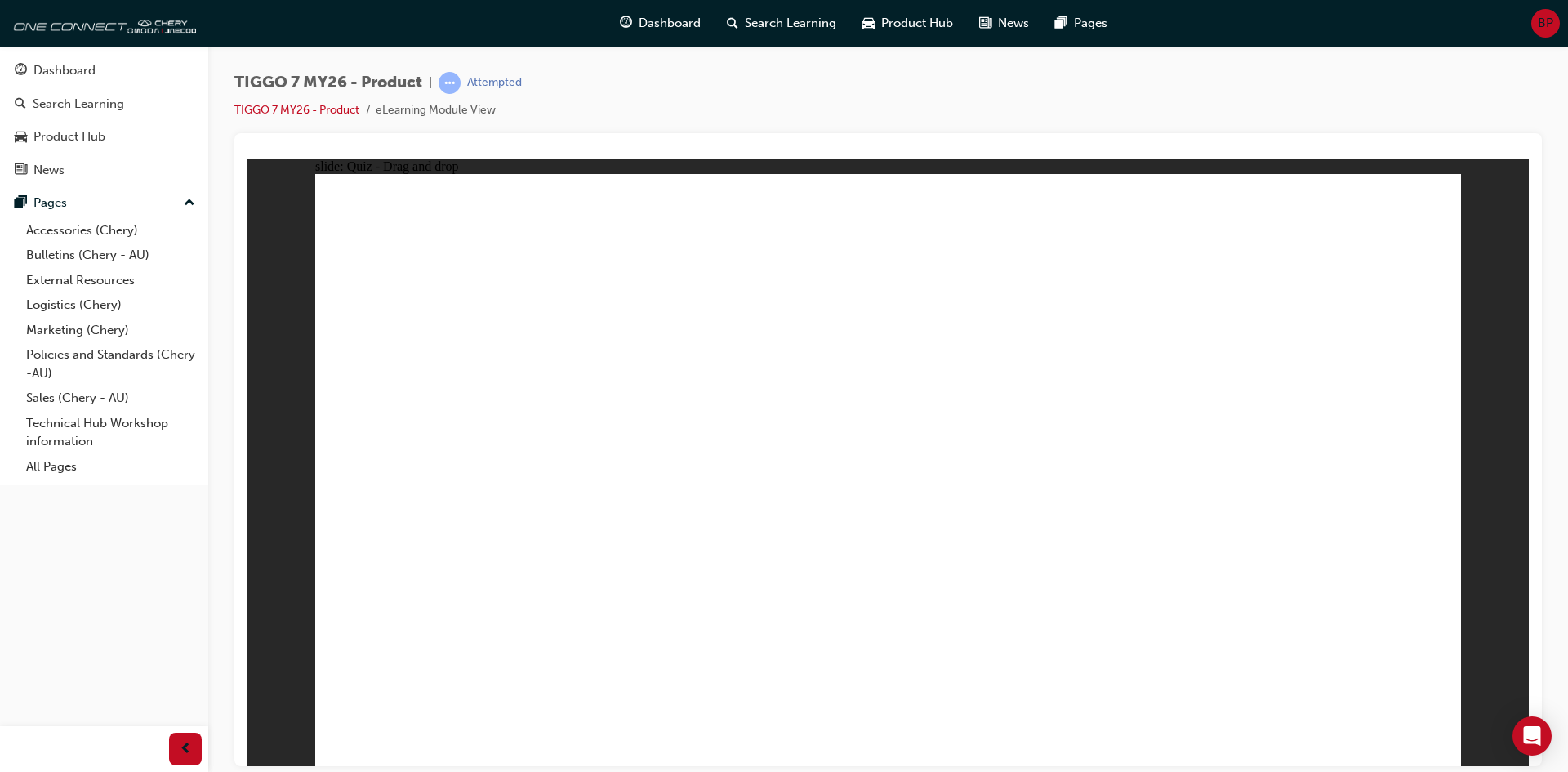
radio input "true"
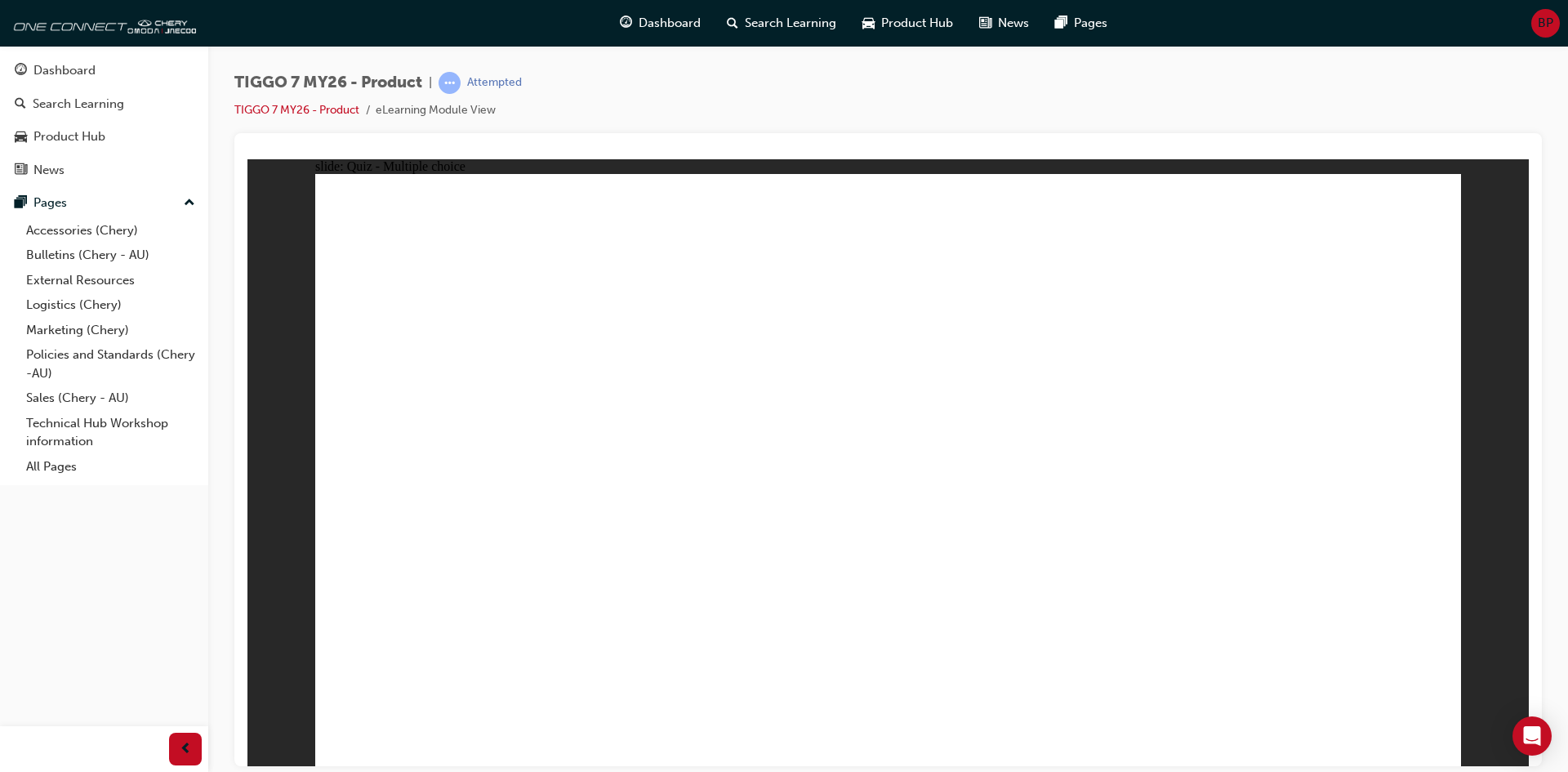
drag, startPoint x: 1238, startPoint y: 356, endPoint x: 1334, endPoint y: 494, distance: 168.1
drag, startPoint x: 1340, startPoint y: 261, endPoint x: 896, endPoint y: 548, distance: 528.7
drag, startPoint x: 1066, startPoint y: 309, endPoint x: 697, endPoint y: 530, distance: 430.1
drag, startPoint x: 895, startPoint y: 309, endPoint x: 1118, endPoint y: 537, distance: 318.9
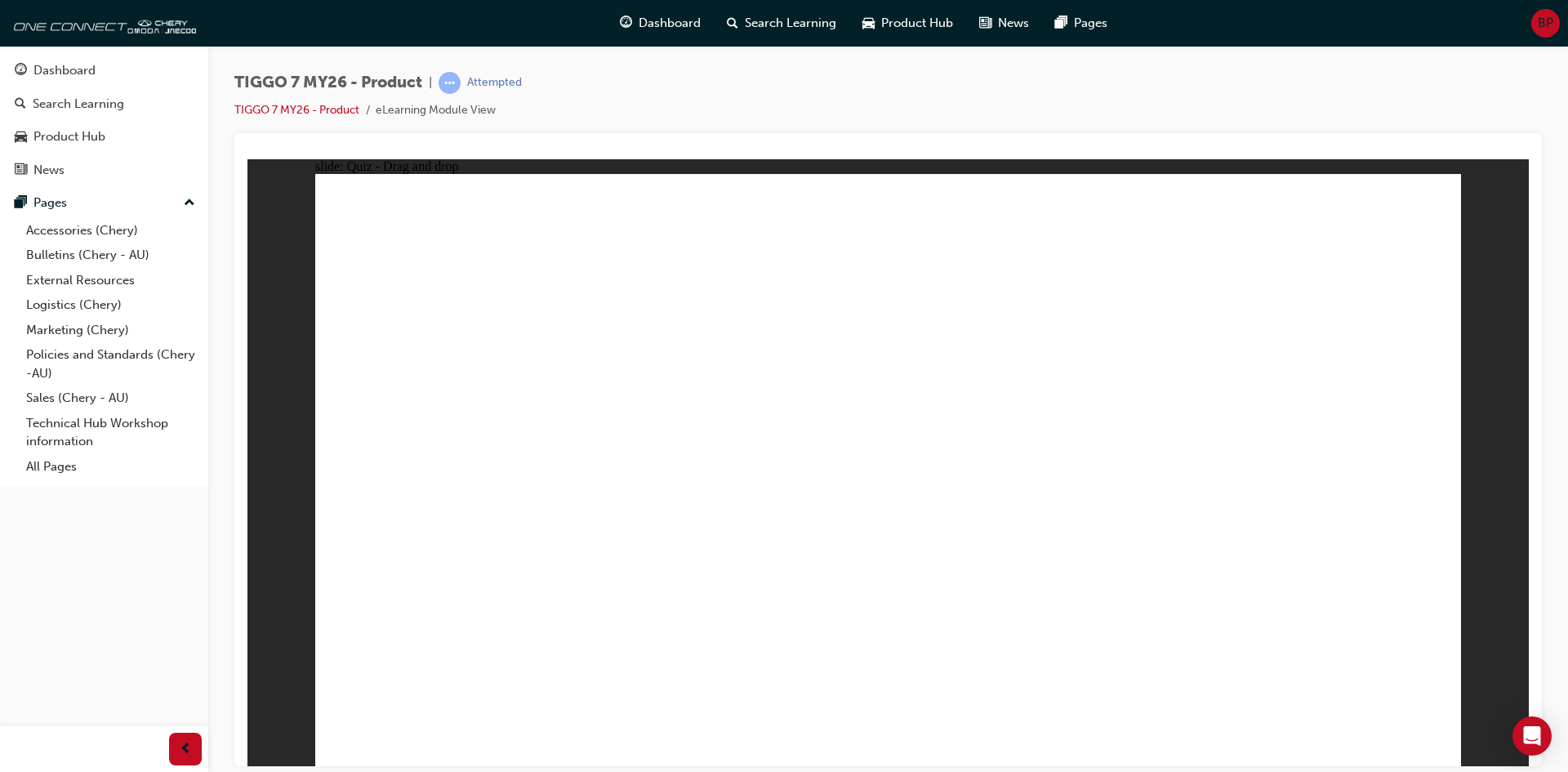
drag, startPoint x: 618, startPoint y: 484, endPoint x: 965, endPoint y: 397, distance: 357.7
drag, startPoint x: 1097, startPoint y: 540, endPoint x: 1052, endPoint y: 558, distance: 48.5
drag, startPoint x: 879, startPoint y: 396, endPoint x: 436, endPoint y: 517, distance: 459.2
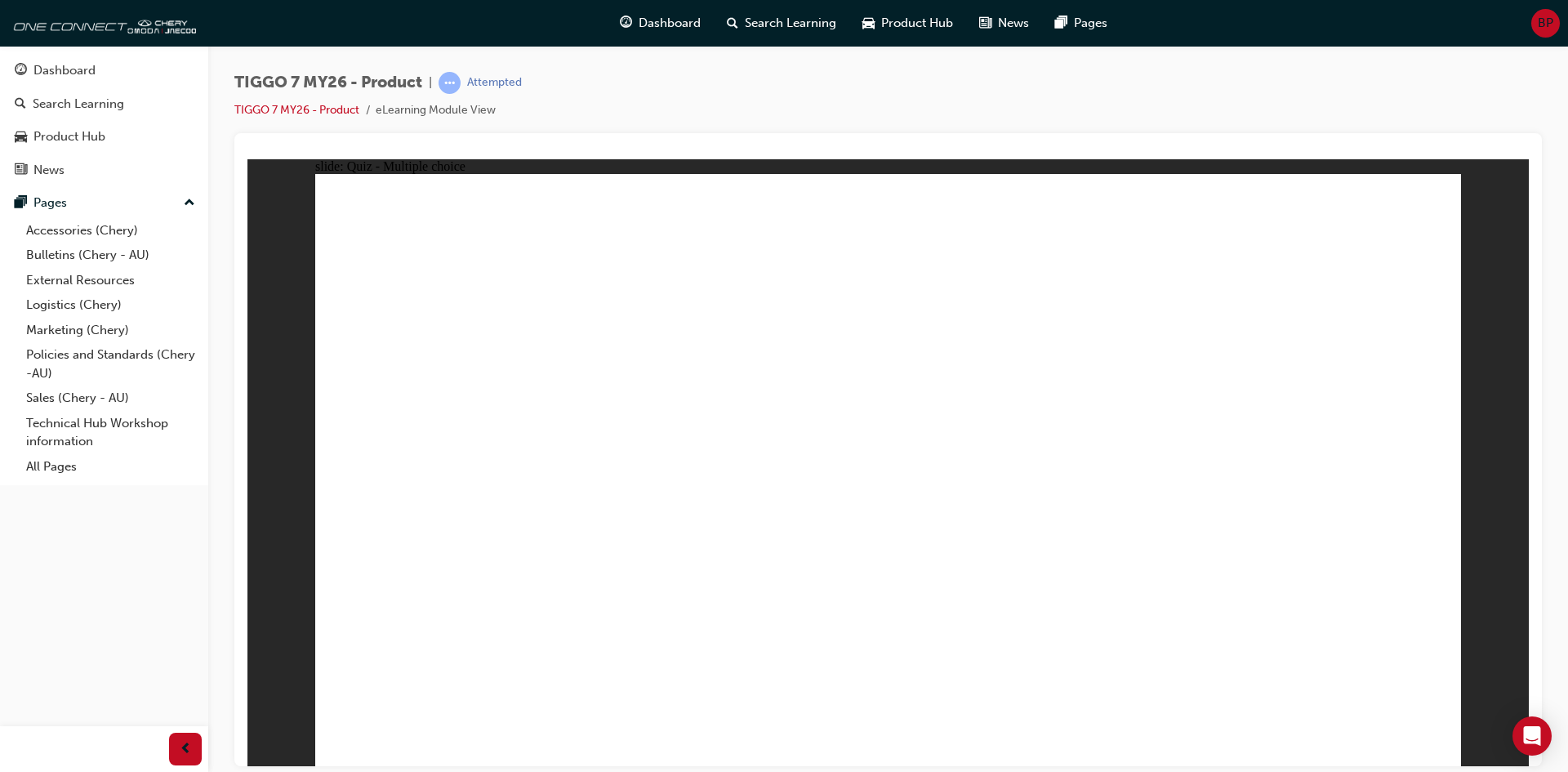
radio input "true"
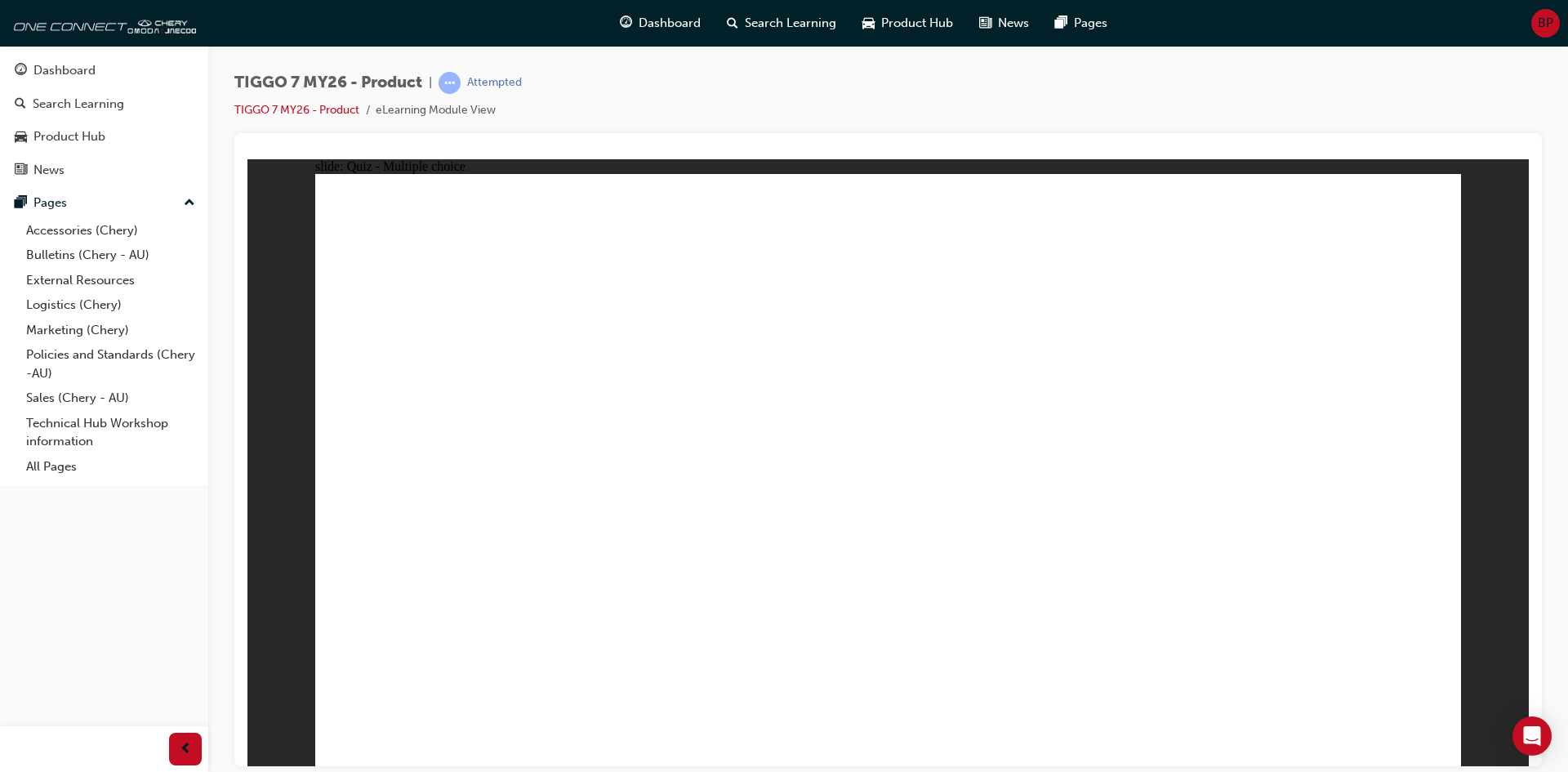
radio input "true"
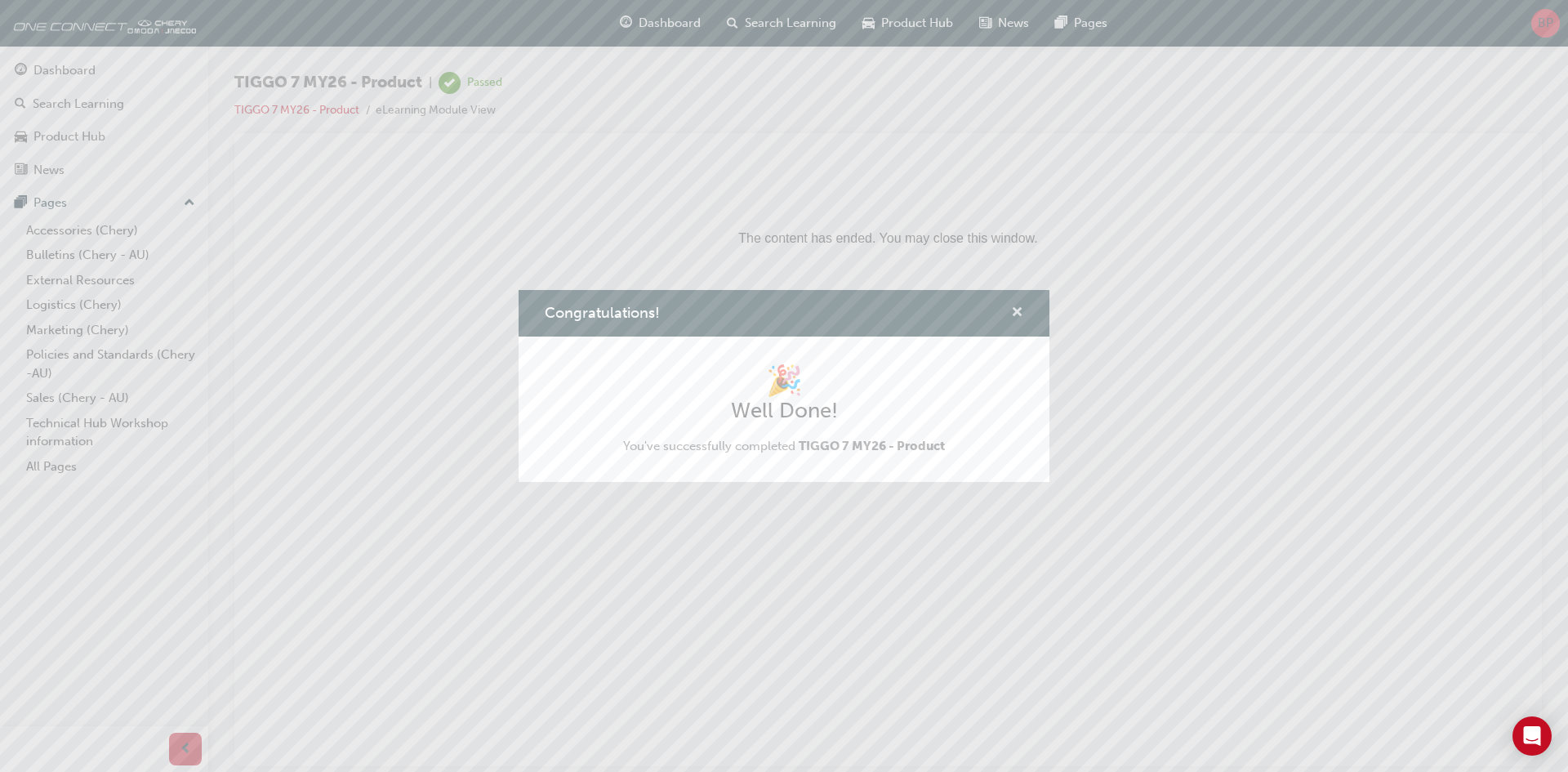
click at [1011, 313] on span "cross-icon" at bounding box center [1017, 314] width 12 height 15
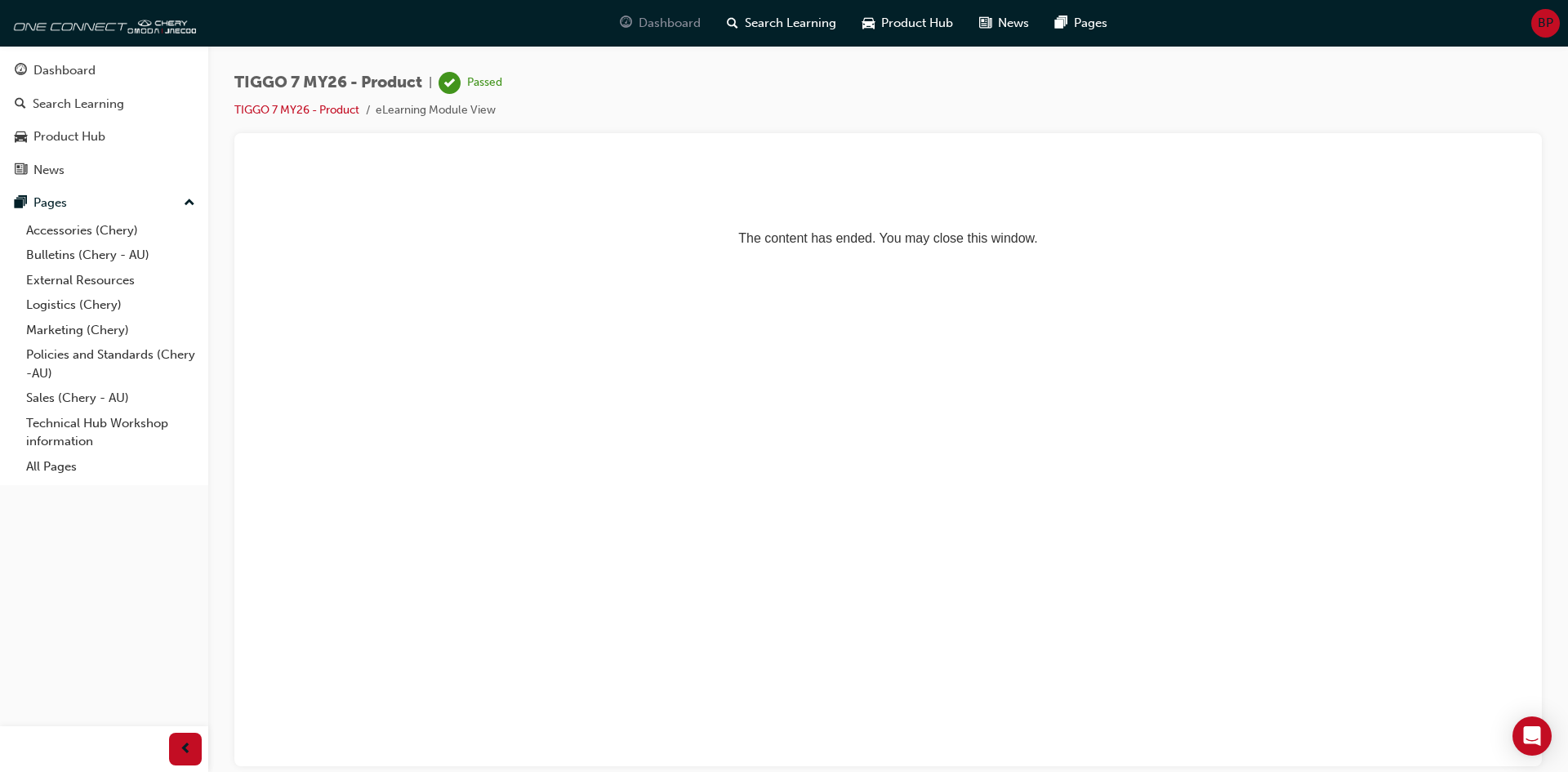
click at [649, 15] on span "Dashboard" at bounding box center [670, 23] width 62 height 19
